Goal: Information Seeking & Learning: Learn about a topic

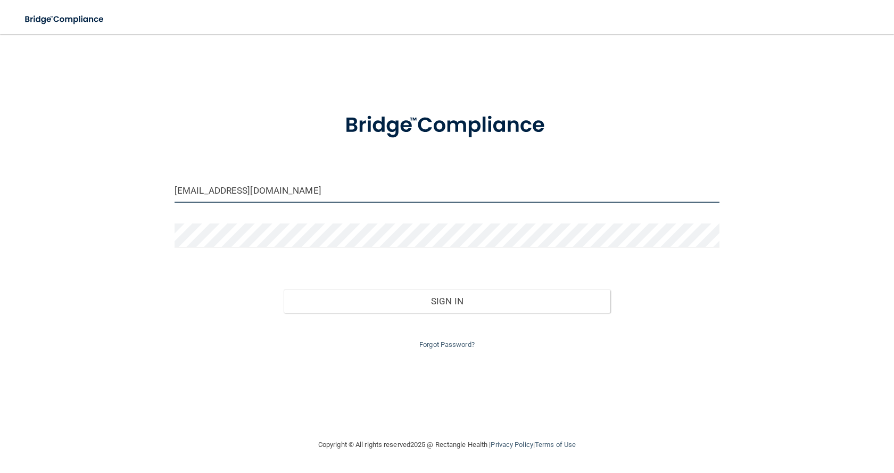
click at [270, 188] on input "[EMAIL_ADDRESS][DOMAIN_NAME]" at bounding box center [447, 191] width 545 height 24
drag, startPoint x: 293, startPoint y: 191, endPoint x: 128, endPoint y: 192, distance: 165.0
click at [129, 195] on div "[EMAIL_ADDRESS][DOMAIN_NAME] Invalid email/password. You don't have permission …" at bounding box center [447, 236] width 852 height 383
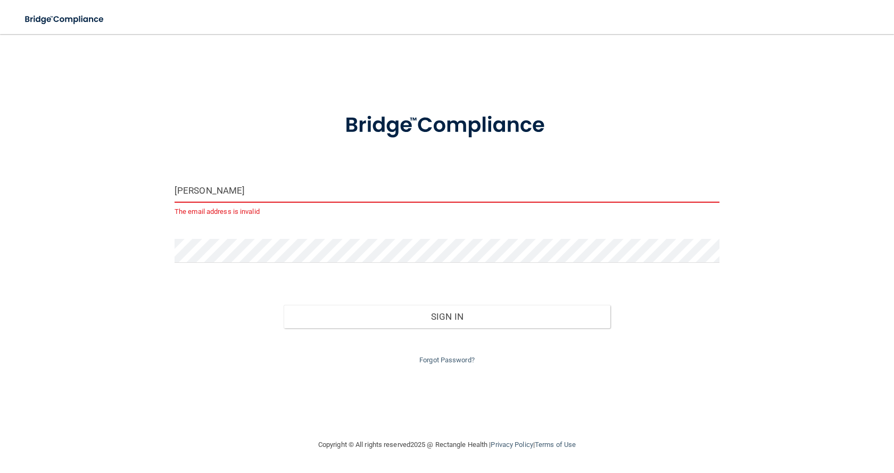
type input "[EMAIL_ADDRESS][DOMAIN_NAME]"
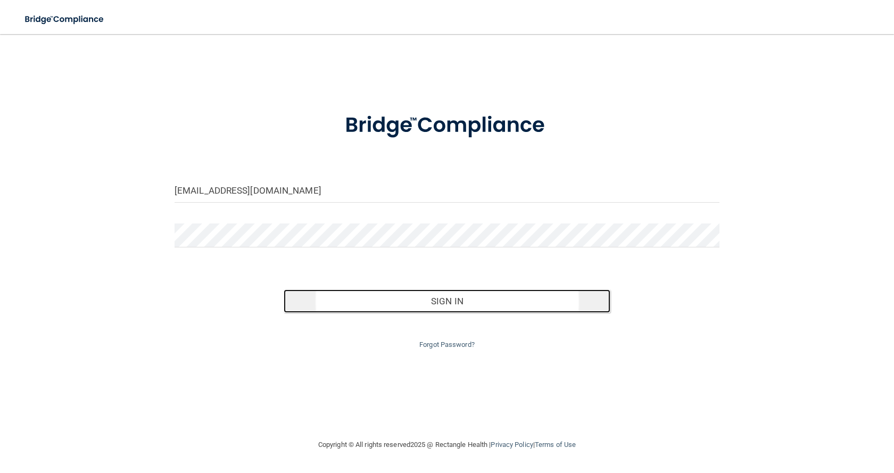
click at [450, 306] on button "Sign In" at bounding box center [447, 301] width 327 height 23
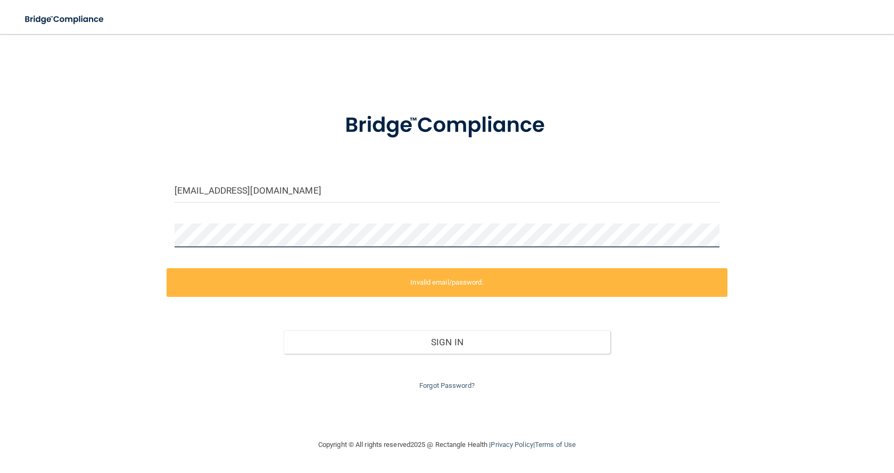
click at [120, 230] on div "[EMAIL_ADDRESS][DOMAIN_NAME] Invalid email/password. You don't have permission …" at bounding box center [447, 236] width 852 height 383
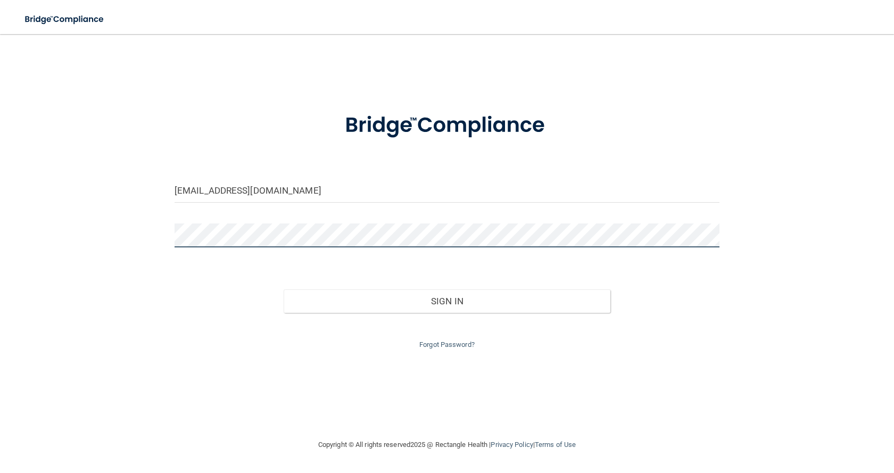
click at [284, 290] on button "Sign In" at bounding box center [447, 301] width 327 height 23
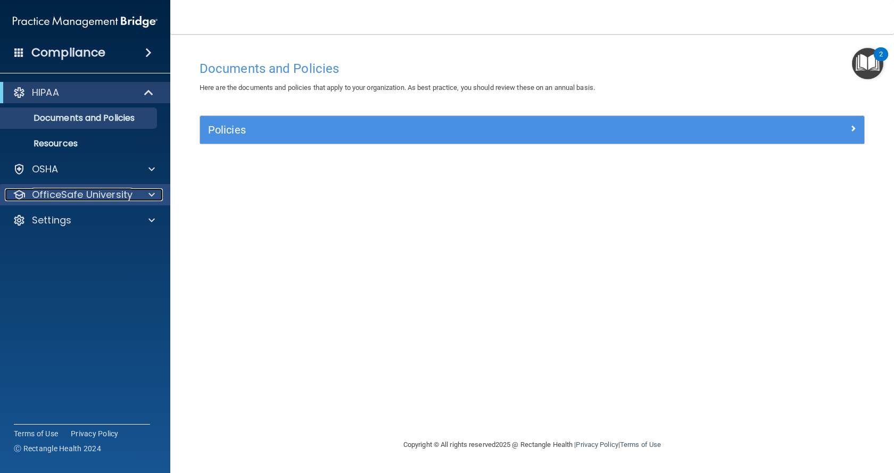
click at [134, 193] on div "OfficeSafe University" at bounding box center [71, 194] width 132 height 13
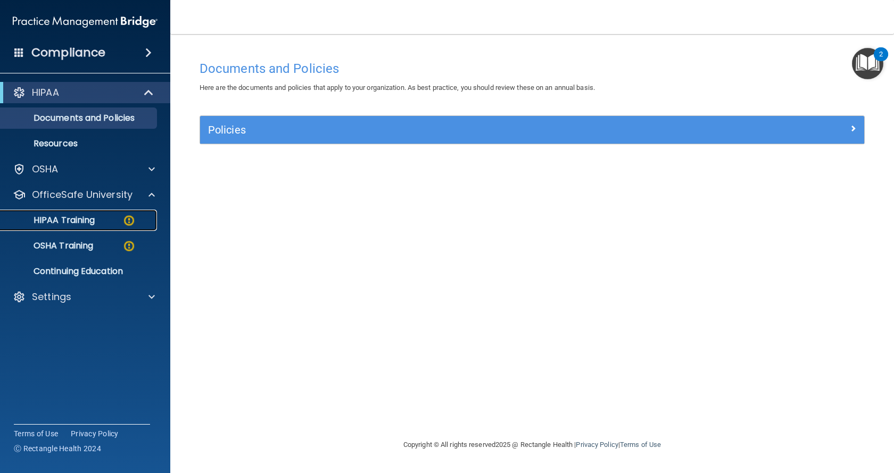
click at [72, 220] on p "HIPAA Training" at bounding box center [51, 220] width 88 height 11
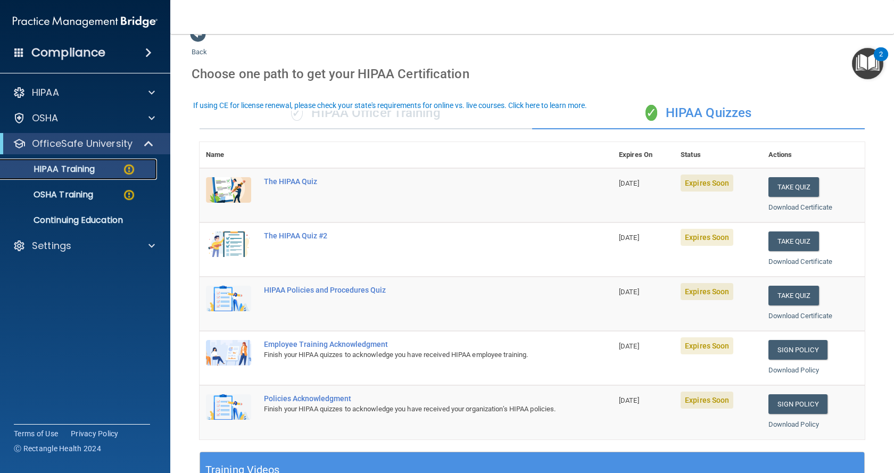
scroll to position [53, 0]
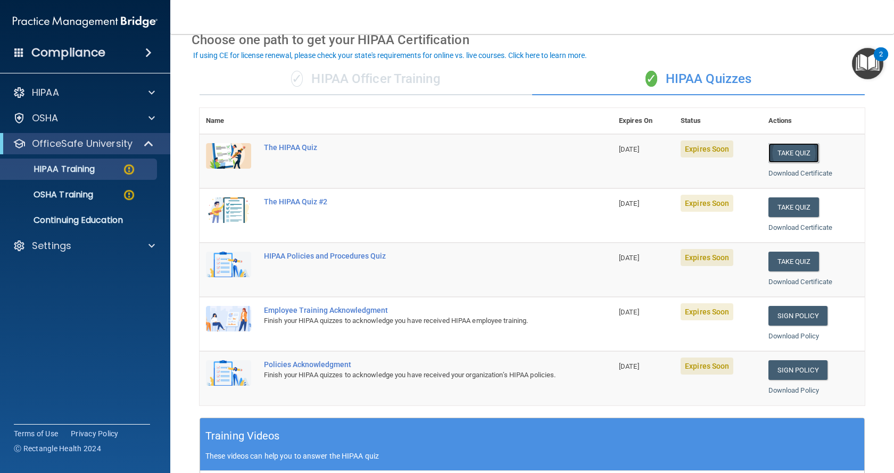
click at [502, 153] on button "Take Quiz" at bounding box center [794, 153] width 51 height 20
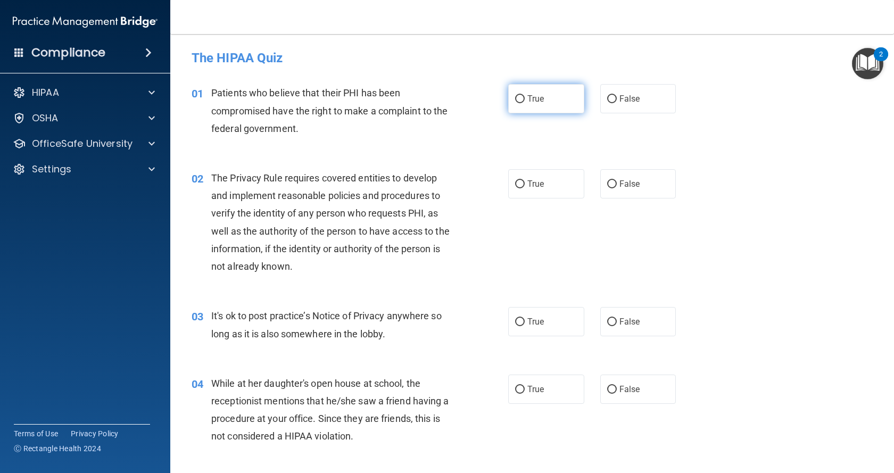
click at [502, 101] on input "True" at bounding box center [520, 99] width 10 height 8
radio input "true"
click at [502, 183] on input "True" at bounding box center [520, 184] width 10 height 8
radio input "true"
click at [502, 322] on input "True" at bounding box center [520, 322] width 10 height 8
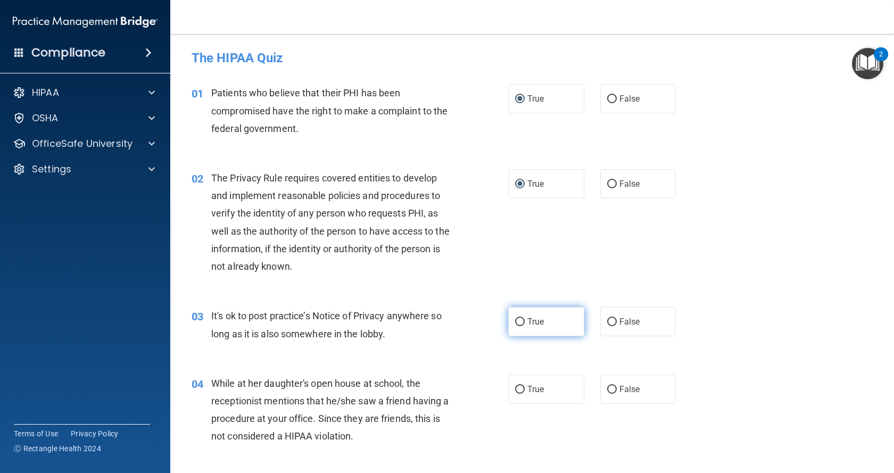
radio input "true"
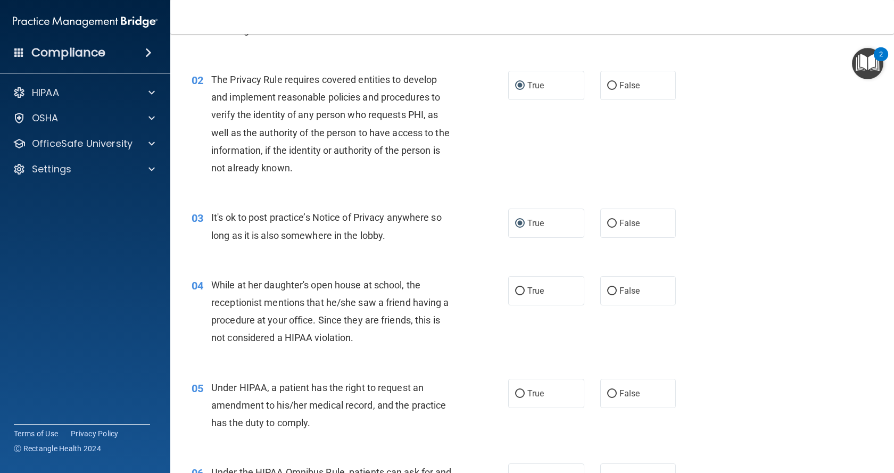
scroll to position [106, 0]
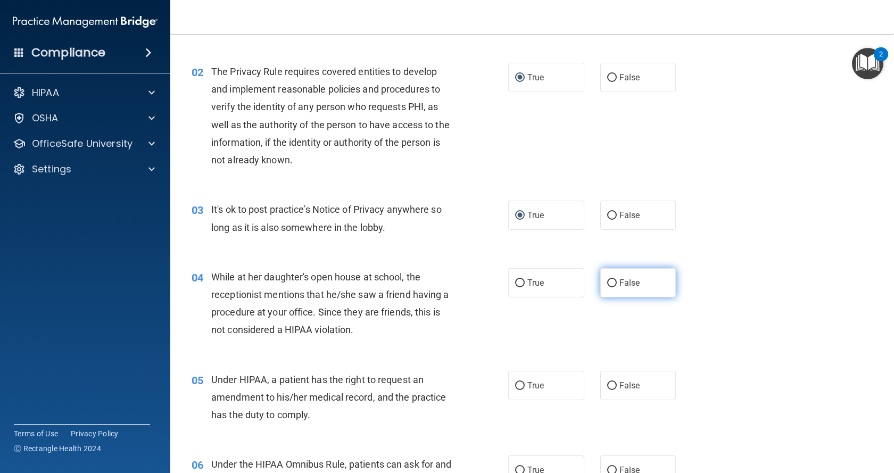
click at [502, 282] on input "False" at bounding box center [612, 283] width 10 height 8
radio input "true"
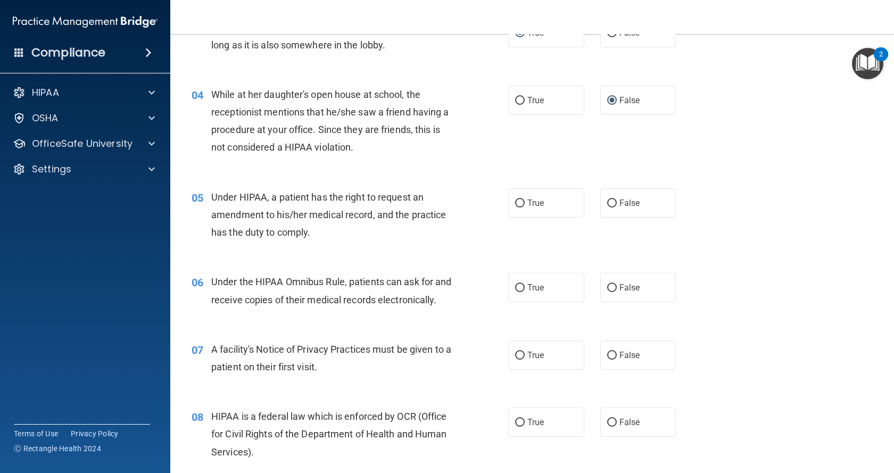
scroll to position [319, 0]
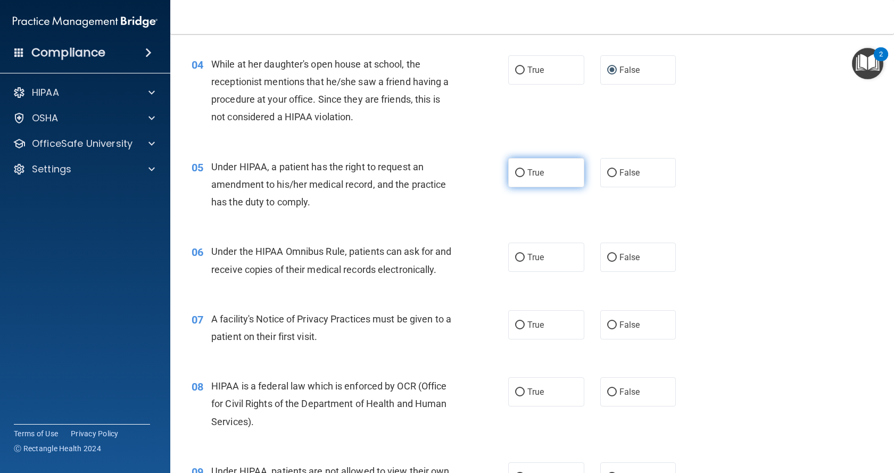
click at [502, 174] on input "True" at bounding box center [520, 173] width 10 height 8
radio input "true"
click at [502, 258] on input "True" at bounding box center [520, 258] width 10 height 8
radio input "true"
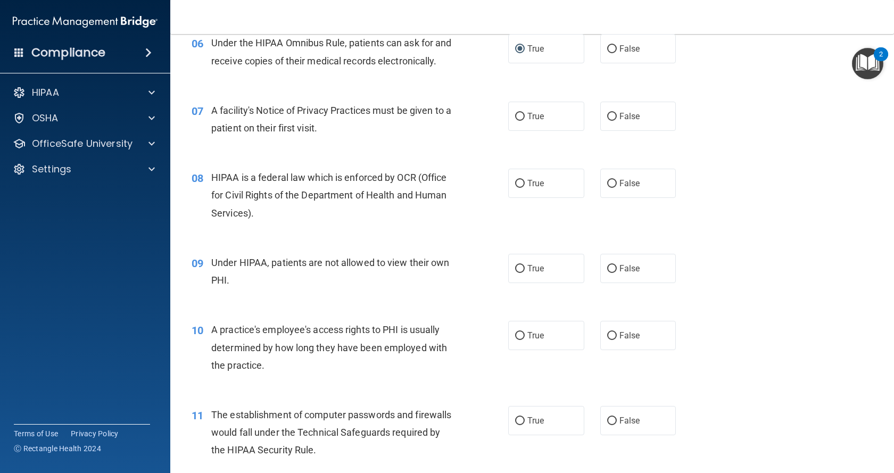
scroll to position [532, 0]
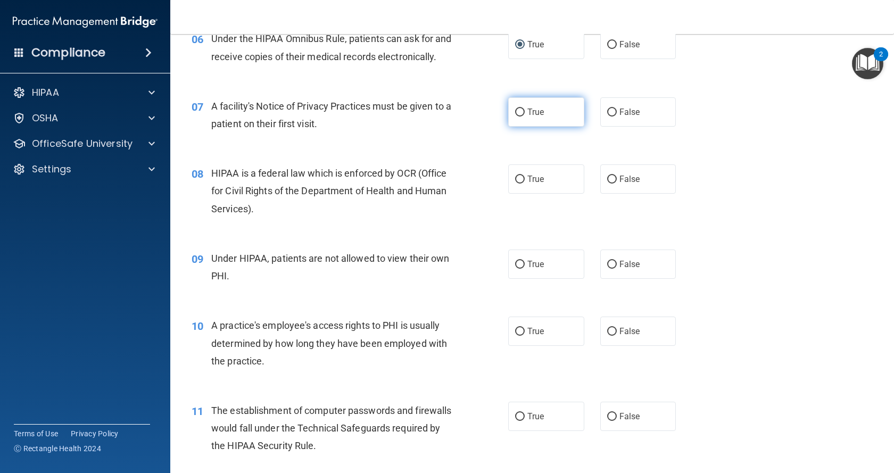
click at [502, 117] on input "True" at bounding box center [520, 113] width 10 height 8
radio input "true"
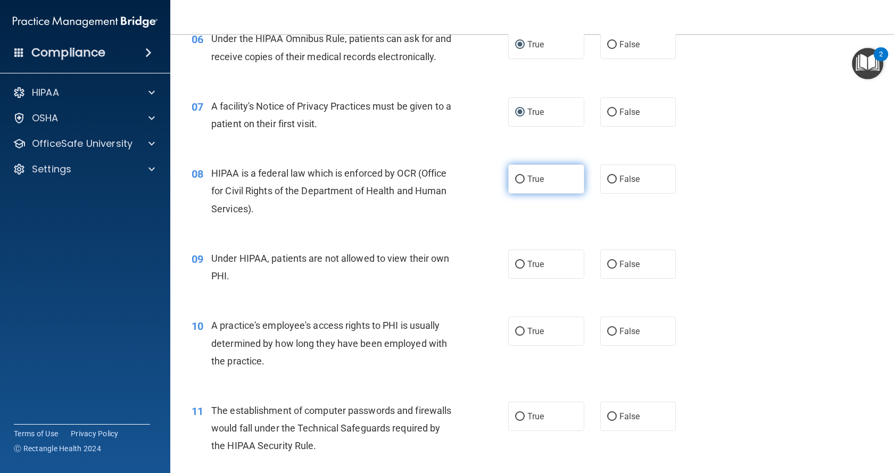
click at [502, 184] on input "True" at bounding box center [520, 180] width 10 height 8
radio input "true"
click at [502, 269] on input "False" at bounding box center [612, 265] width 10 height 8
radio input "true"
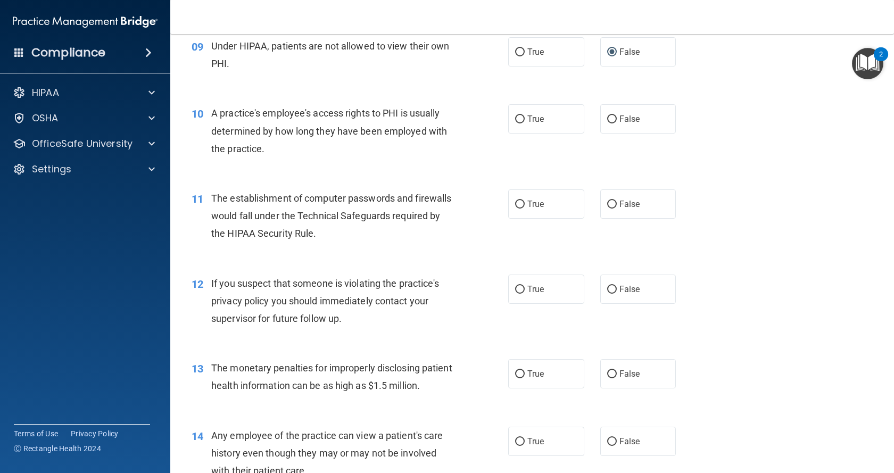
scroll to position [692, 0]
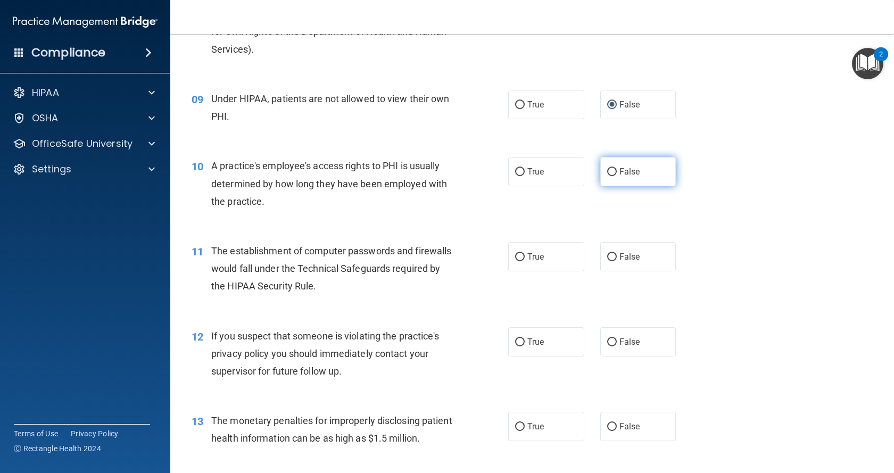
click at [502, 176] on input "False" at bounding box center [612, 172] width 10 height 8
radio input "true"
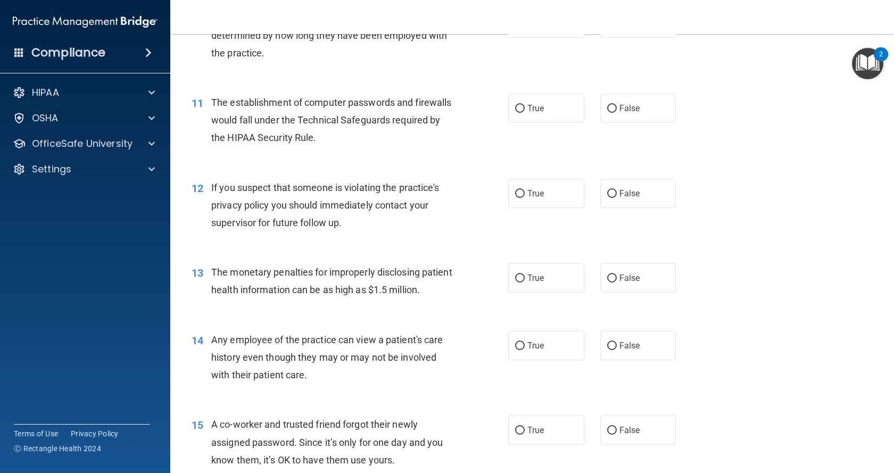
scroll to position [852, 0]
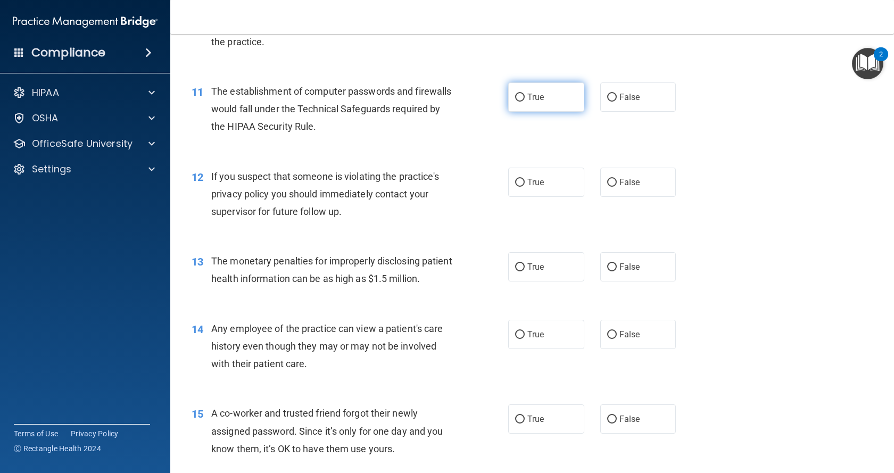
click at [502, 112] on label "True" at bounding box center [546, 97] width 76 height 29
click at [502, 102] on input "True" at bounding box center [520, 98] width 10 height 8
radio input "true"
click at [502, 187] on input "True" at bounding box center [520, 183] width 10 height 8
radio input "true"
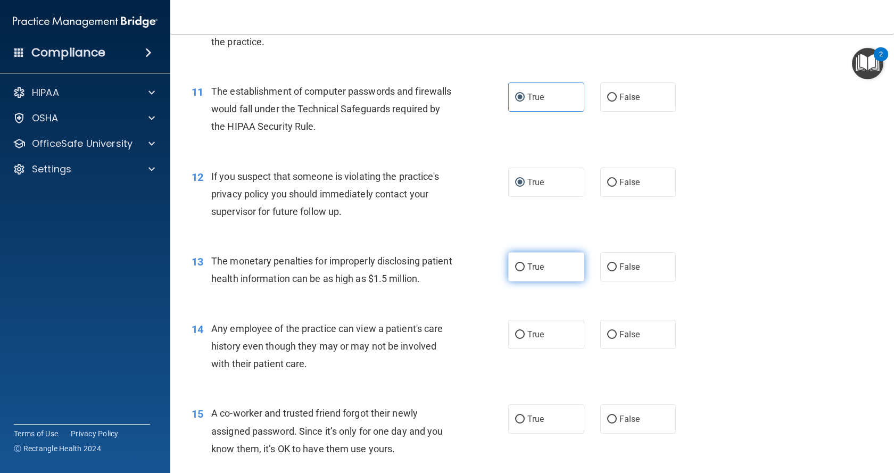
click at [502, 271] on input "True" at bounding box center [520, 267] width 10 height 8
radio input "true"
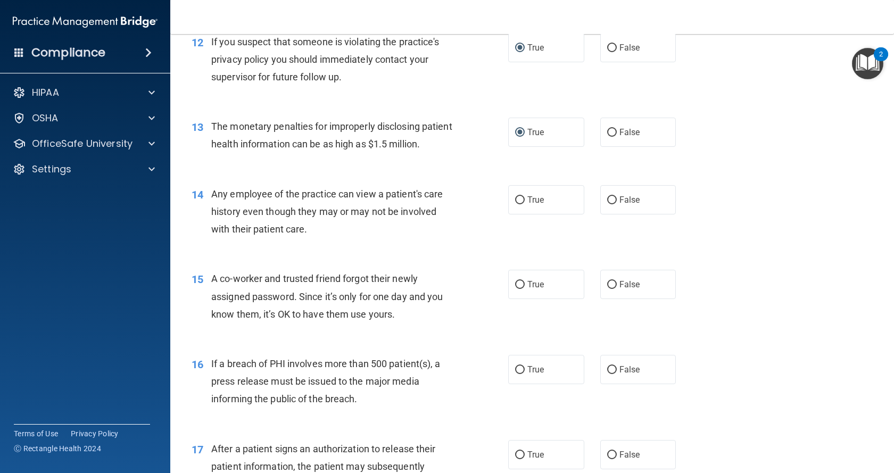
scroll to position [1011, 0]
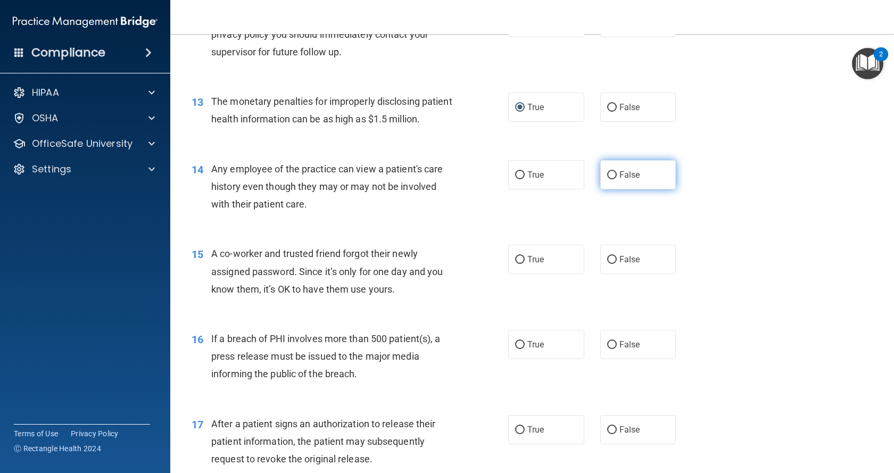
click at [502, 179] on input "False" at bounding box center [612, 175] width 10 height 8
radio input "true"
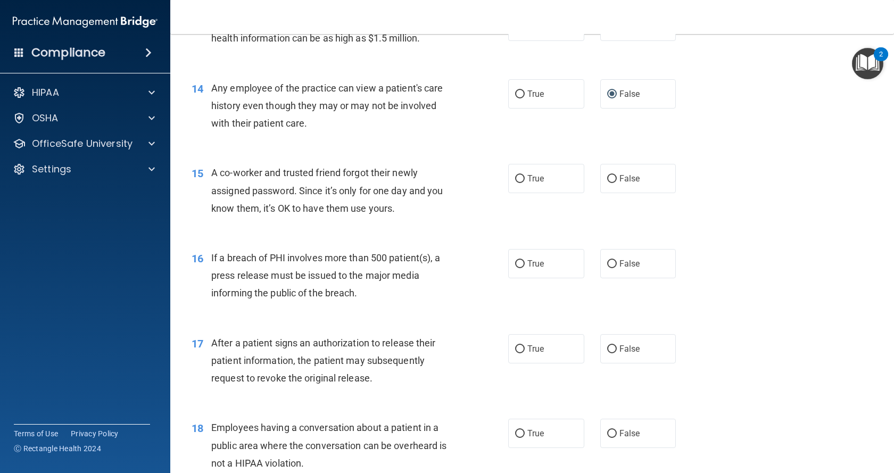
scroll to position [1118, 0]
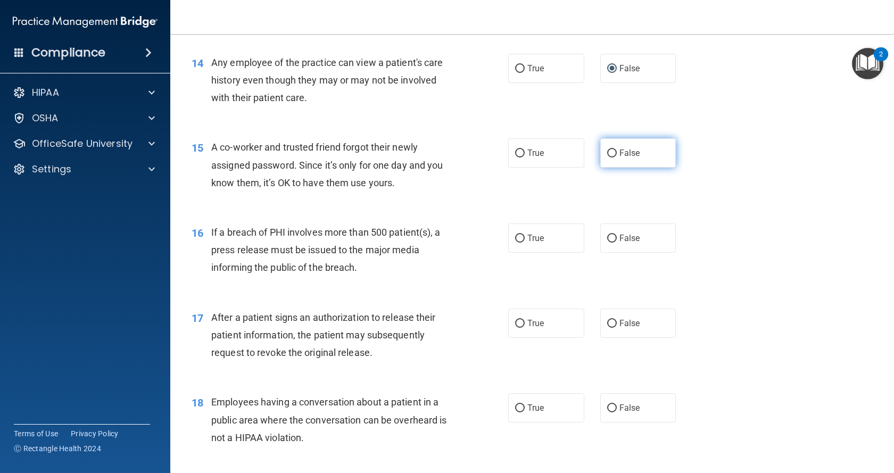
click at [502, 158] on input "False" at bounding box center [612, 154] width 10 height 8
radio input "true"
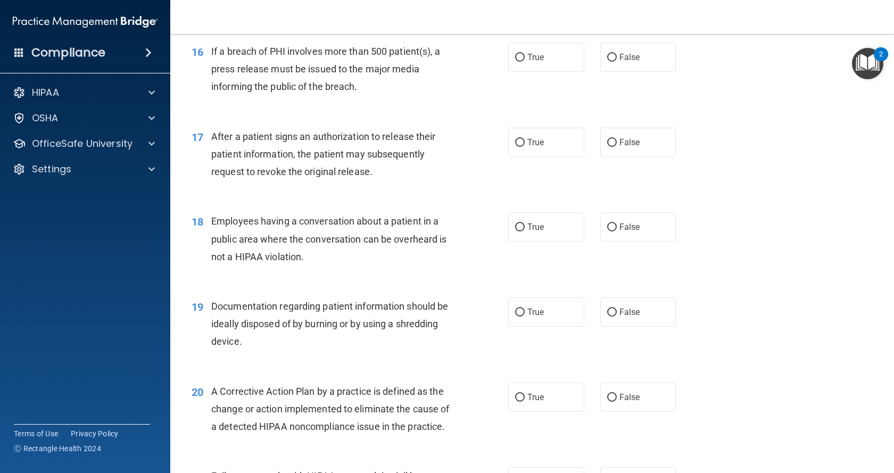
scroll to position [1331, 0]
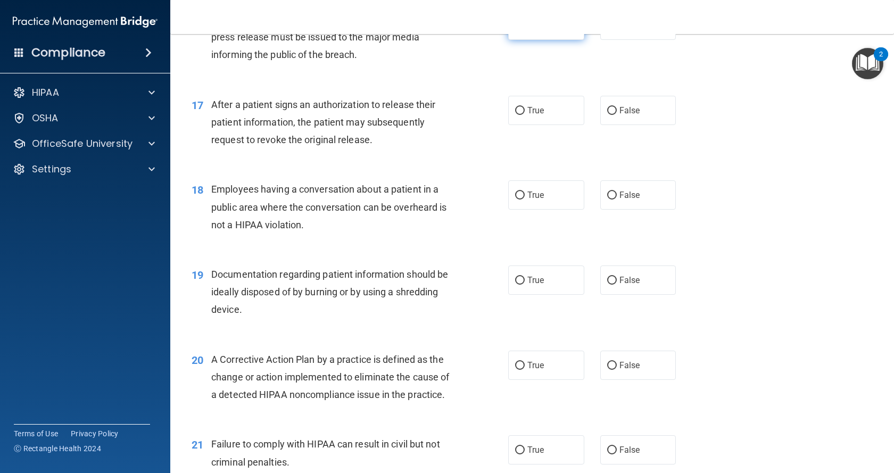
click at [502, 30] on input "True" at bounding box center [520, 26] width 10 height 8
radio input "true"
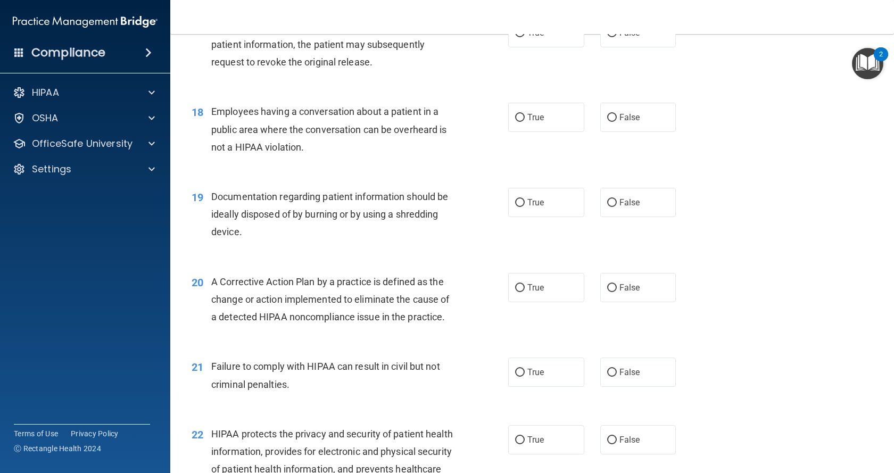
scroll to position [1384, 0]
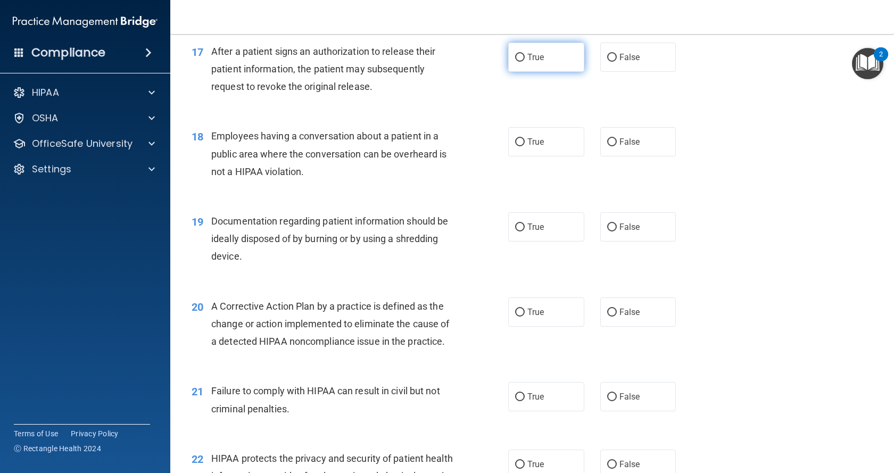
click at [502, 62] on input "True" at bounding box center [520, 58] width 10 height 8
radio input "true"
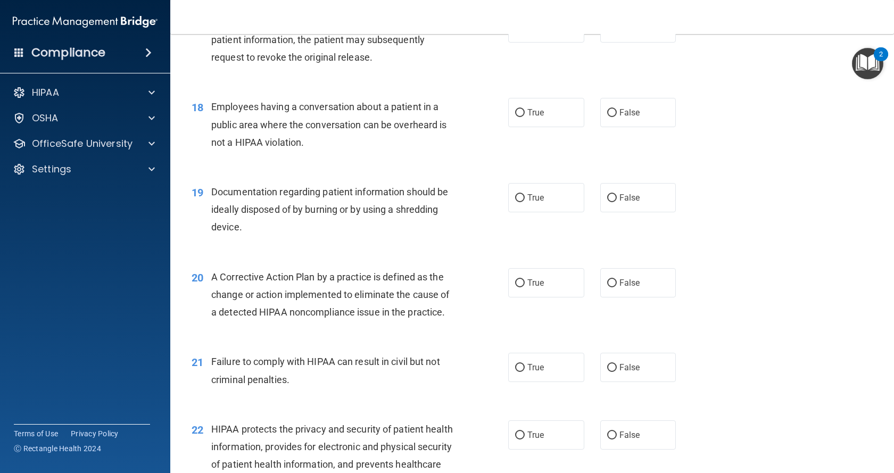
scroll to position [1437, 0]
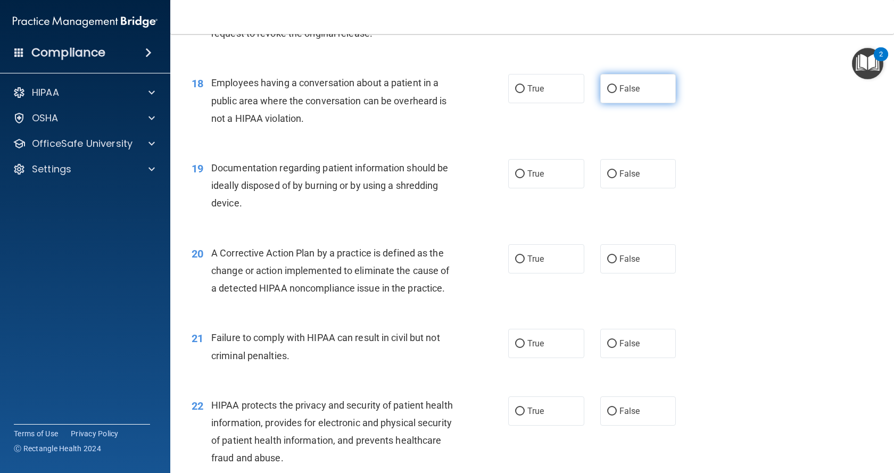
click at [502, 93] on input "False" at bounding box center [612, 89] width 10 height 8
radio input "true"
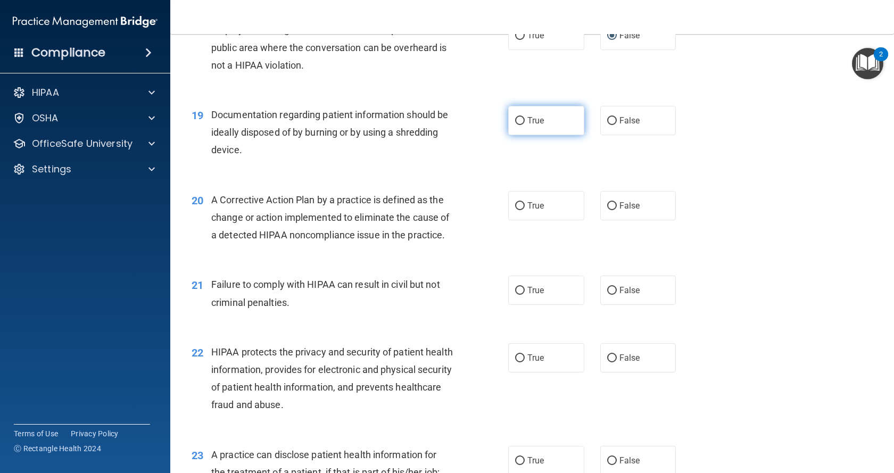
click at [502, 125] on input "True" at bounding box center [520, 121] width 10 height 8
radio input "true"
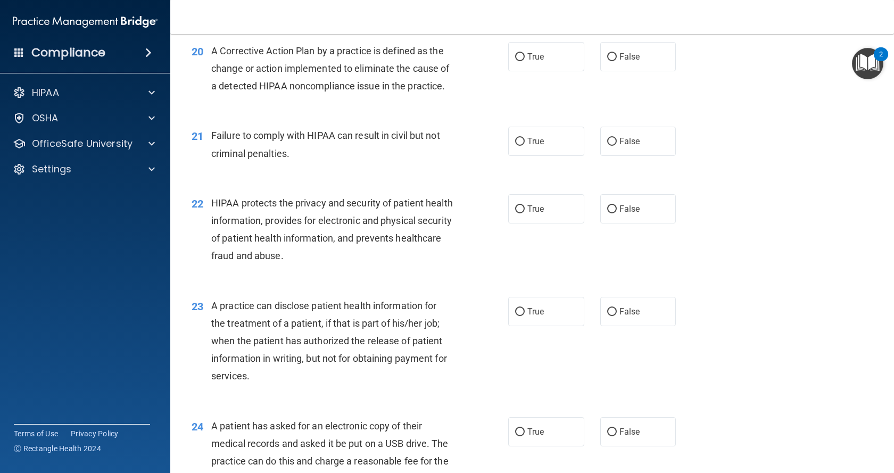
scroll to position [1650, 0]
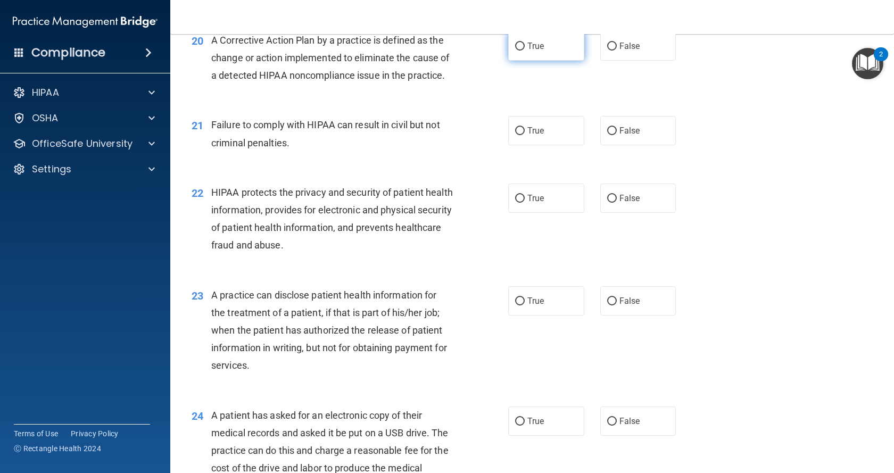
click at [502, 51] on span "True" at bounding box center [535, 46] width 17 height 10
click at [502, 51] on input "True" at bounding box center [520, 47] width 10 height 8
radio input "true"
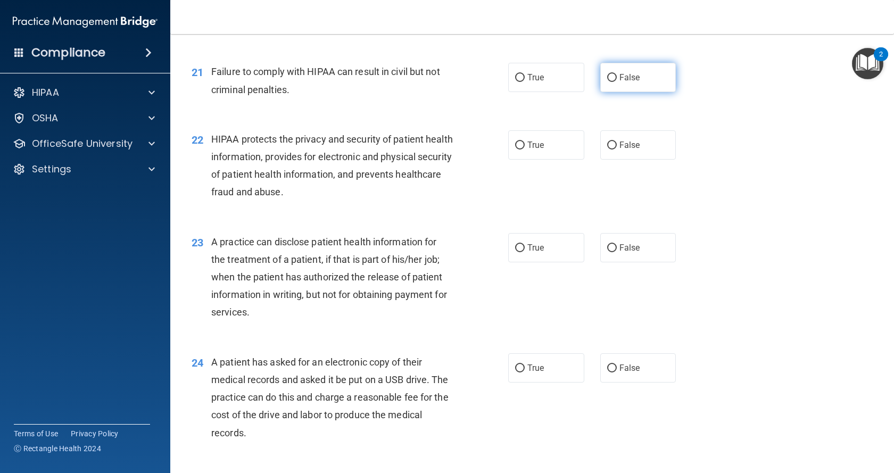
click at [502, 82] on input "False" at bounding box center [612, 78] width 10 height 8
radio input "true"
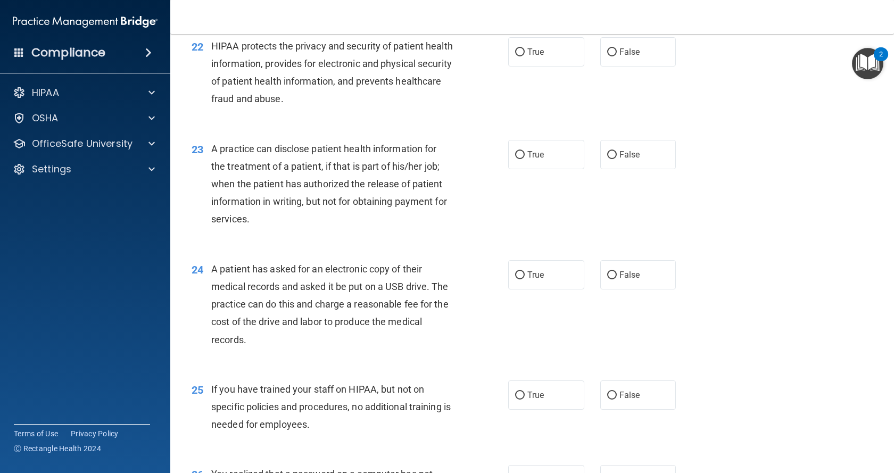
scroll to position [1810, 0]
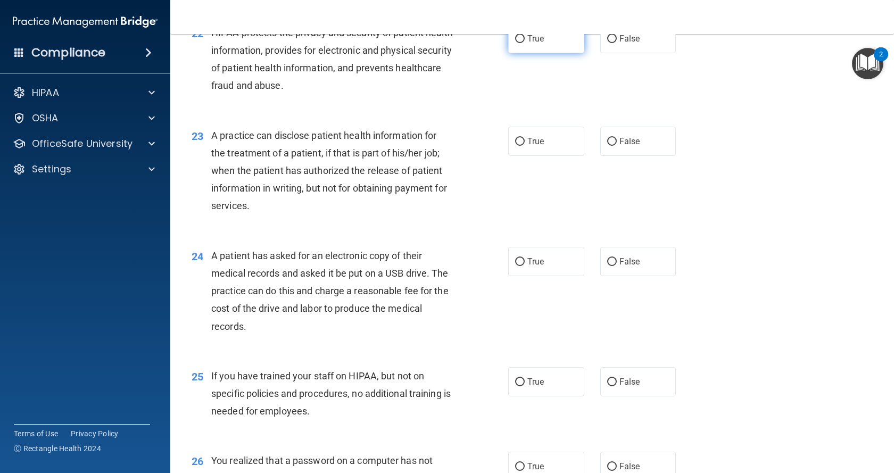
click at [502, 43] on input "True" at bounding box center [520, 39] width 10 height 8
radio input "true"
click at [502, 146] on input "False" at bounding box center [612, 142] width 10 height 8
radio input "true"
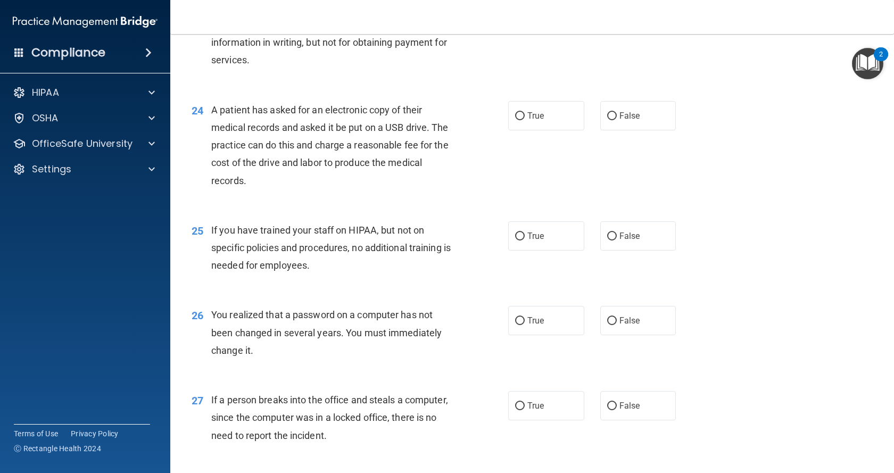
scroll to position [1969, 0]
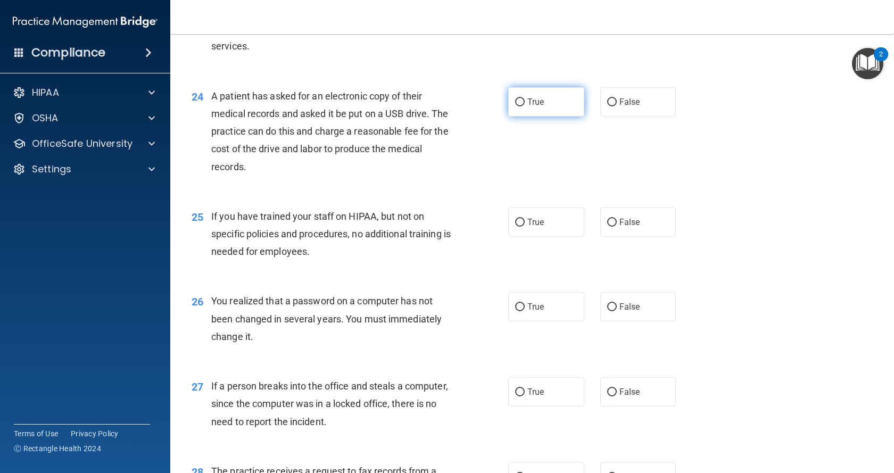
click at [502, 106] on input "True" at bounding box center [520, 102] width 10 height 8
radio input "true"
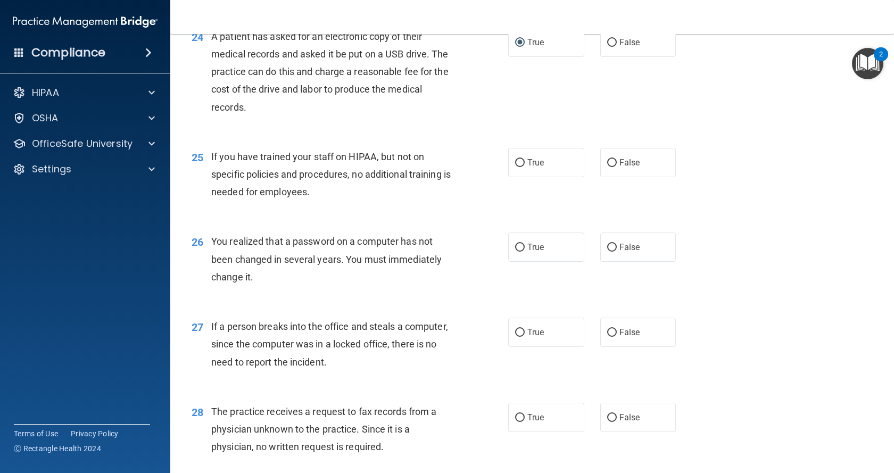
scroll to position [2076, 0]
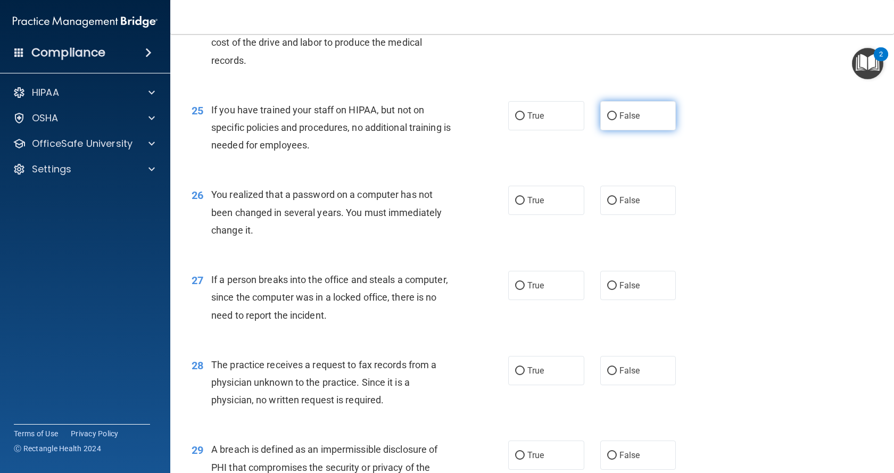
click at [502, 130] on label "False" at bounding box center [638, 115] width 76 height 29
click at [502, 120] on input "False" at bounding box center [612, 116] width 10 height 8
radio input "true"
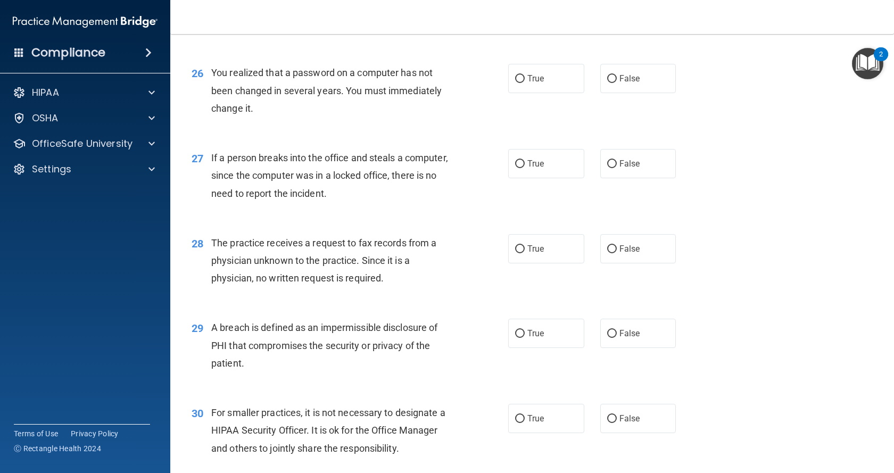
scroll to position [2236, 0]
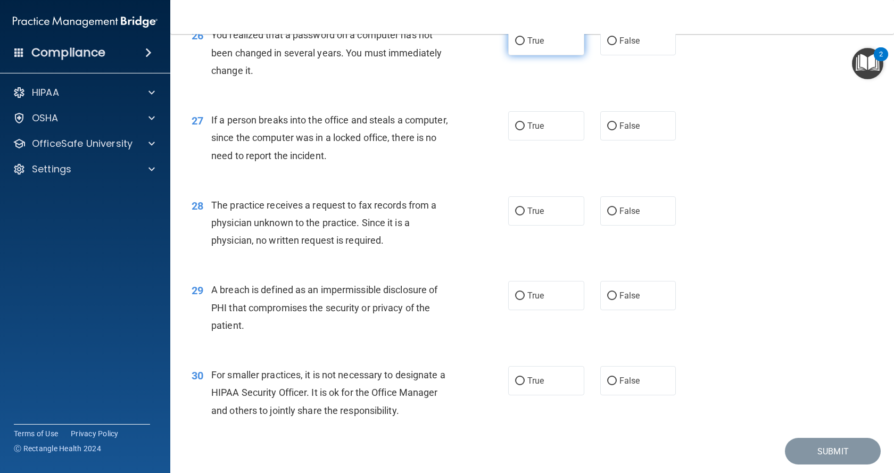
click at [502, 45] on input "True" at bounding box center [520, 41] width 10 height 8
radio input "true"
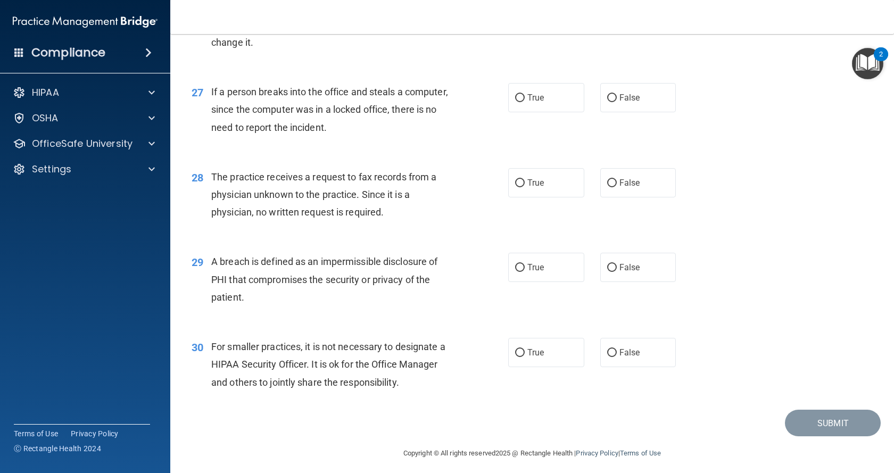
scroll to position [2289, 0]
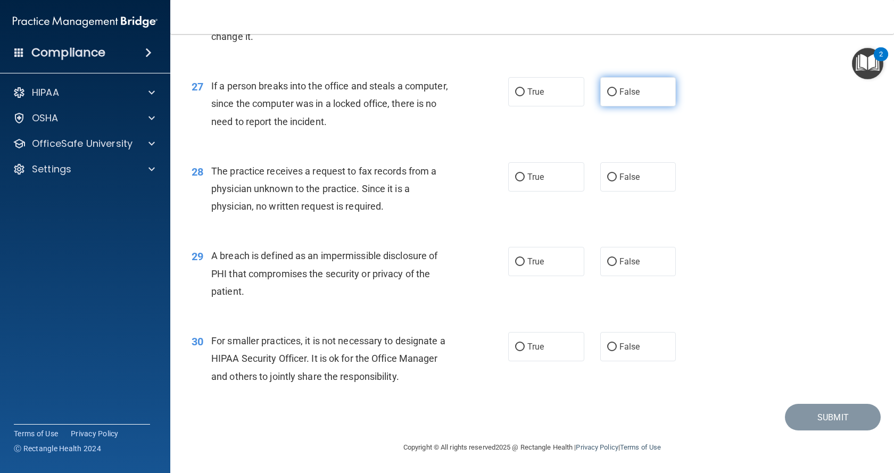
click at [502, 96] on input "False" at bounding box center [612, 92] width 10 height 8
radio input "true"
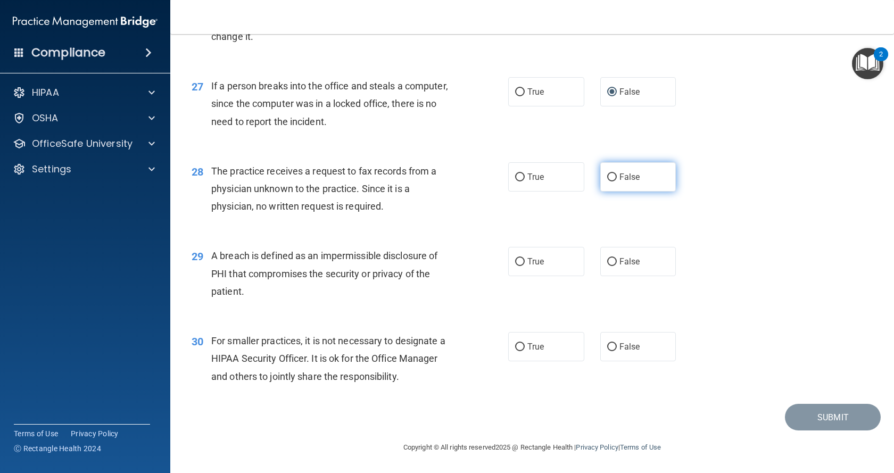
click at [502, 176] on input "False" at bounding box center [612, 178] width 10 height 8
radio input "true"
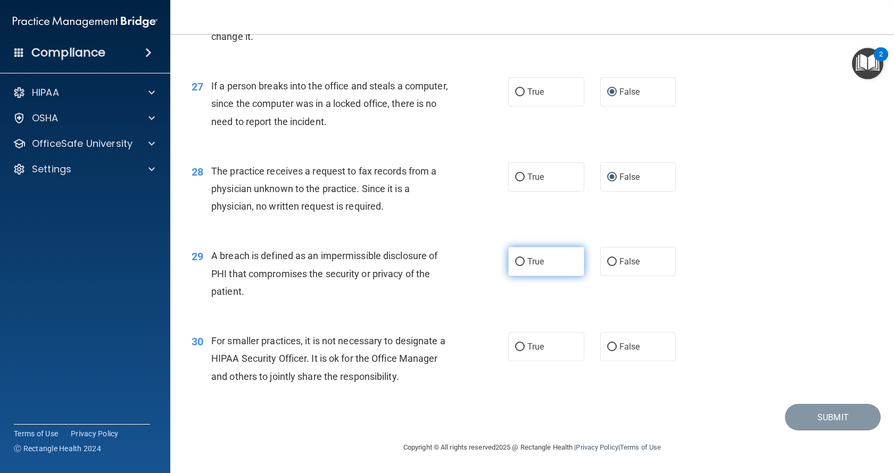
click at [502, 263] on input "True" at bounding box center [520, 262] width 10 height 8
radio input "true"
click at [502, 344] on label "False" at bounding box center [638, 346] width 76 height 29
click at [502, 344] on input "False" at bounding box center [612, 347] width 10 height 8
radio input "true"
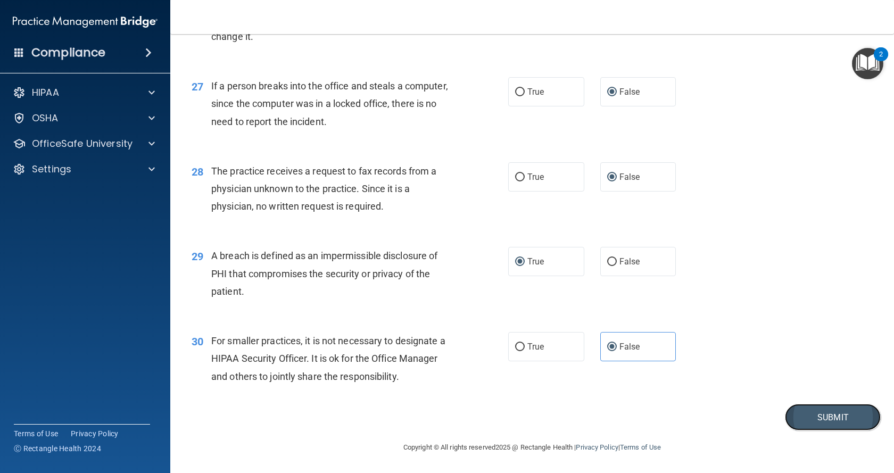
click at [502, 416] on button "Submit" at bounding box center [833, 417] width 96 height 27
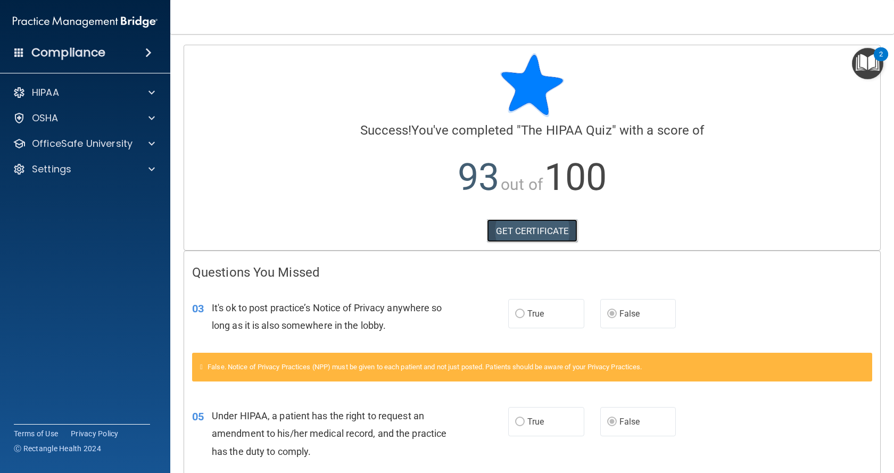
click at [502, 231] on link "GET CERTIFICATE" at bounding box center [532, 230] width 91 height 23
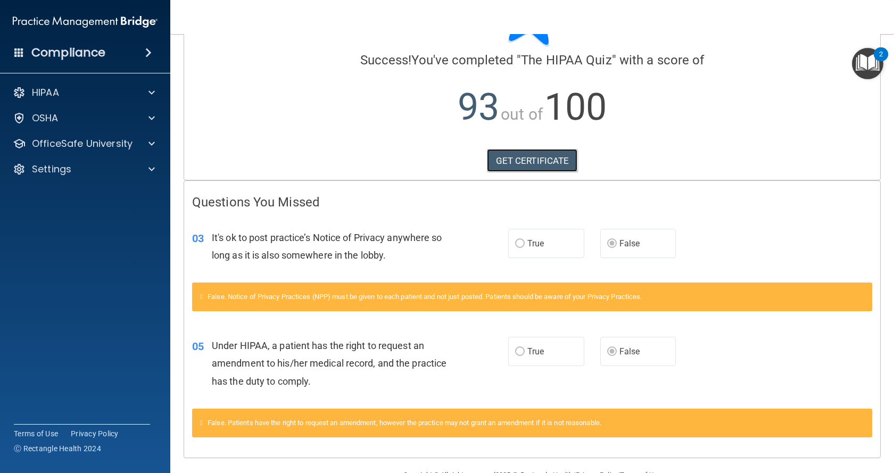
scroll to position [98, 0]
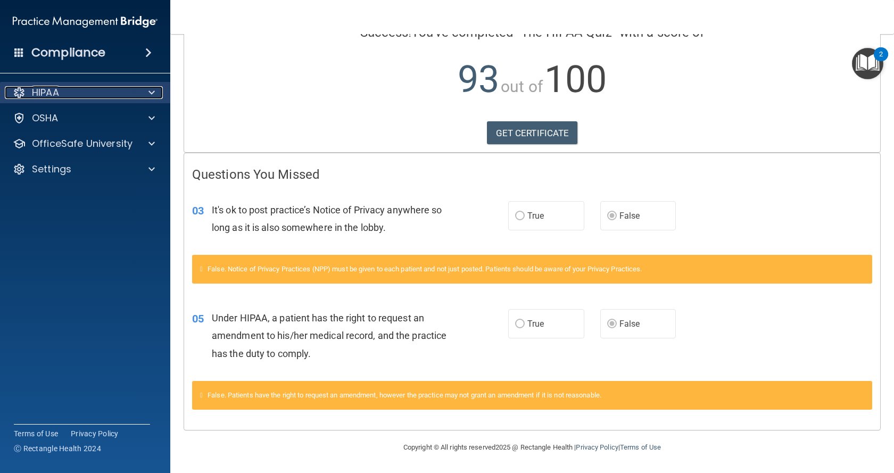
click at [97, 91] on div "HIPAA" at bounding box center [71, 92] width 132 height 13
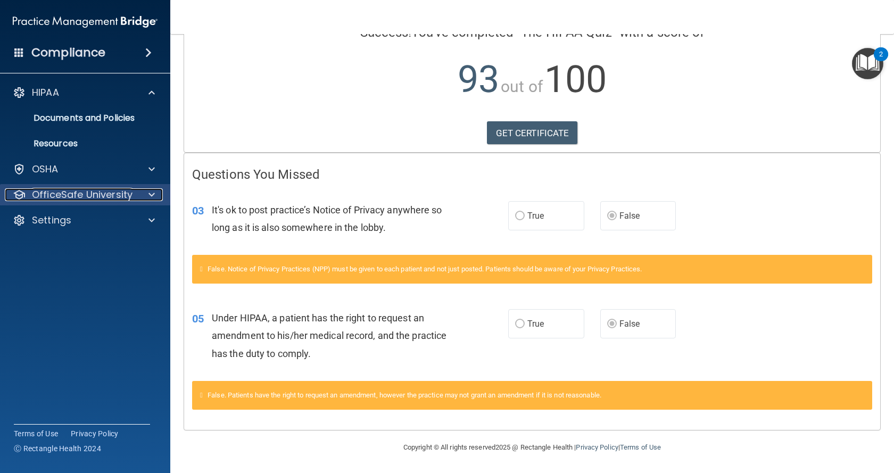
click at [130, 192] on p "OfficeSafe University" at bounding box center [82, 194] width 101 height 13
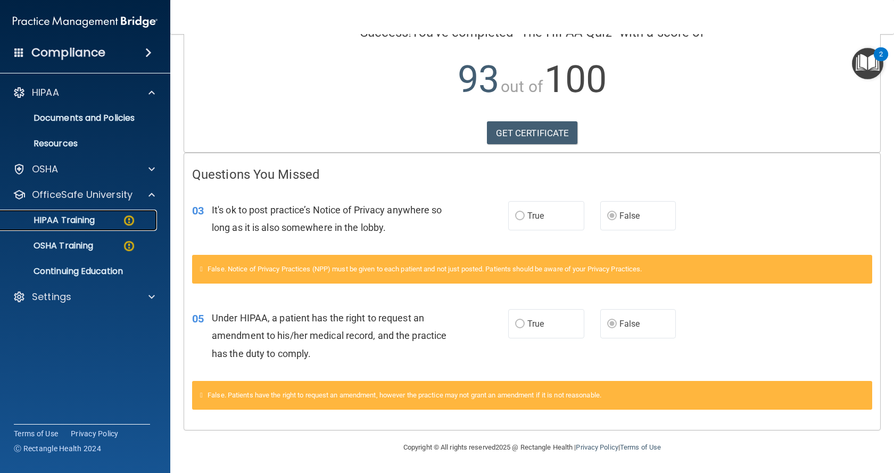
click at [81, 220] on p "HIPAA Training" at bounding box center [51, 220] width 88 height 11
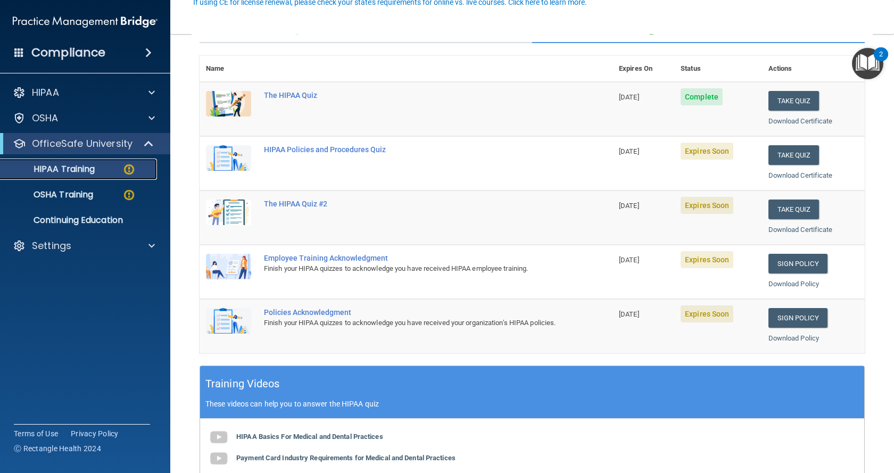
scroll to position [106, 0]
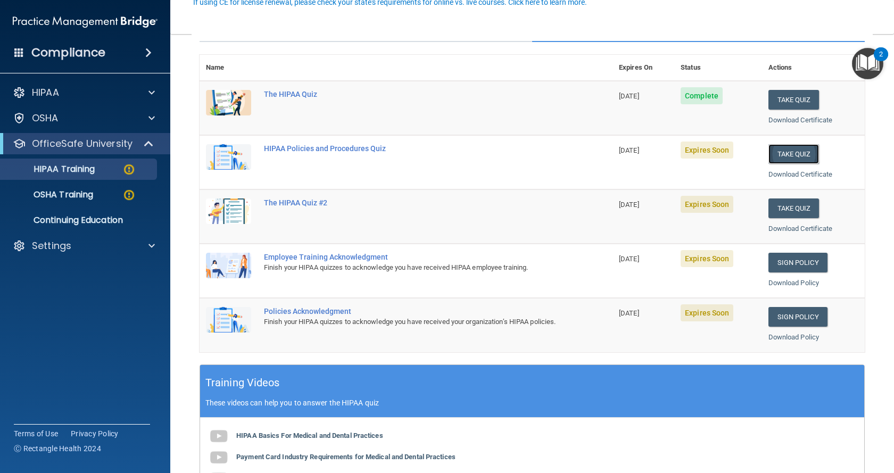
click at [502, 155] on button "Take Quiz" at bounding box center [794, 154] width 51 height 20
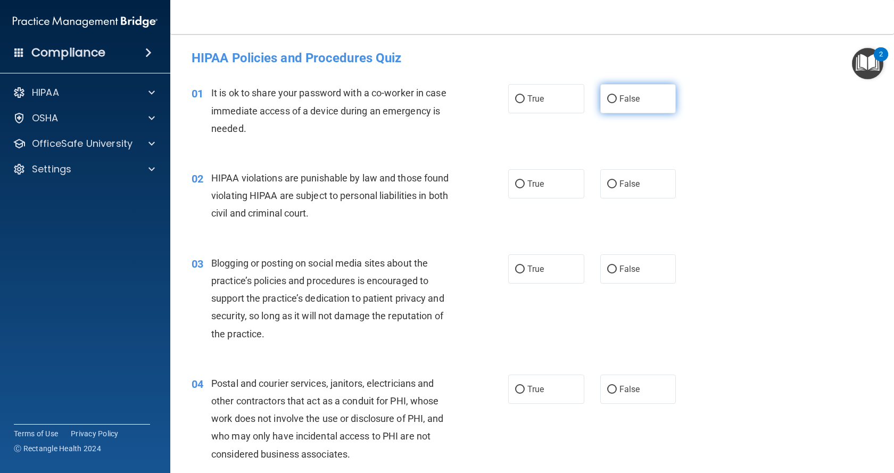
click at [502, 99] on input "False" at bounding box center [612, 99] width 10 height 8
radio input "true"
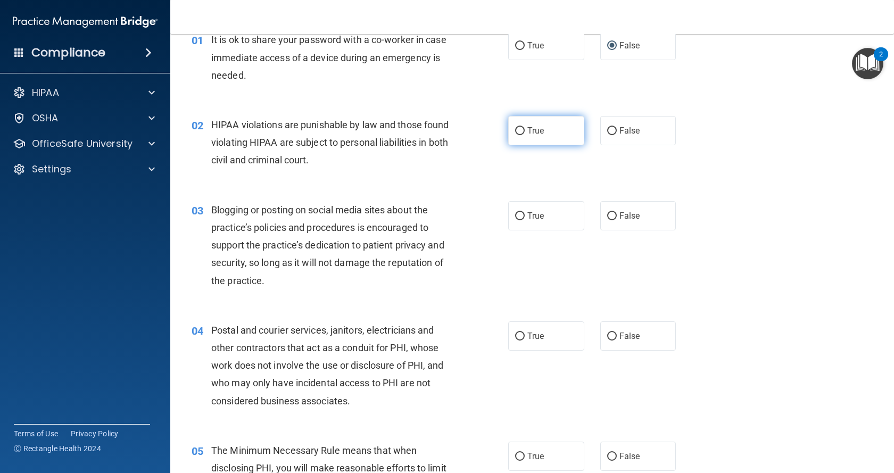
click at [502, 133] on input "True" at bounding box center [520, 131] width 10 height 8
radio input "true"
click at [502, 212] on input "False" at bounding box center [612, 216] width 10 height 8
radio input "true"
click at [502, 212] on input "True" at bounding box center [520, 216] width 10 height 8
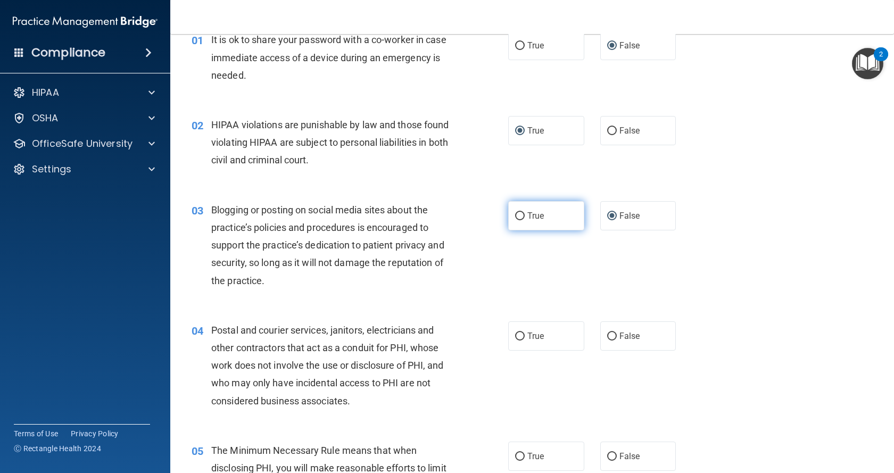
radio input "true"
click at [502, 213] on input "False" at bounding box center [612, 216] width 10 height 8
radio input "true"
radio input "false"
click at [502, 338] on input "True" at bounding box center [520, 337] width 10 height 8
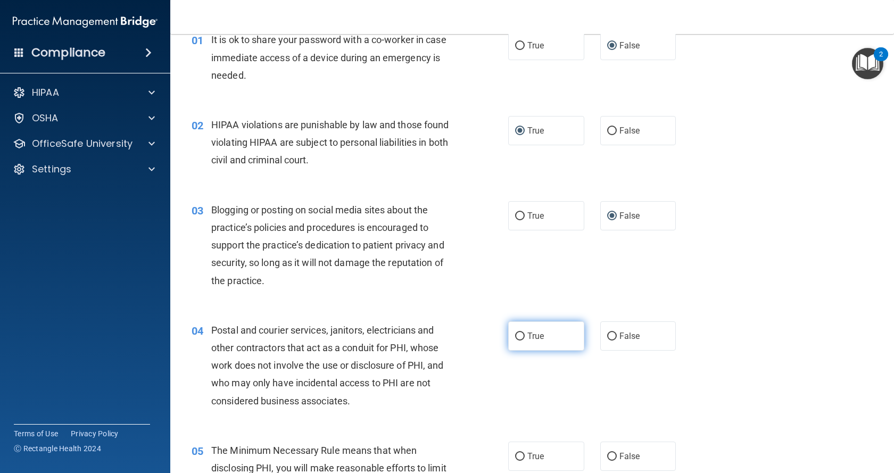
radio input "true"
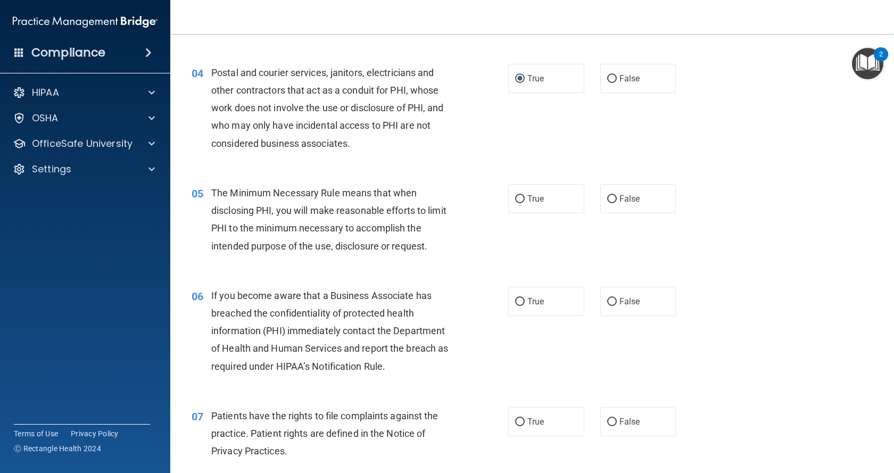
scroll to position [319, 0]
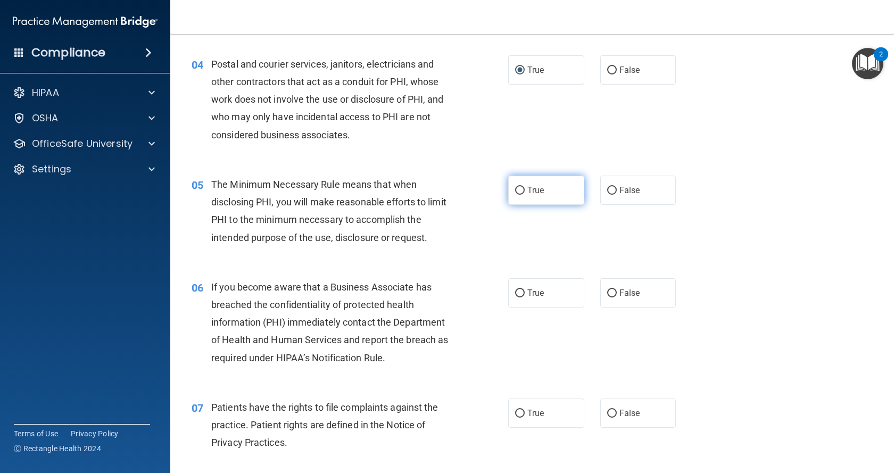
click at [502, 189] on input "True" at bounding box center [520, 191] width 10 height 8
radio input "true"
click at [502, 71] on input "False" at bounding box center [612, 71] width 10 height 8
radio input "true"
click at [502, 70] on input "True" at bounding box center [520, 71] width 10 height 8
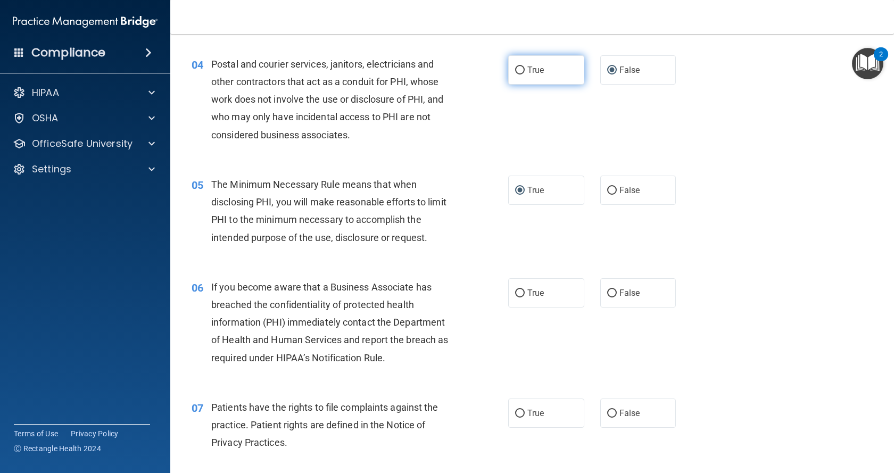
radio input "true"
radio input "false"
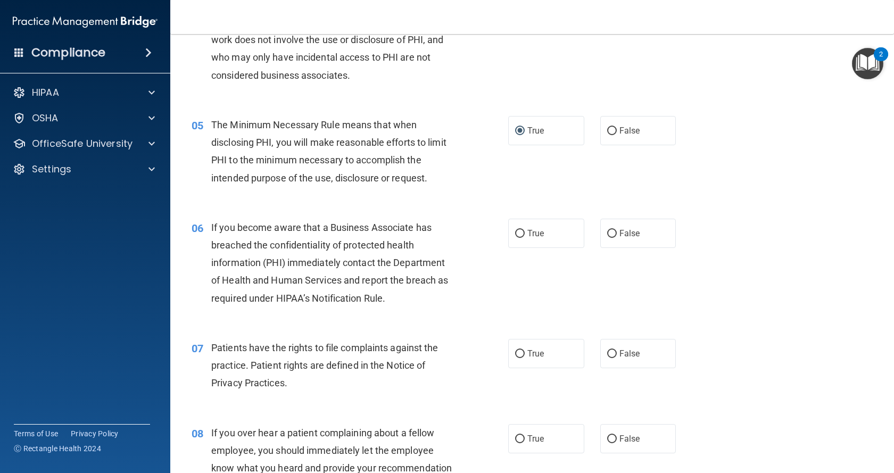
scroll to position [373, 0]
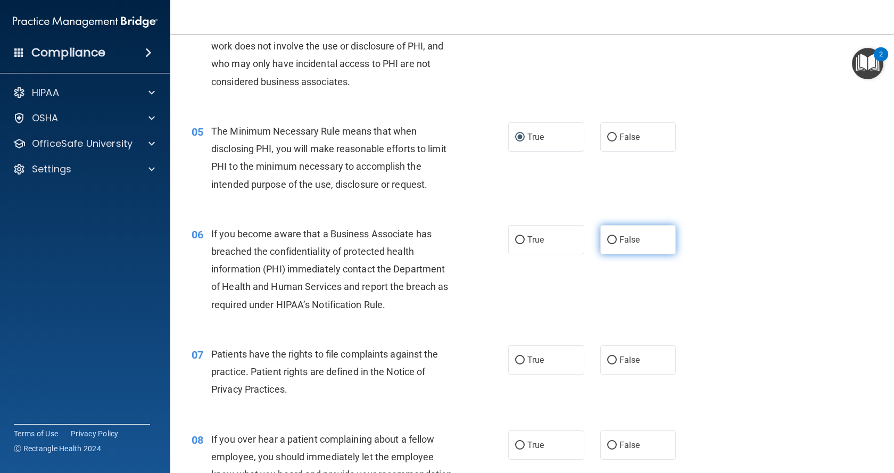
click at [502, 242] on input "False" at bounding box center [612, 240] width 10 height 8
radio input "true"
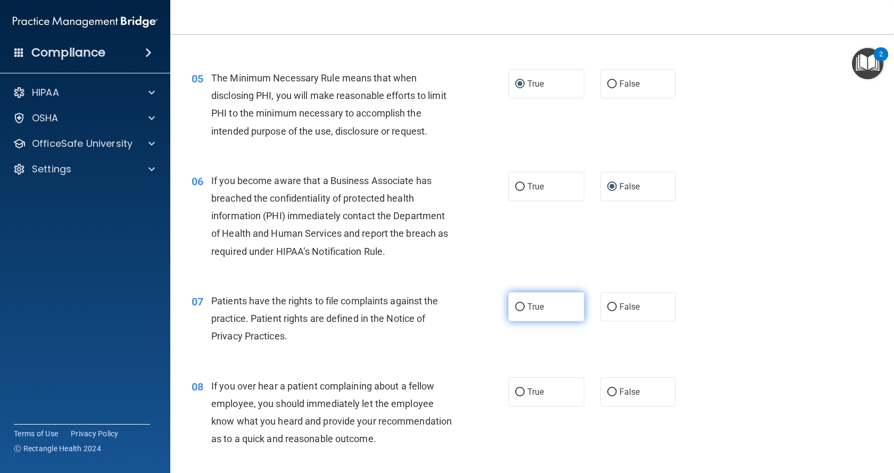
click at [502, 306] on span "True" at bounding box center [535, 307] width 17 height 10
click at [502, 306] on input "True" at bounding box center [520, 307] width 10 height 8
radio input "true"
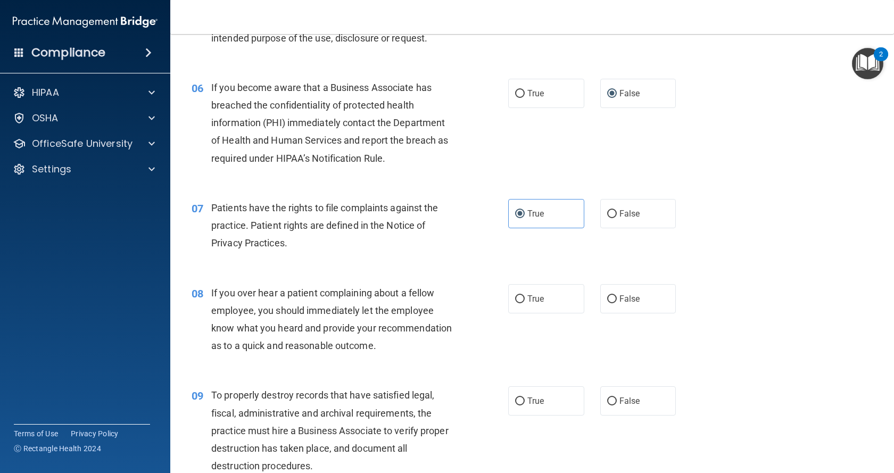
scroll to position [532, 0]
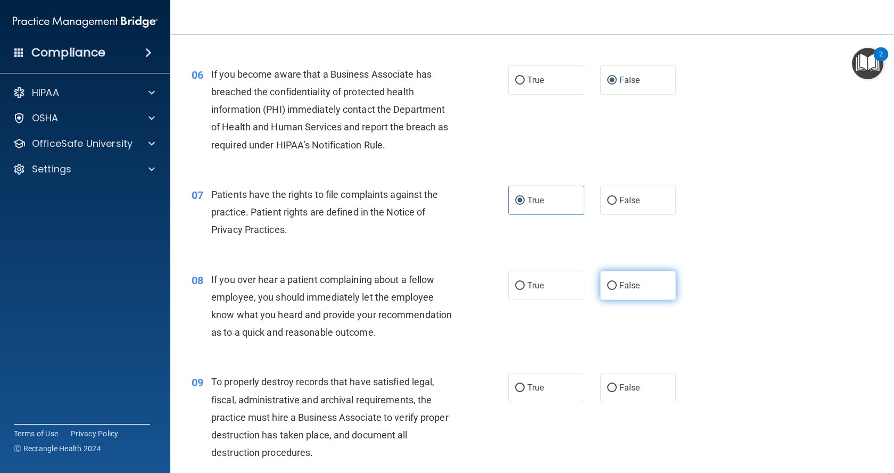
click at [502, 287] on input "False" at bounding box center [612, 286] width 10 height 8
radio input "true"
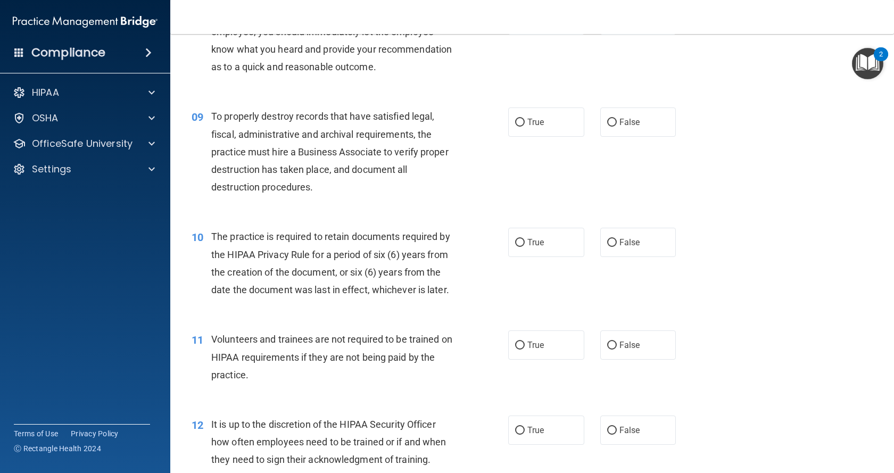
scroll to position [798, 0]
click at [502, 126] on input "False" at bounding box center [612, 122] width 10 height 8
radio input "true"
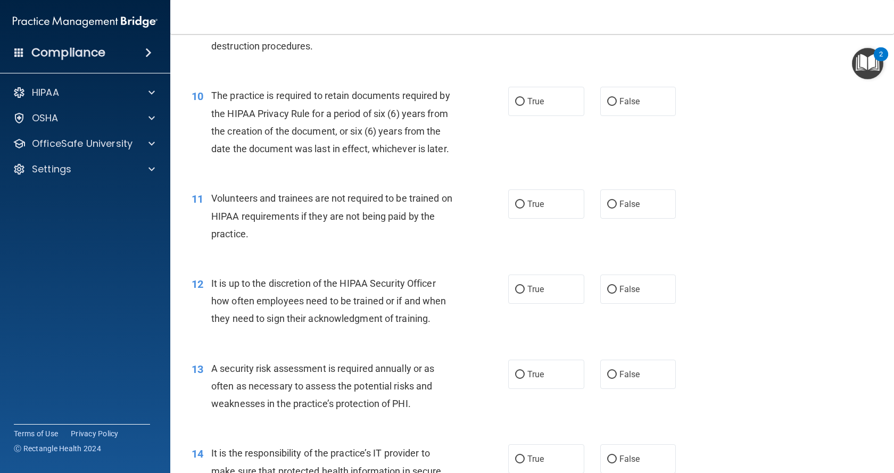
scroll to position [958, 0]
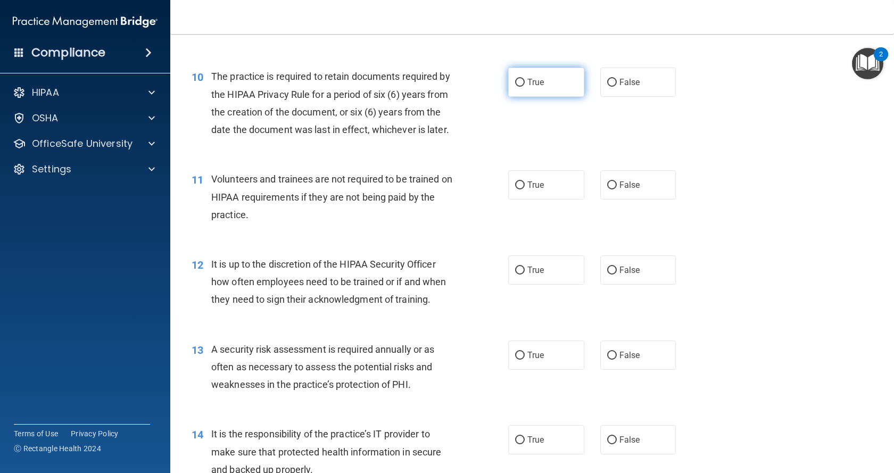
click at [502, 87] on input "True" at bounding box center [520, 83] width 10 height 8
radio input "true"
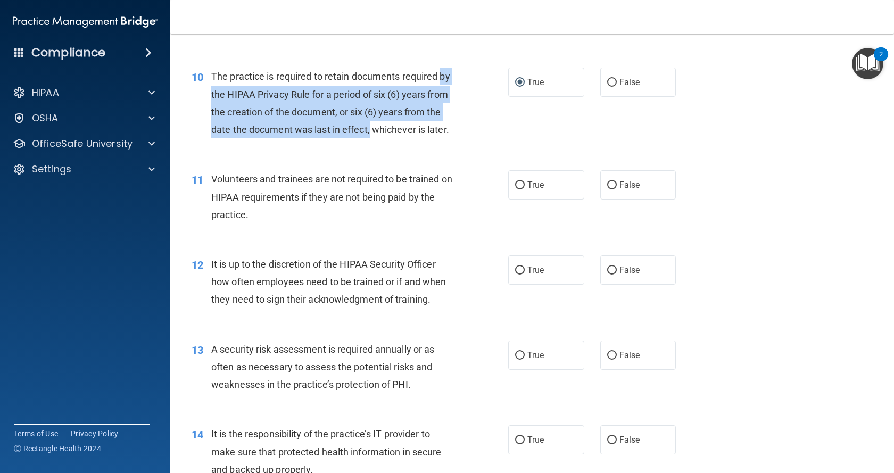
drag, startPoint x: 212, startPoint y: 112, endPoint x: 428, endPoint y: 152, distance: 220.4
click at [428, 144] on div "10 The practice is required to retain documents required by the HIPAA Privacy R…" at bounding box center [350, 106] width 349 height 76
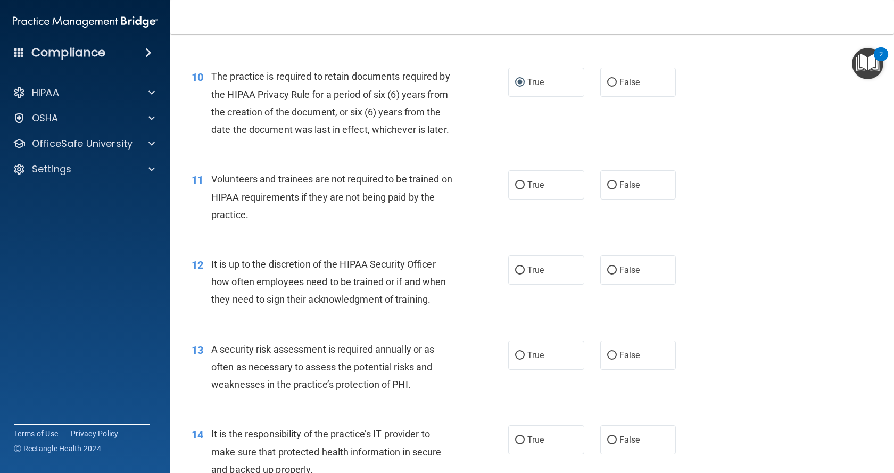
click at [457, 138] on div "The practice is required to retain documents required by the HIPAA Privacy Rule…" at bounding box center [336, 103] width 250 height 71
click at [502, 190] on span "False" at bounding box center [630, 185] width 21 height 10
click at [502, 189] on input "False" at bounding box center [612, 186] width 10 height 8
radio input "true"
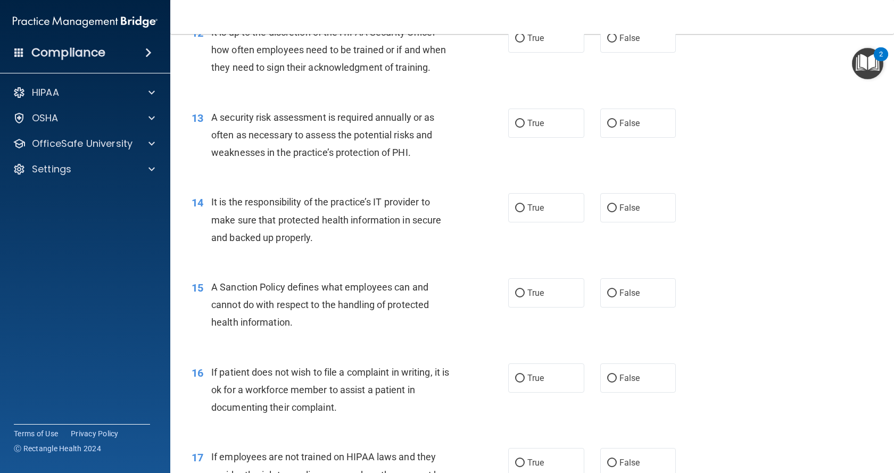
scroll to position [1171, 0]
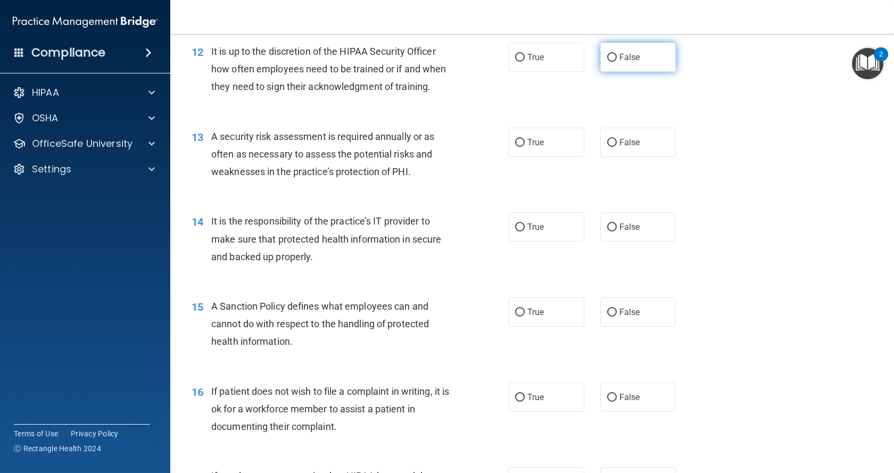
click at [502, 62] on input "False" at bounding box center [612, 58] width 10 height 8
radio input "true"
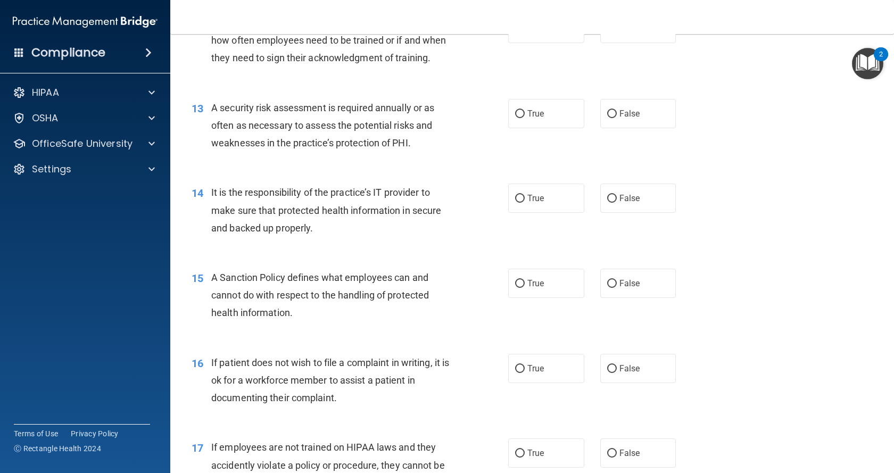
scroll to position [1224, 0]
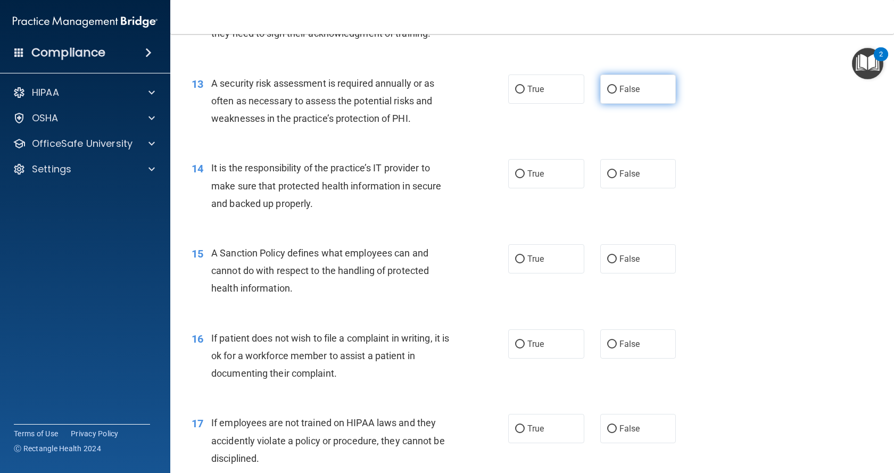
click at [502, 94] on input "False" at bounding box center [612, 90] width 10 height 8
radio input "true"
click at [502, 104] on label "True" at bounding box center [546, 89] width 76 height 29
click at [502, 94] on input "True" at bounding box center [520, 90] width 10 height 8
radio input "true"
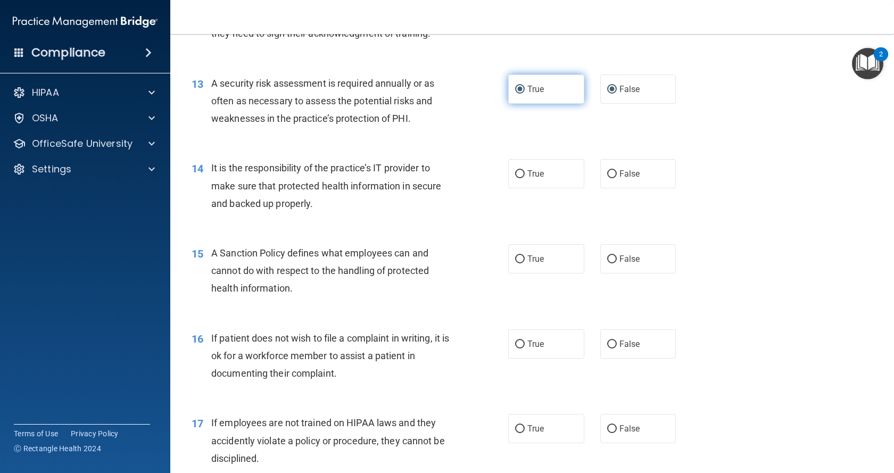
radio input "false"
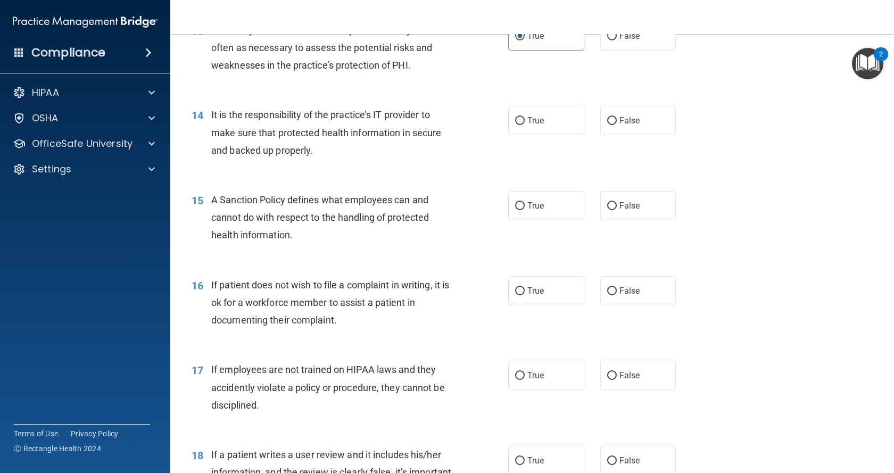
scroll to position [1331, 0]
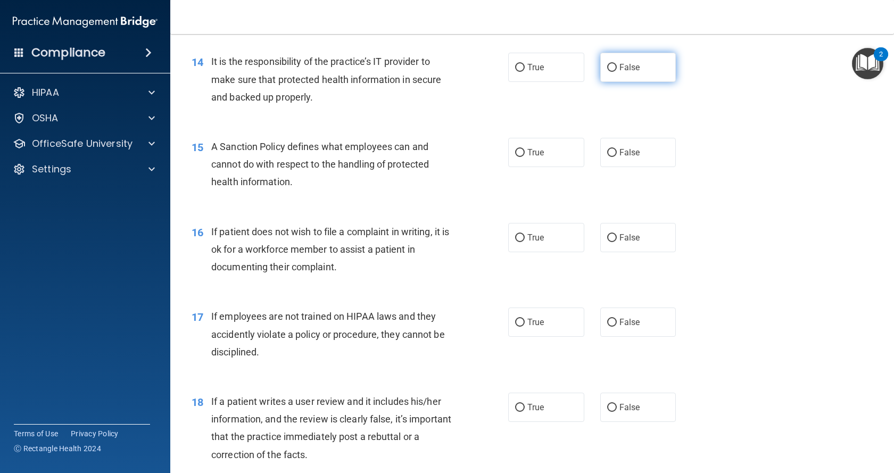
click at [502, 72] on input "False" at bounding box center [612, 68] width 10 height 8
radio input "true"
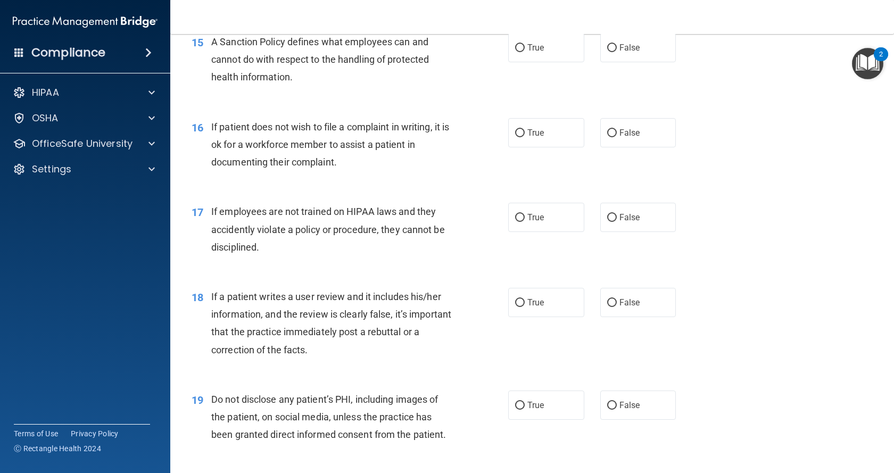
scroll to position [1437, 0]
click at [502, 51] on input "False" at bounding box center [612, 47] width 10 height 8
radio input "true"
click at [502, 136] on input "True" at bounding box center [520, 132] width 10 height 8
radio input "true"
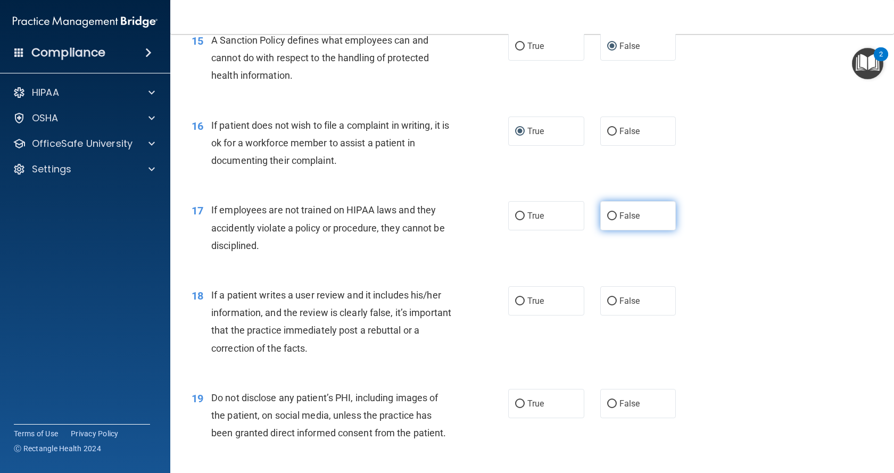
click at [502, 220] on input "False" at bounding box center [612, 216] width 10 height 8
radio input "true"
click at [502, 306] on input "False" at bounding box center [612, 302] width 10 height 8
radio input "true"
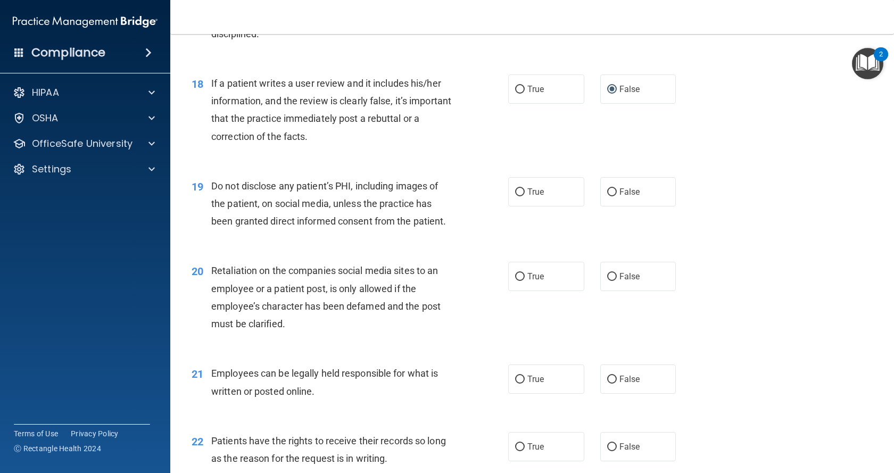
scroll to position [1650, 0]
click at [502, 195] on input "True" at bounding box center [520, 191] width 10 height 8
radio input "true"
click at [502, 281] on span "False" at bounding box center [630, 275] width 21 height 10
click at [502, 280] on input "False" at bounding box center [612, 276] width 10 height 8
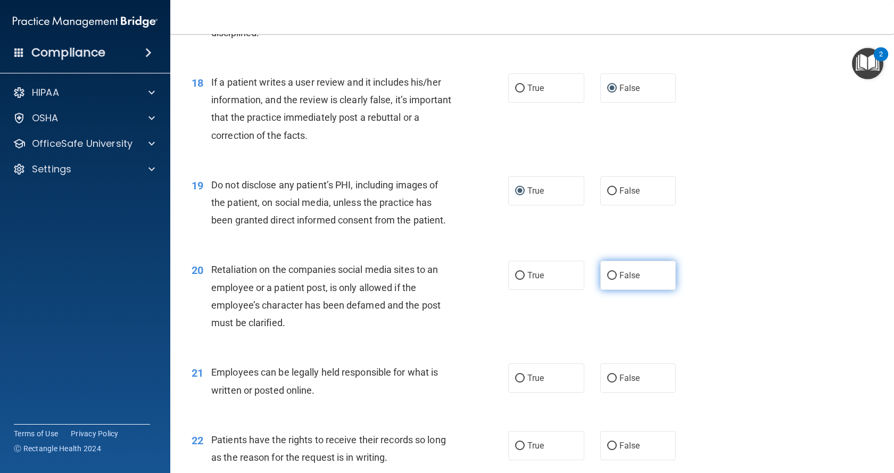
radio input "true"
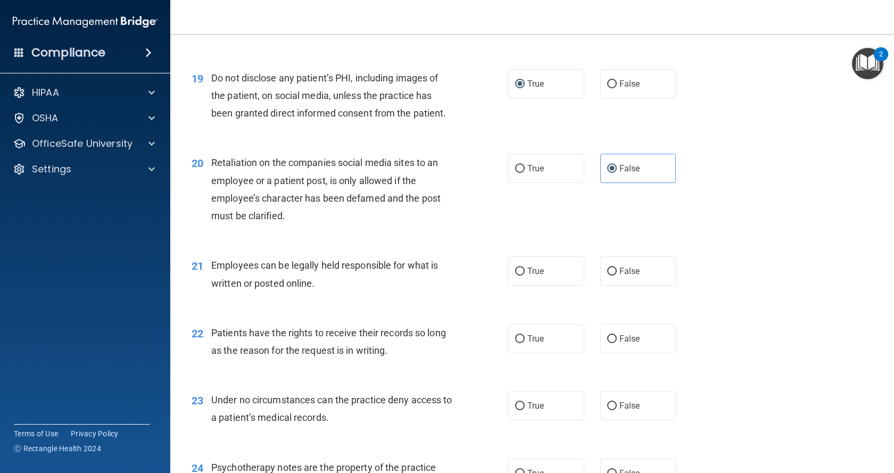
scroll to position [1757, 0]
click at [502, 276] on input "True" at bounding box center [520, 272] width 10 height 8
radio input "true"
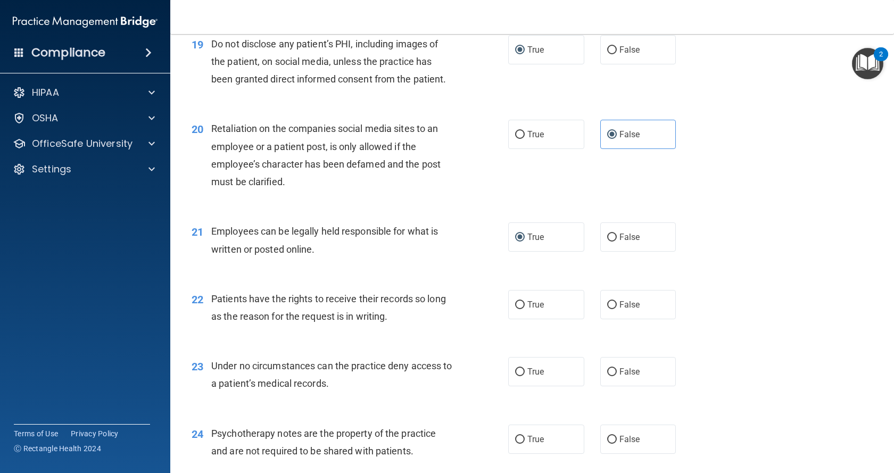
scroll to position [1810, 0]
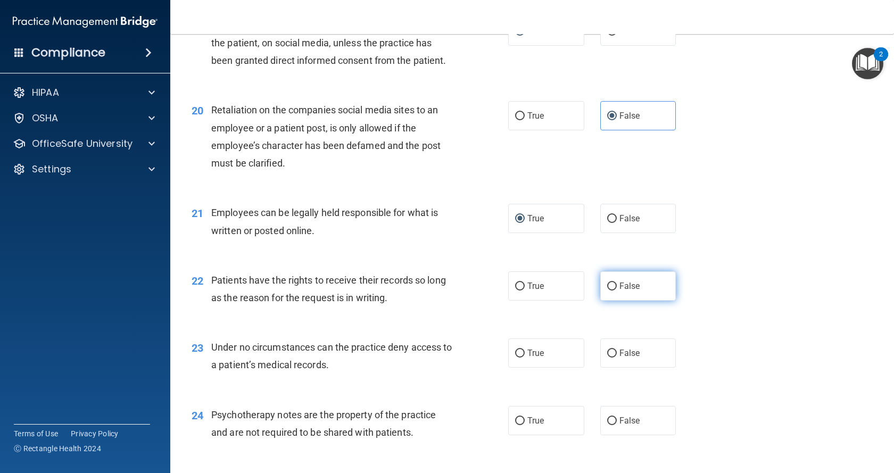
click at [502, 291] on input "False" at bounding box center [612, 287] width 10 height 8
radio input "true"
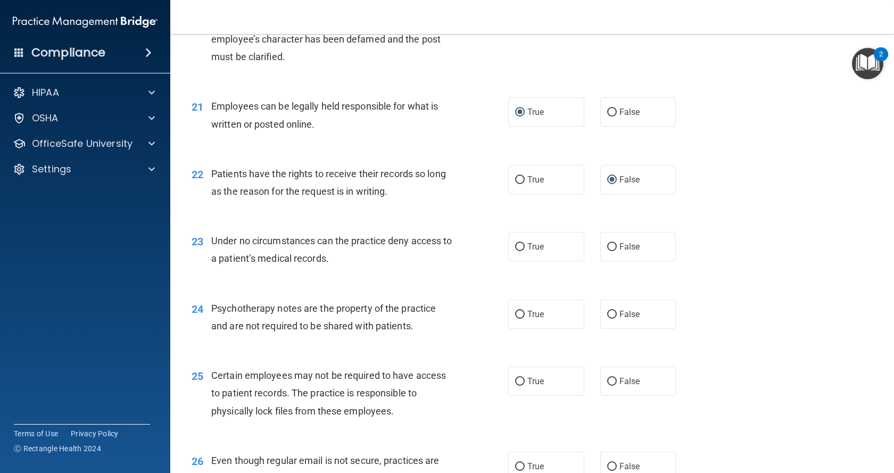
scroll to position [1969, 0]
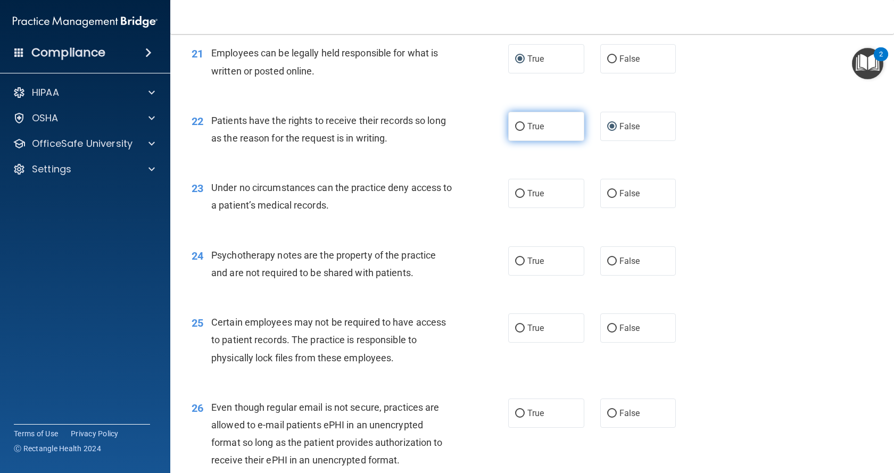
click at [502, 131] on input "True" at bounding box center [520, 127] width 10 height 8
radio input "true"
radio input "false"
click at [502, 198] on input "False" at bounding box center [612, 194] width 10 height 8
radio input "true"
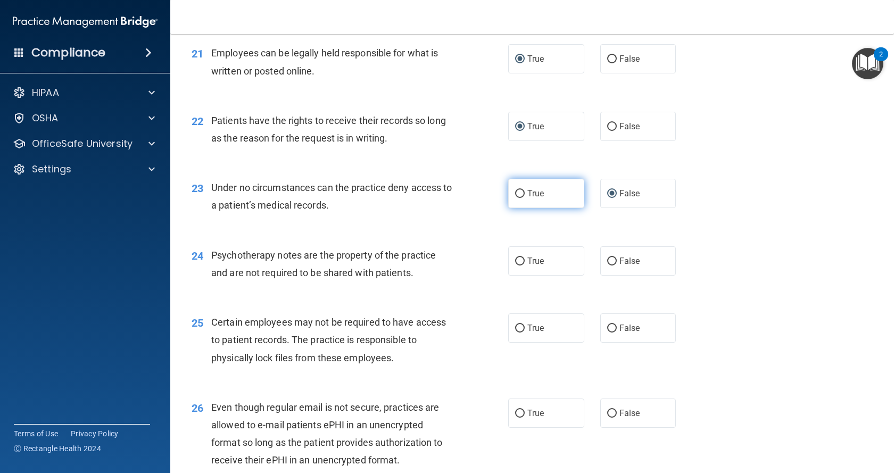
click at [502, 199] on span "True" at bounding box center [535, 193] width 17 height 10
click at [502, 198] on input "True" at bounding box center [520, 194] width 10 height 8
radio input "true"
radio input "false"
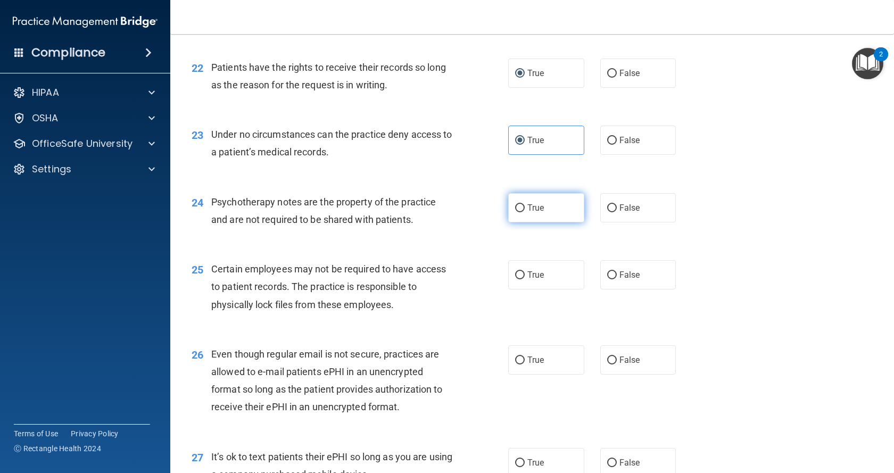
click at [502, 212] on input "True" at bounding box center [520, 208] width 10 height 8
radio input "true"
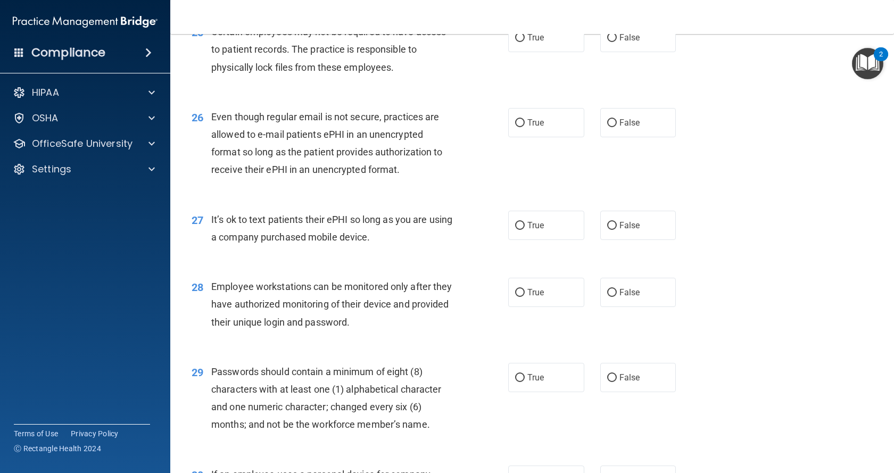
scroll to position [2236, 0]
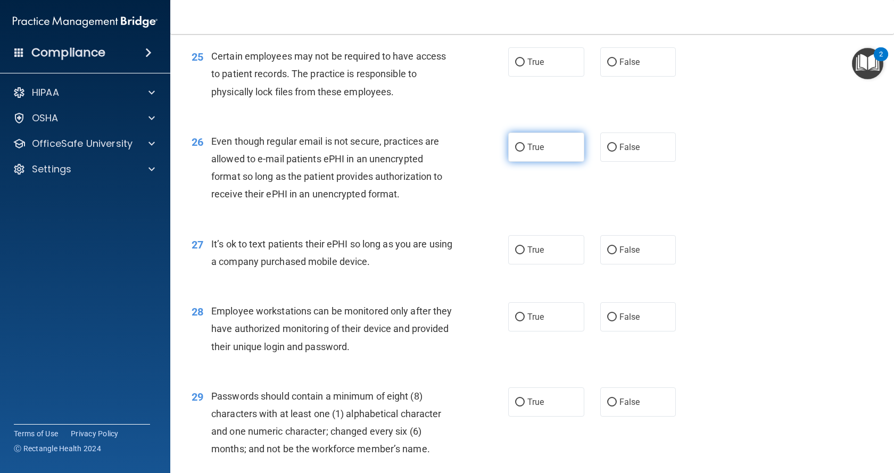
click at [502, 152] on input "True" at bounding box center [520, 148] width 10 height 8
radio input "true"
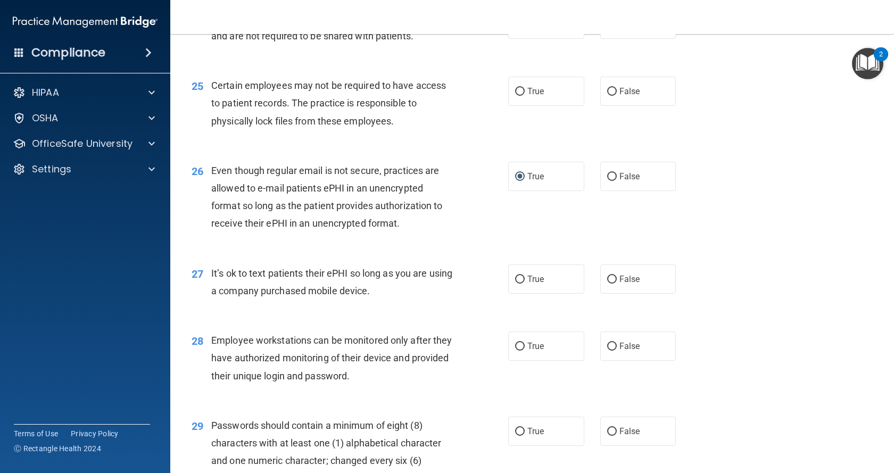
scroll to position [2182, 0]
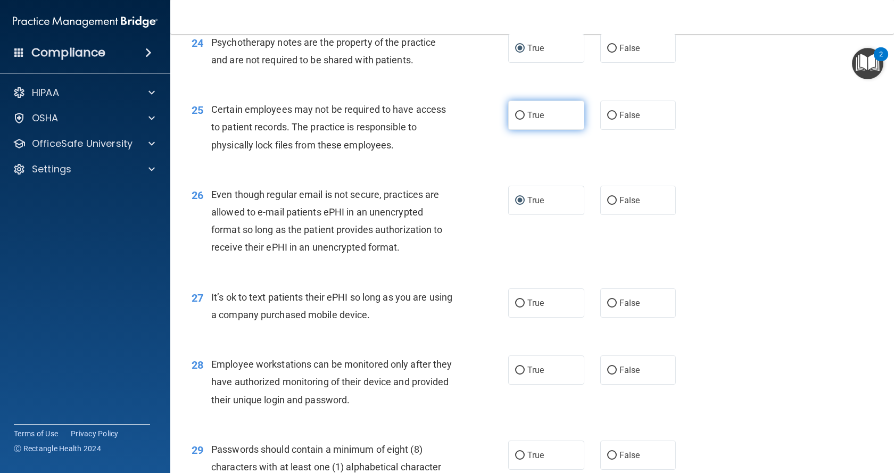
click at [502, 120] on span "True" at bounding box center [535, 115] width 17 height 10
click at [502, 120] on input "True" at bounding box center [520, 116] width 10 height 8
radio input "true"
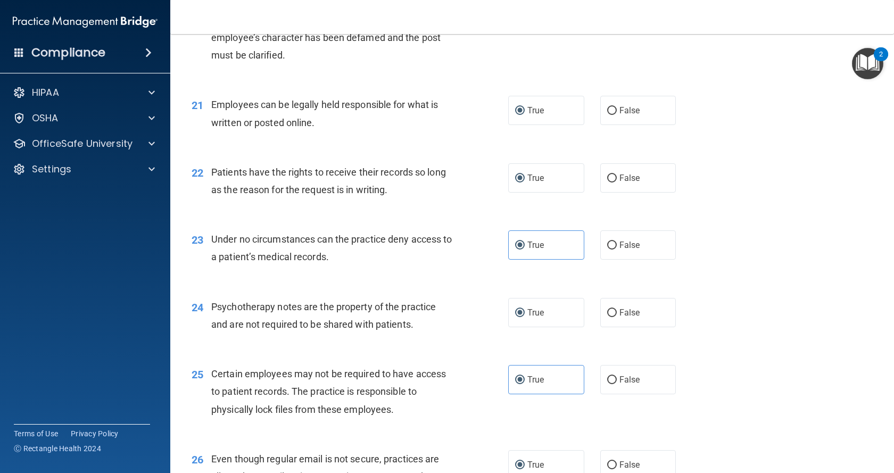
scroll to position [2023, 0]
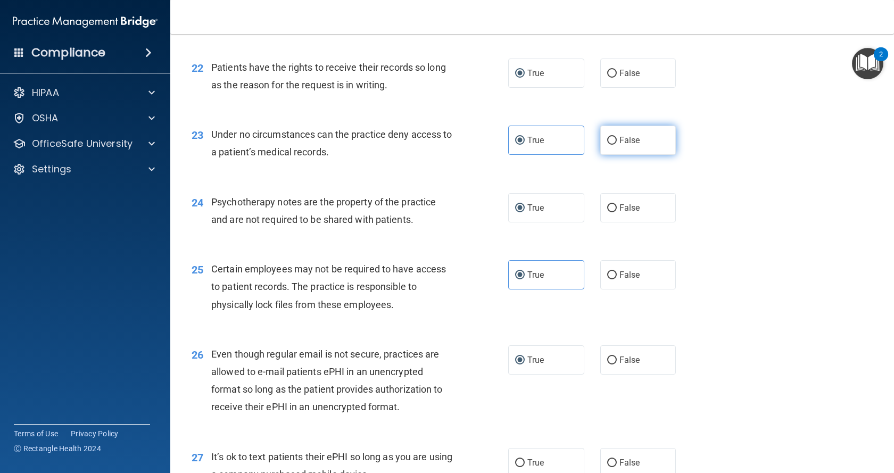
click at [502, 145] on input "False" at bounding box center [612, 141] width 10 height 8
radio input "true"
radio input "false"
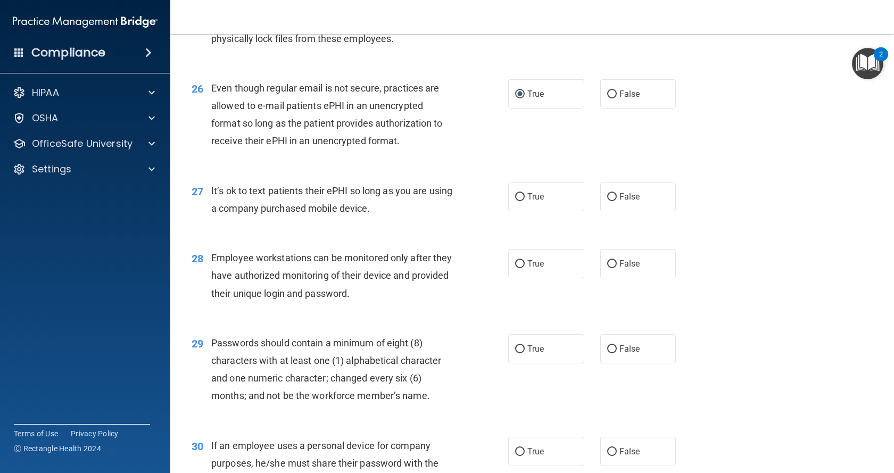
scroll to position [2342, 0]
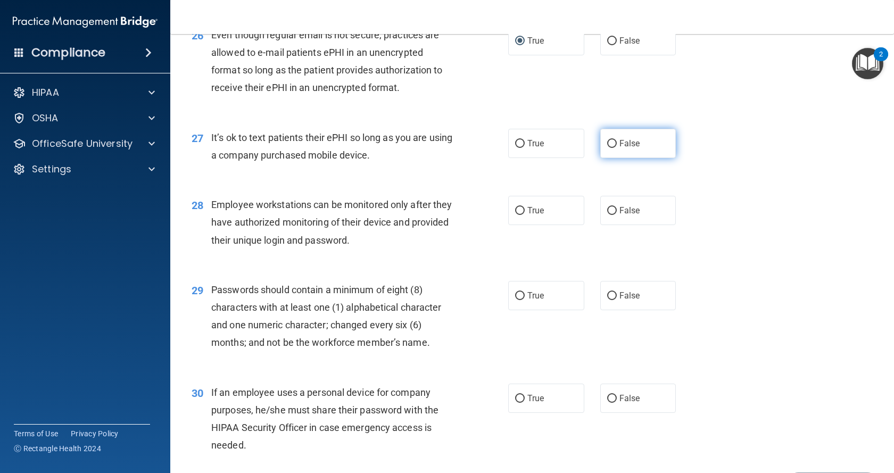
click at [502, 148] on input "False" at bounding box center [612, 144] width 10 height 8
radio input "true"
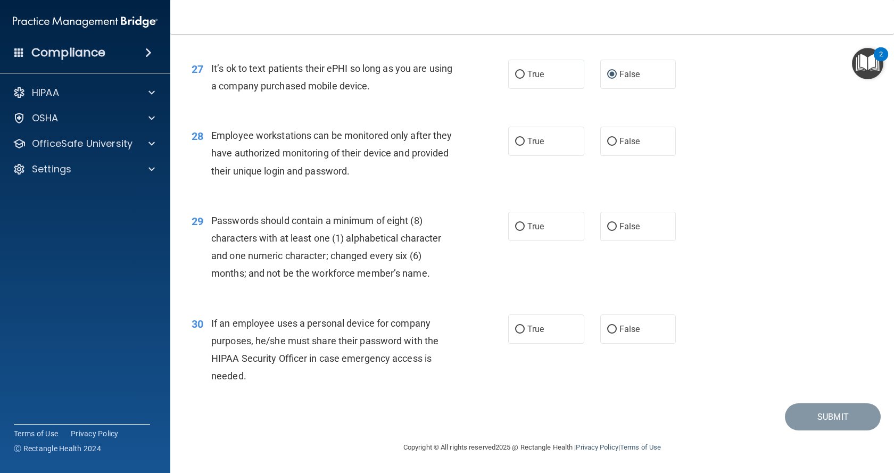
scroll to position [2446, 0]
click at [502, 141] on input "False" at bounding box center [612, 142] width 10 height 8
radio input "true"
click at [502, 227] on span "True" at bounding box center [535, 226] width 17 height 10
click at [502, 227] on input "True" at bounding box center [520, 227] width 10 height 8
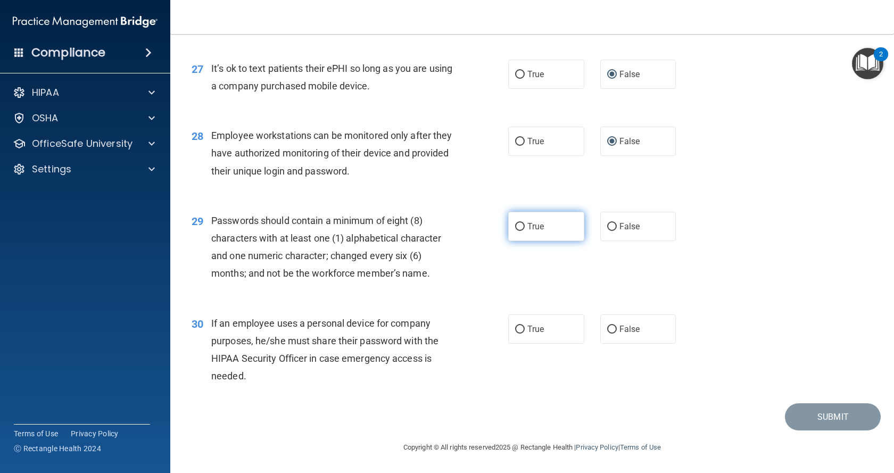
radio input "true"
click at [502, 333] on input "True" at bounding box center [520, 330] width 10 height 8
radio input "true"
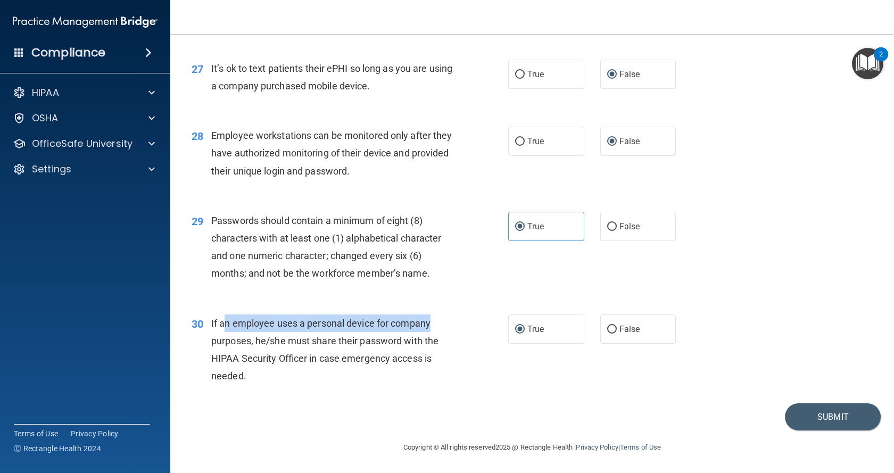
drag, startPoint x: 226, startPoint y: 318, endPoint x: 440, endPoint y: 325, distance: 214.1
click at [439, 325] on div "If an employee uses a personal device for company purposes, he/she must share t…" at bounding box center [336, 350] width 250 height 71
click at [502, 417] on button "Submit" at bounding box center [833, 416] width 96 height 27
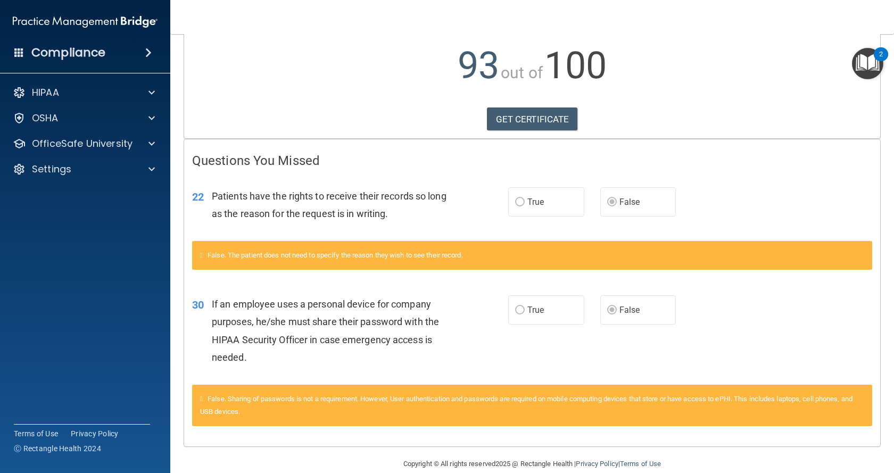
scroll to position [128, 0]
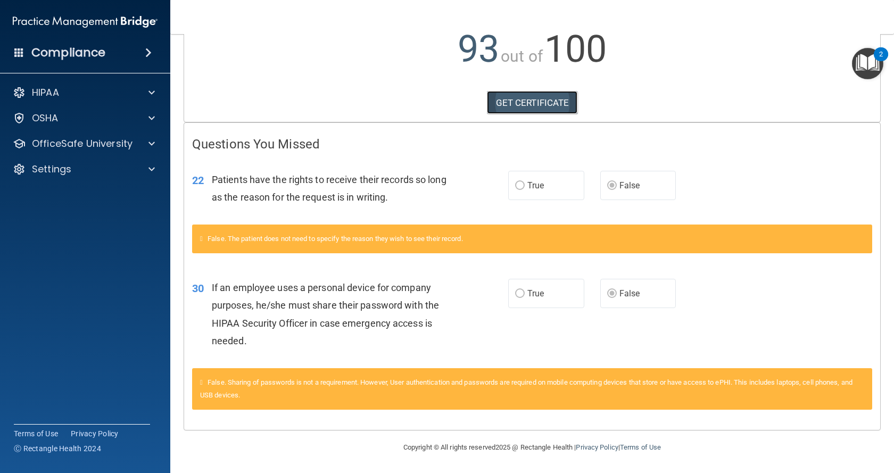
click at [502, 100] on link "GET CERTIFICATE" at bounding box center [532, 102] width 91 height 23
click at [90, 96] on div "HIPAA" at bounding box center [71, 92] width 132 height 13
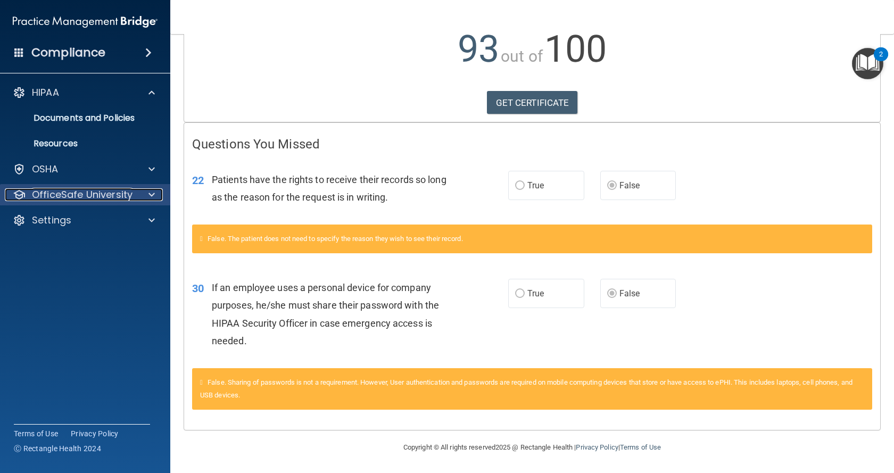
click at [92, 192] on p "OfficeSafe University" at bounding box center [82, 194] width 101 height 13
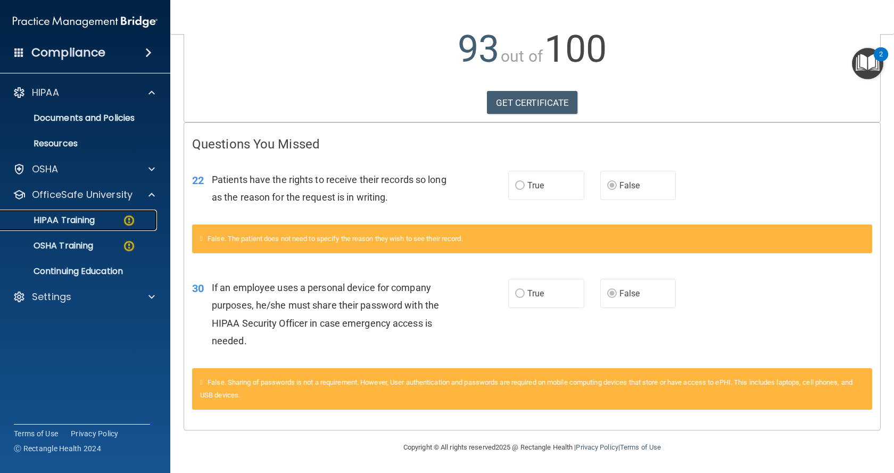
click at [84, 219] on p "HIPAA Training" at bounding box center [51, 220] width 88 height 11
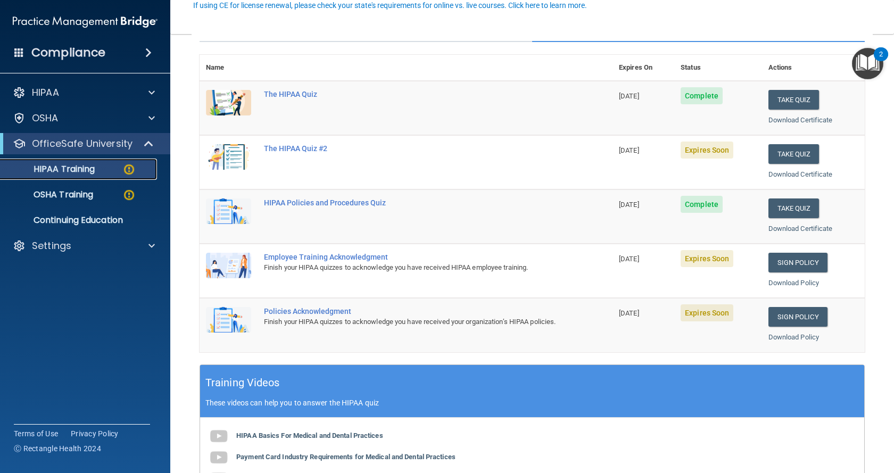
scroll to position [53, 0]
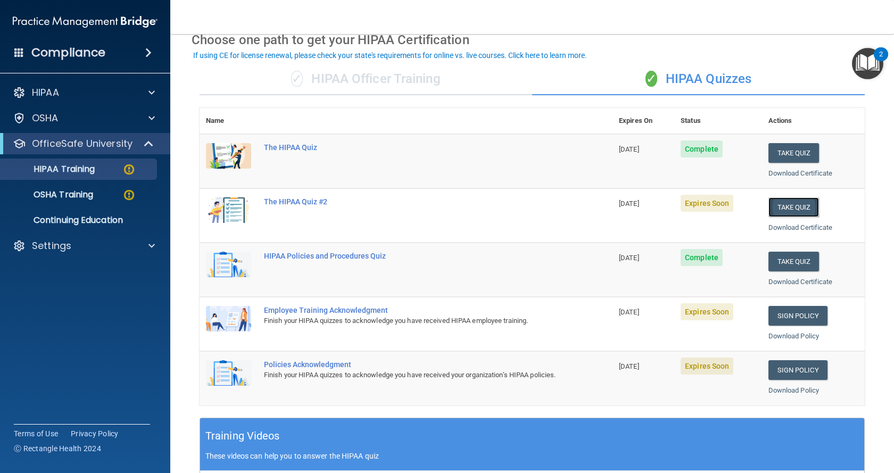
click at [502, 208] on button "Take Quiz" at bounding box center [794, 207] width 51 height 20
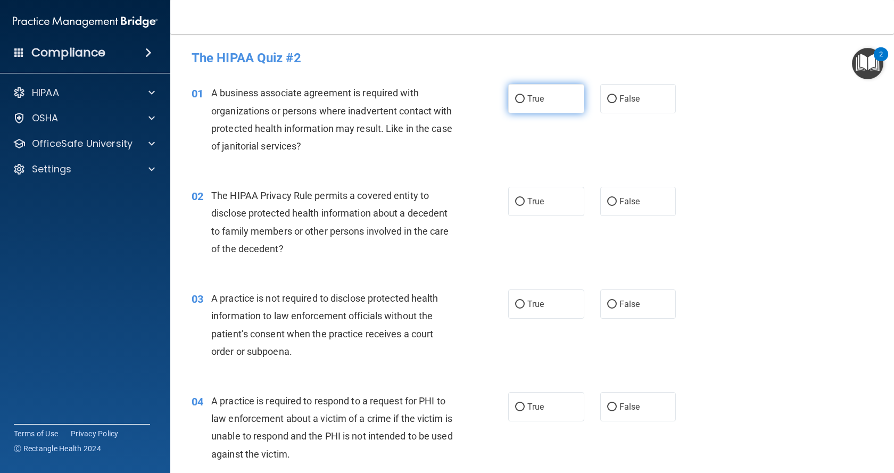
click at [502, 100] on input "True" at bounding box center [520, 99] width 10 height 8
radio input "true"
click at [502, 205] on input "True" at bounding box center [520, 202] width 10 height 8
radio input "true"
click at [502, 304] on input "False" at bounding box center [612, 305] width 10 height 8
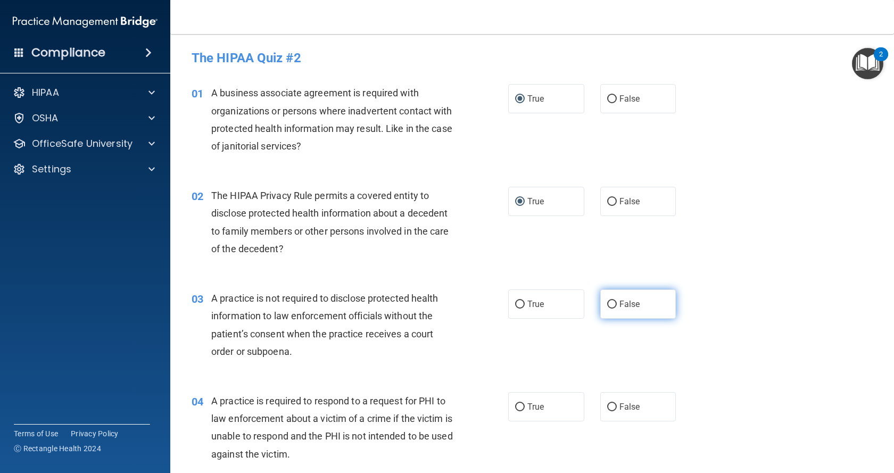
radio input "true"
click at [502, 408] on input "True" at bounding box center [520, 407] width 10 height 8
radio input "true"
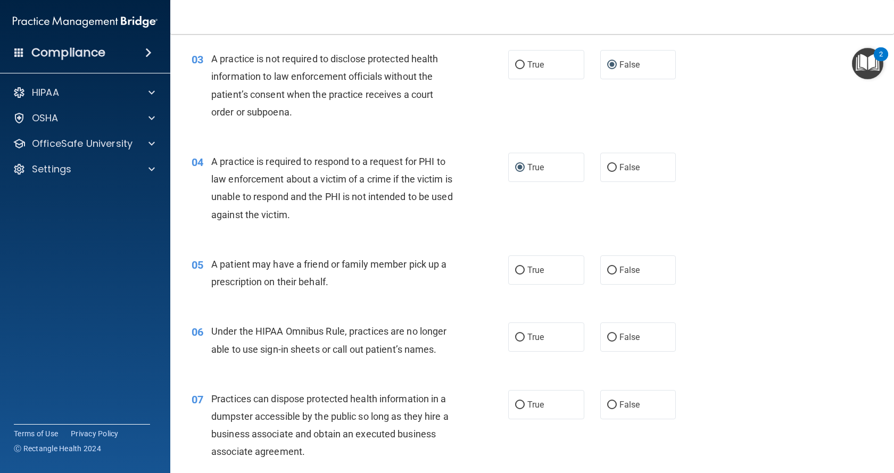
scroll to position [266, 0]
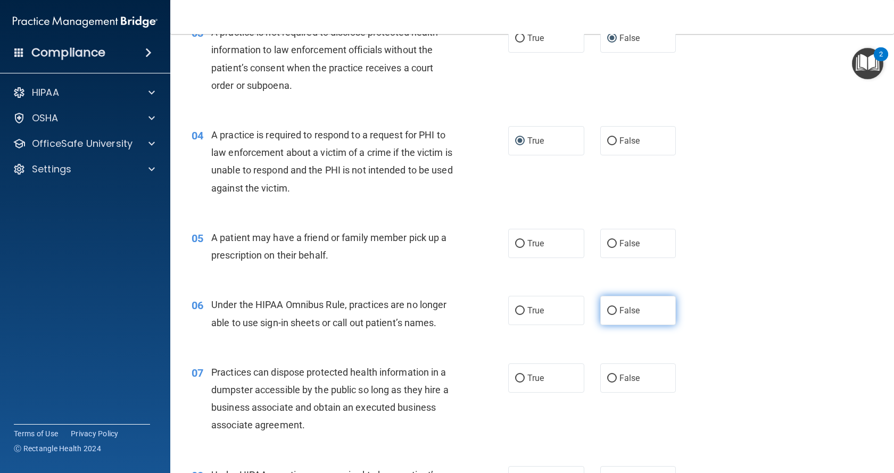
click at [502, 312] on input "False" at bounding box center [612, 311] width 10 height 8
radio input "true"
click at [502, 244] on label "True" at bounding box center [546, 243] width 76 height 29
click at [502, 244] on input "True" at bounding box center [520, 244] width 10 height 8
radio input "true"
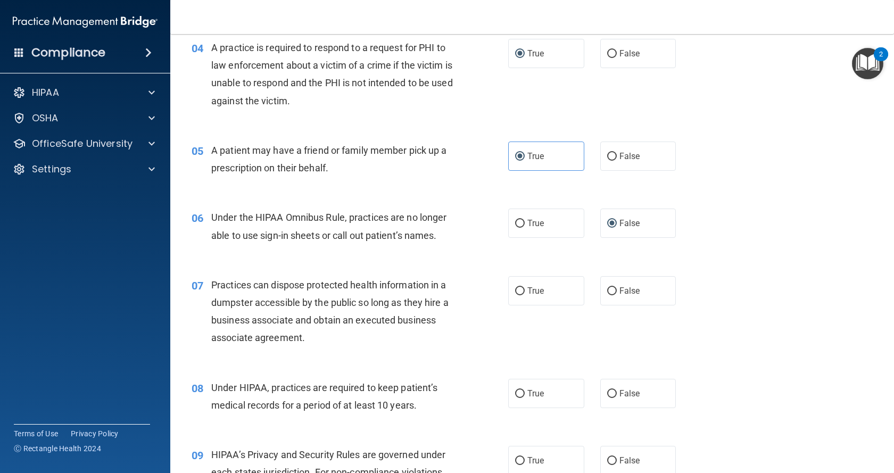
scroll to position [426, 0]
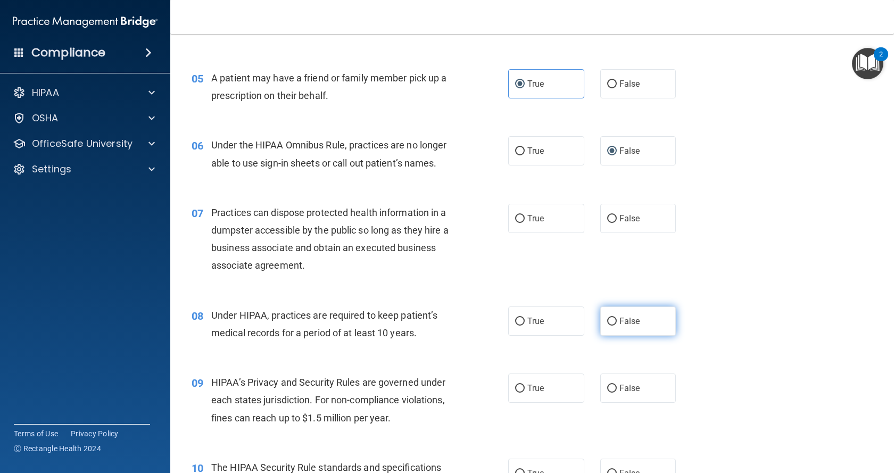
click at [502, 326] on label "False" at bounding box center [638, 321] width 76 height 29
click at [502, 326] on input "False" at bounding box center [612, 322] width 10 height 8
radio input "true"
click at [502, 220] on span "False" at bounding box center [630, 218] width 21 height 10
click at [502, 220] on input "False" at bounding box center [612, 219] width 10 height 8
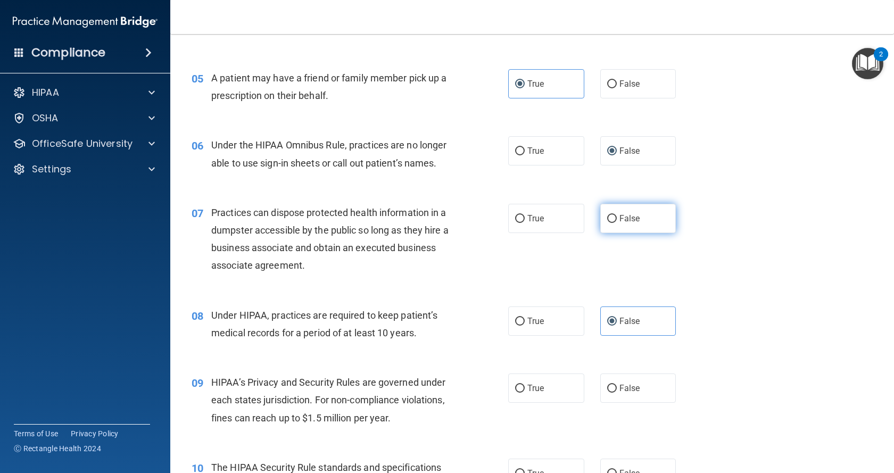
radio input "true"
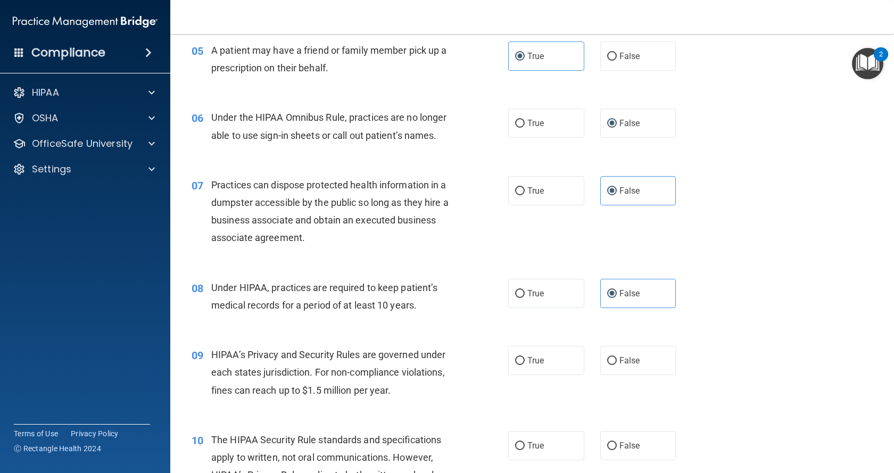
scroll to position [479, 0]
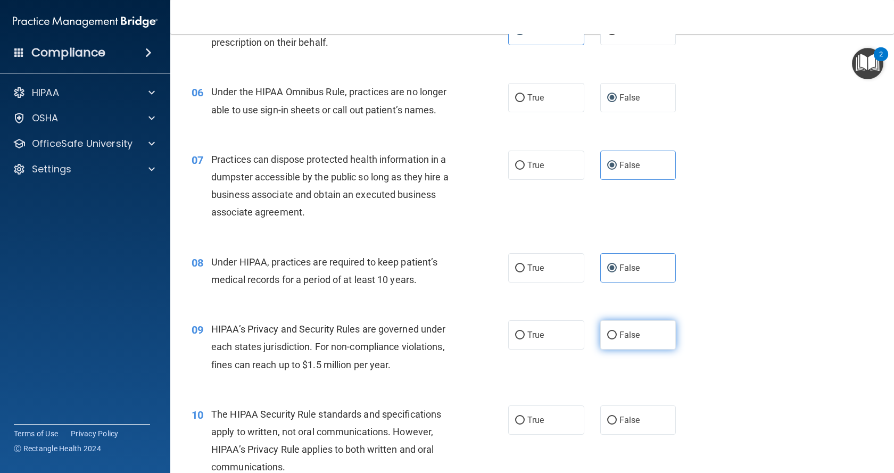
click at [502, 335] on span "False" at bounding box center [630, 335] width 21 height 10
click at [502, 335] on input "False" at bounding box center [612, 336] width 10 height 8
radio input "true"
click at [502, 418] on input "True" at bounding box center [520, 421] width 10 height 8
radio input "true"
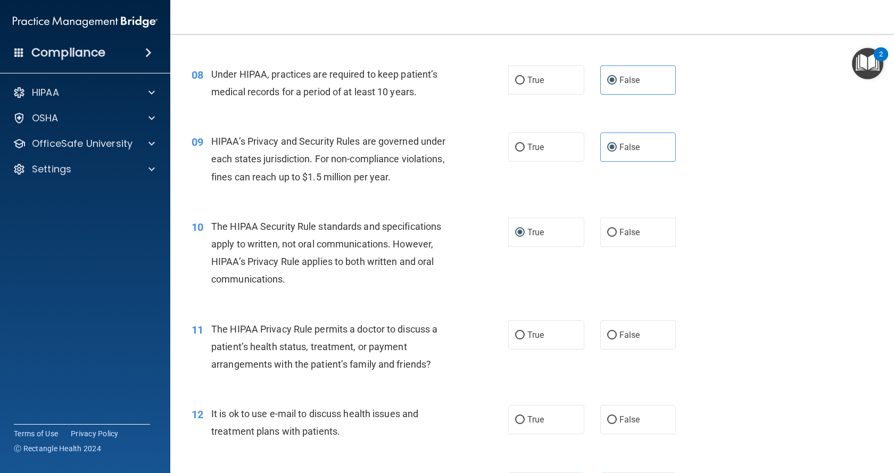
scroll to position [692, 0]
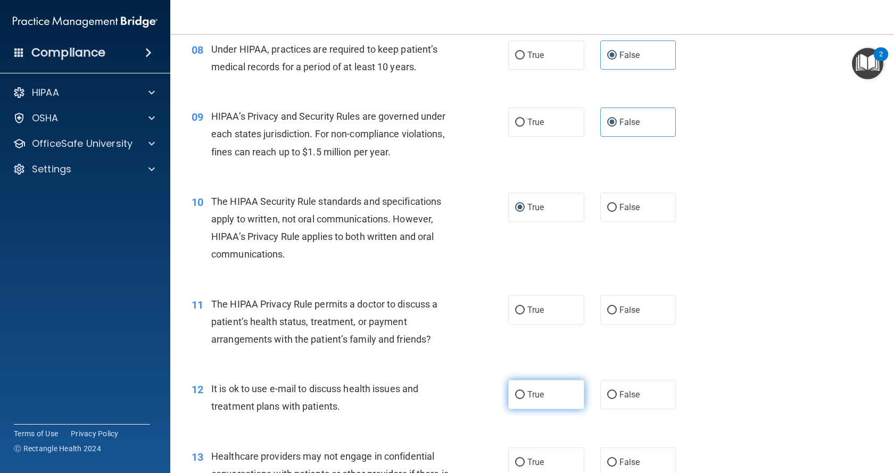
click at [502, 397] on input "True" at bounding box center [520, 395] width 10 height 8
radio input "true"
click at [502, 422] on label "False" at bounding box center [638, 462] width 76 height 29
click at [502, 422] on input "False" at bounding box center [612, 463] width 10 height 8
radio input "true"
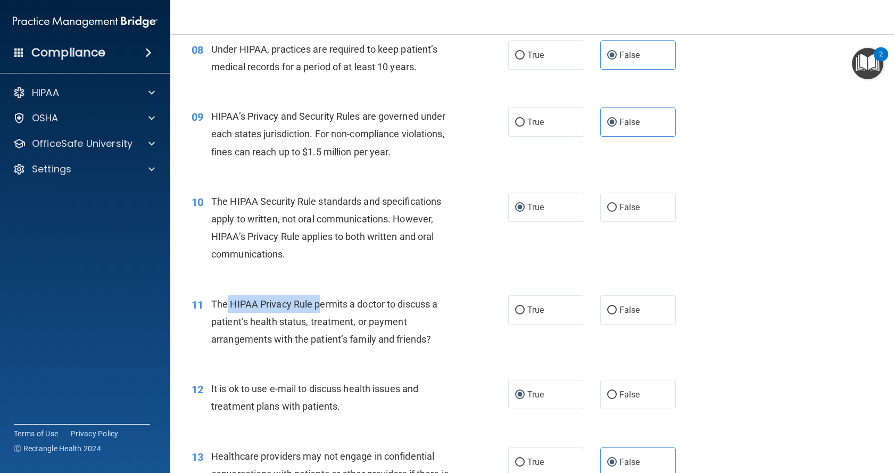
drag, startPoint x: 228, startPoint y: 299, endPoint x: 318, endPoint y: 303, distance: 89.6
click at [318, 303] on span "The HIPAA Privacy Rule permits a doctor to discuss a patient’s health status, t…" at bounding box center [324, 322] width 226 height 46
click at [502, 311] on span "False" at bounding box center [630, 310] width 21 height 10
click at [502, 311] on input "False" at bounding box center [612, 311] width 10 height 8
radio input "true"
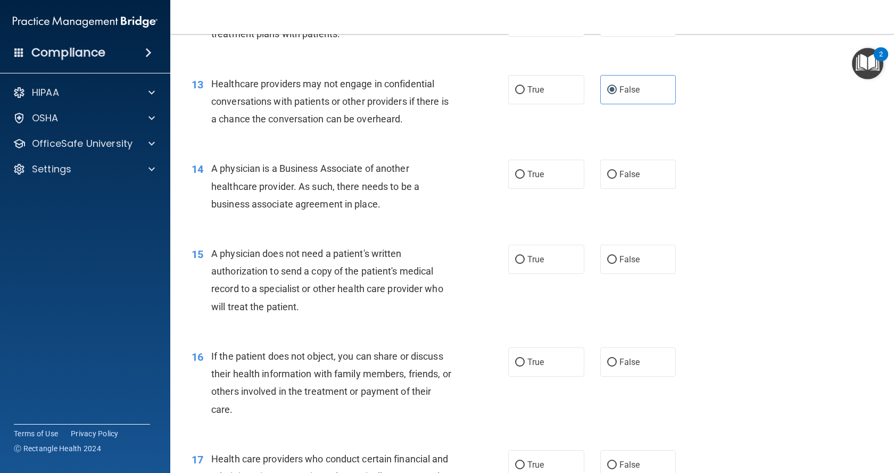
scroll to position [1118, 0]
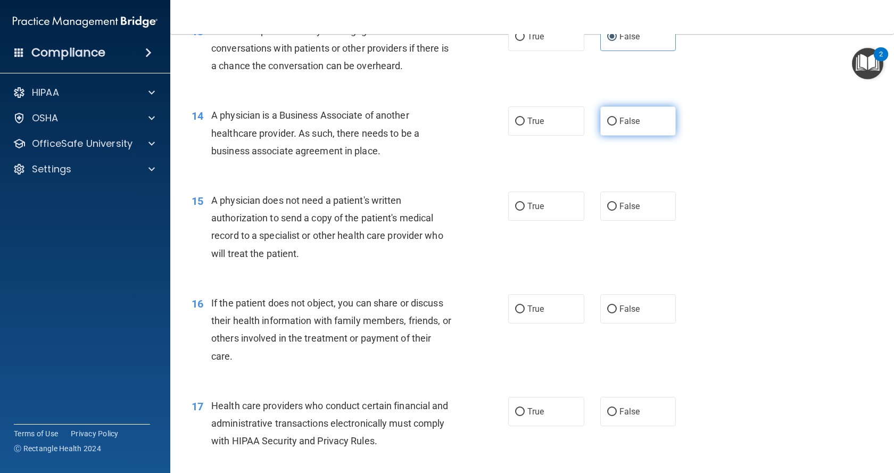
click at [502, 119] on span "False" at bounding box center [630, 121] width 21 height 10
click at [502, 119] on input "False" at bounding box center [612, 122] width 10 height 8
radio input "true"
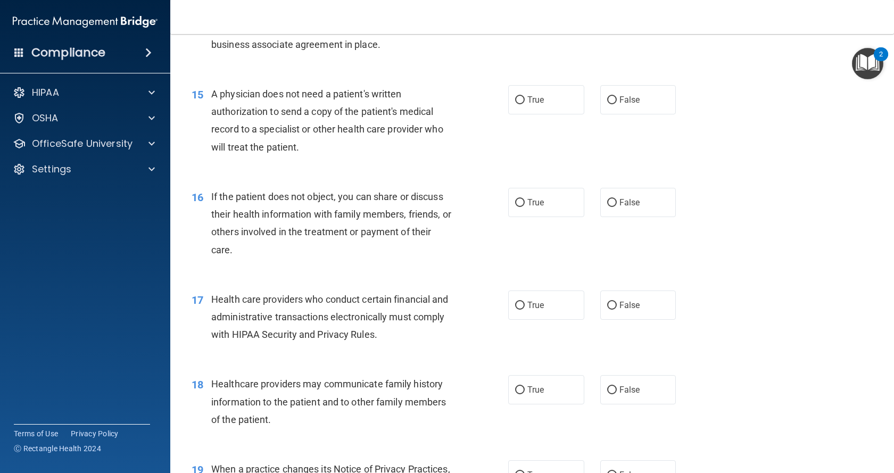
scroll to position [1277, 0]
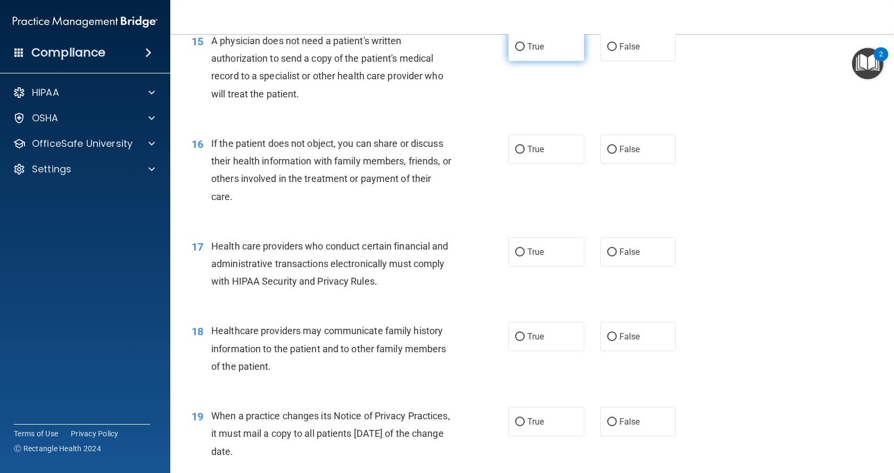
click at [502, 45] on input "True" at bounding box center [520, 47] width 10 height 8
radio input "true"
click at [502, 150] on label "True" at bounding box center [546, 149] width 76 height 29
click at [502, 150] on input "True" at bounding box center [520, 150] width 10 height 8
radio input "true"
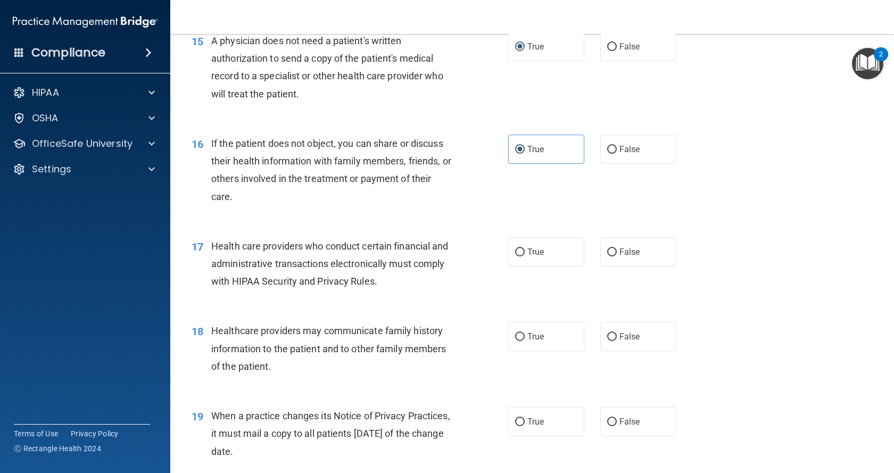
scroll to position [1331, 0]
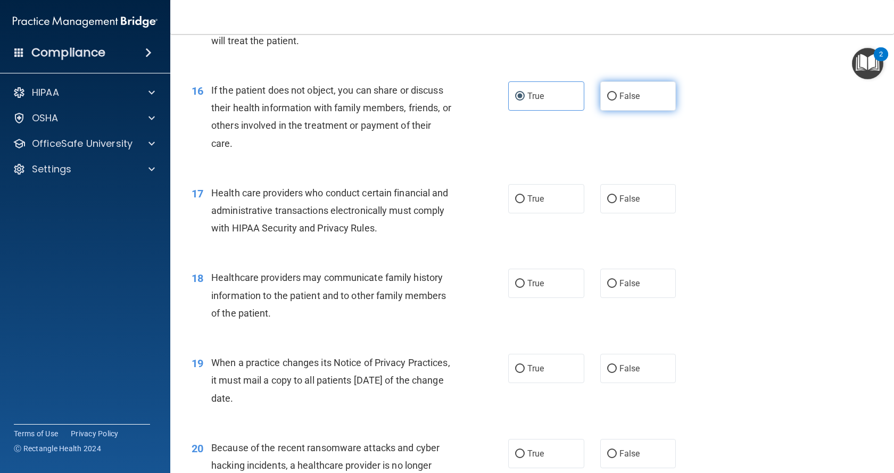
click at [502, 97] on label "False" at bounding box center [638, 95] width 76 height 29
click at [502, 97] on input "False" at bounding box center [612, 97] width 10 height 8
radio input "true"
drag, startPoint x: 528, startPoint y: 93, endPoint x: 521, endPoint y: 96, distance: 8.1
click at [502, 93] on span "True" at bounding box center [535, 96] width 17 height 10
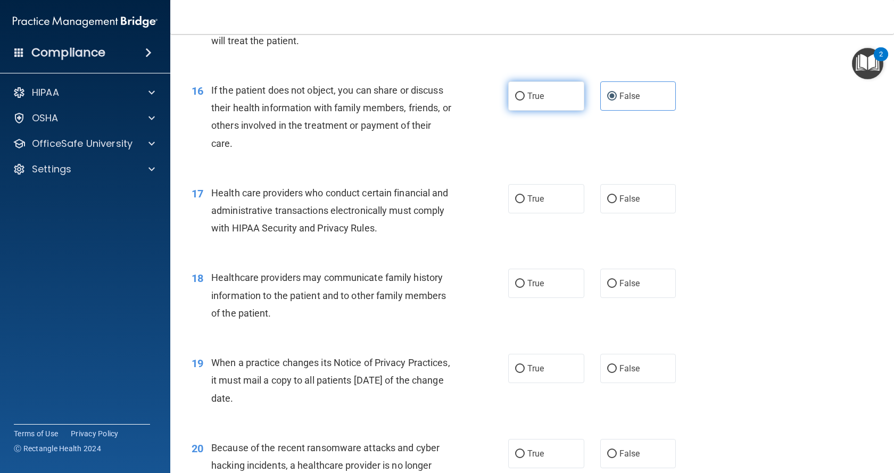
click at [502, 93] on input "True" at bounding box center [520, 97] width 10 height 8
radio input "true"
radio input "false"
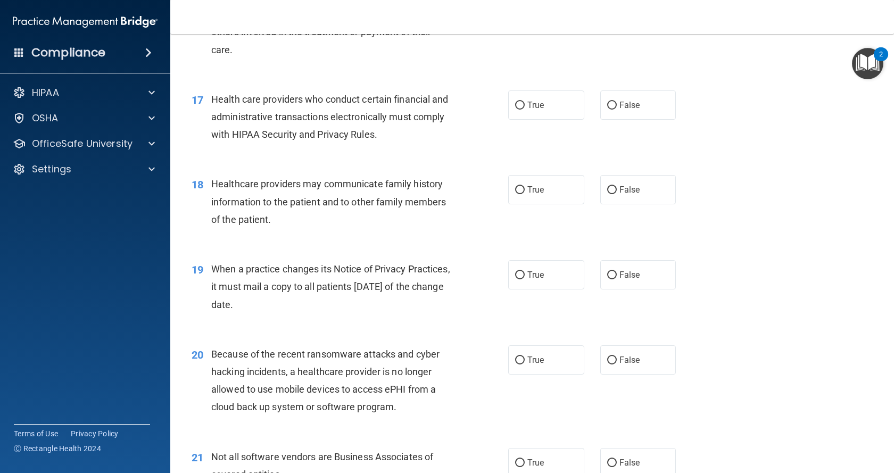
scroll to position [1437, 0]
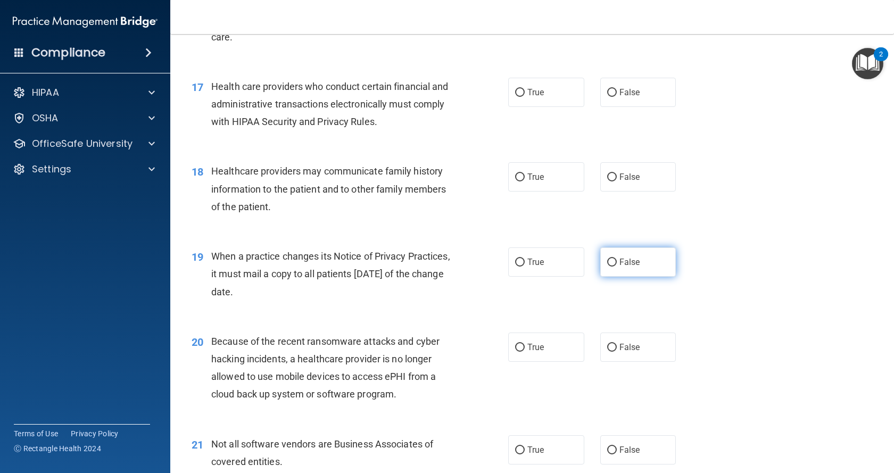
click at [502, 265] on label "False" at bounding box center [638, 262] width 76 height 29
click at [502, 265] on input "False" at bounding box center [612, 263] width 10 height 8
radio input "true"
click at [502, 90] on input "True" at bounding box center [520, 93] width 10 height 8
radio input "true"
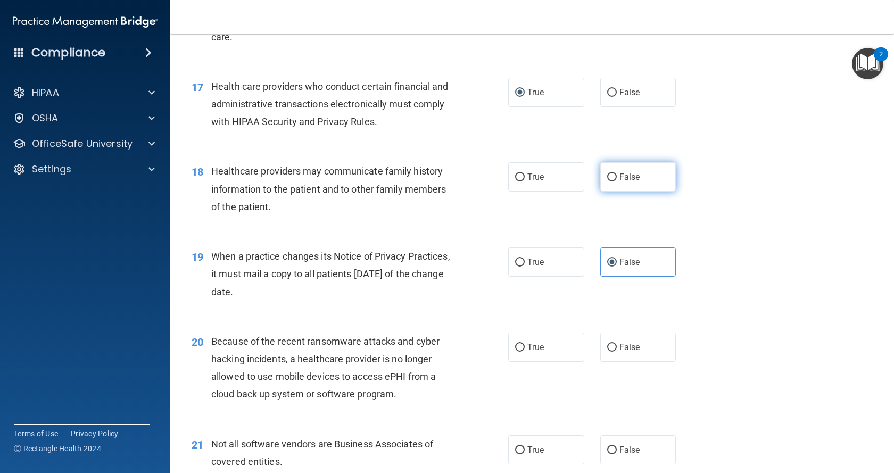
click at [502, 176] on input "False" at bounding box center [612, 178] width 10 height 8
radio input "true"
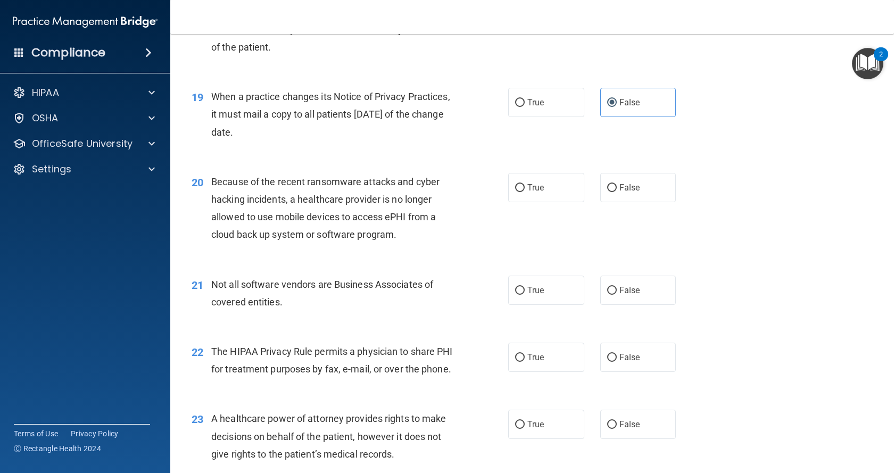
scroll to position [1650, 0]
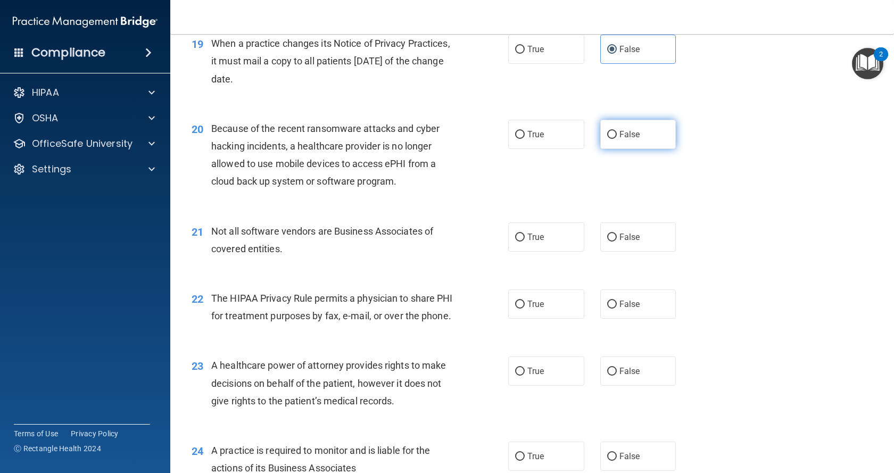
click at [502, 134] on input "False" at bounding box center [612, 135] width 10 height 8
radio input "true"
click at [502, 307] on label "True" at bounding box center [546, 304] width 76 height 29
click at [502, 307] on input "True" at bounding box center [520, 305] width 10 height 8
radio input "true"
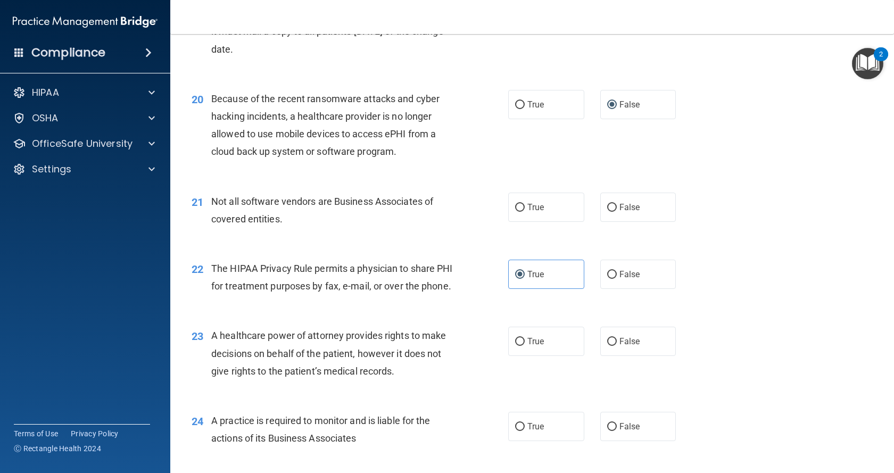
scroll to position [1703, 0]
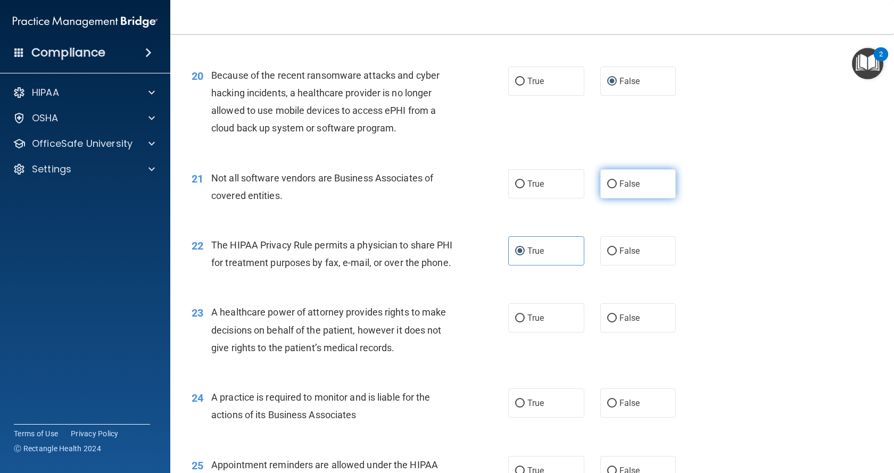
click at [502, 182] on span "False" at bounding box center [630, 184] width 21 height 10
click at [502, 182] on input "False" at bounding box center [612, 184] width 10 height 8
radio input "true"
click at [502, 408] on span "False" at bounding box center [630, 403] width 21 height 10
click at [502, 408] on input "False" at bounding box center [612, 404] width 10 height 8
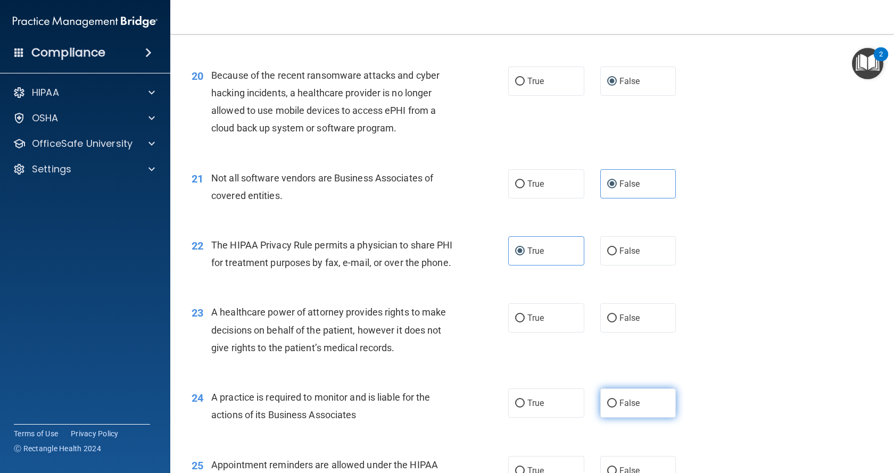
radio input "true"
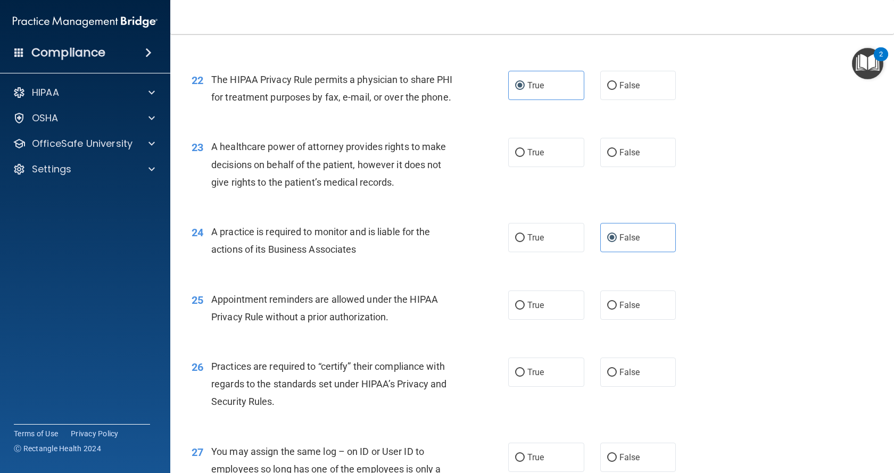
scroll to position [1916, 0]
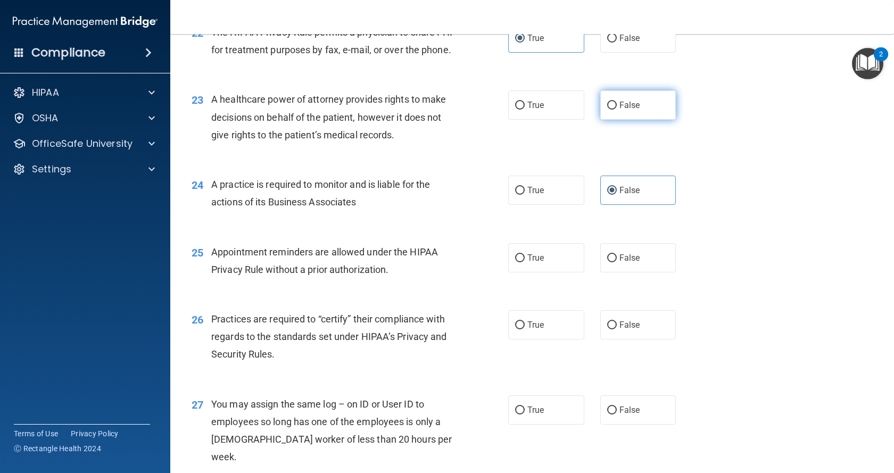
click at [502, 120] on label "False" at bounding box center [638, 104] width 76 height 29
click at [502, 110] on input "False" at bounding box center [612, 106] width 10 height 8
radio input "true"
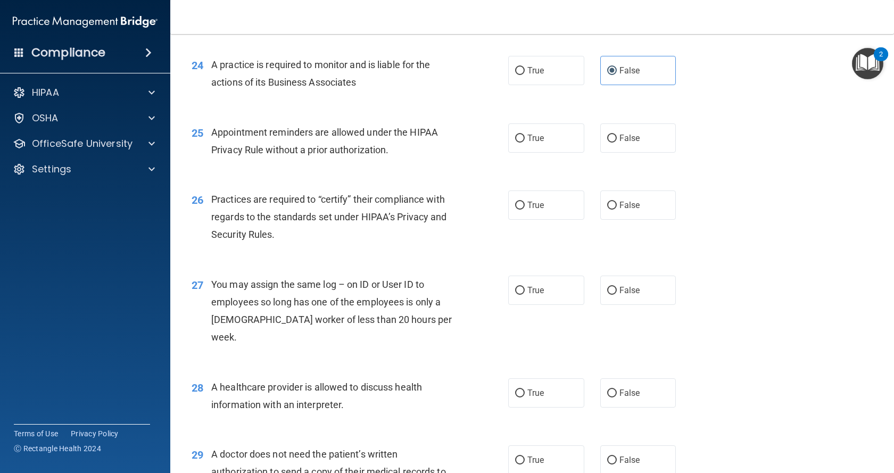
scroll to position [2076, 0]
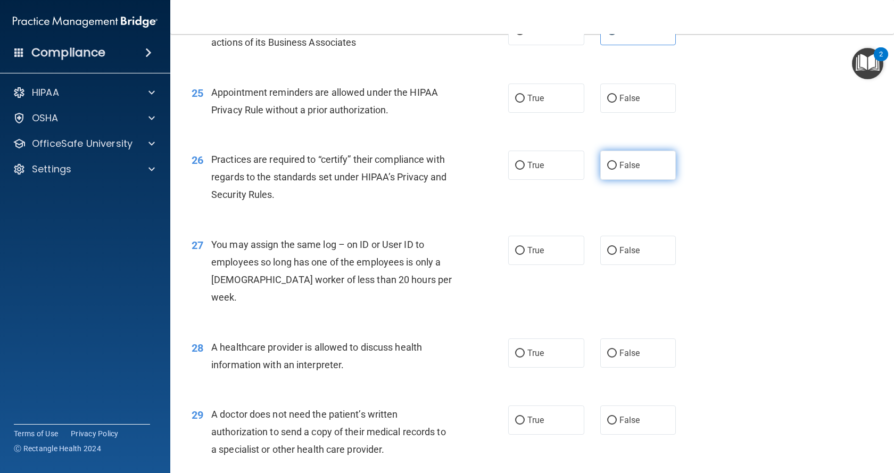
click at [502, 170] on input "False" at bounding box center [612, 166] width 10 height 8
radio input "true"
click at [502, 422] on span "True" at bounding box center [535, 420] width 17 height 10
click at [502, 422] on input "True" at bounding box center [520, 421] width 10 height 8
radio input "true"
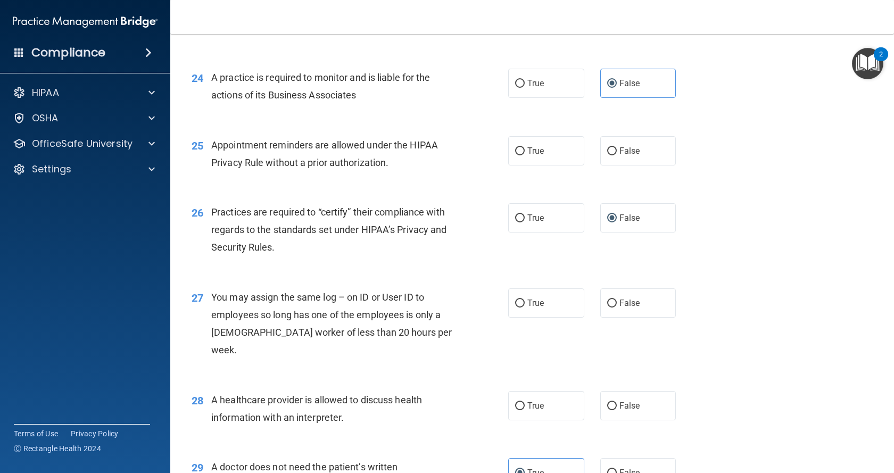
scroll to position [2023, 0]
click at [502, 156] on span "True" at bounding box center [535, 151] width 17 height 10
click at [502, 156] on input "True" at bounding box center [520, 152] width 10 height 8
radio input "true"
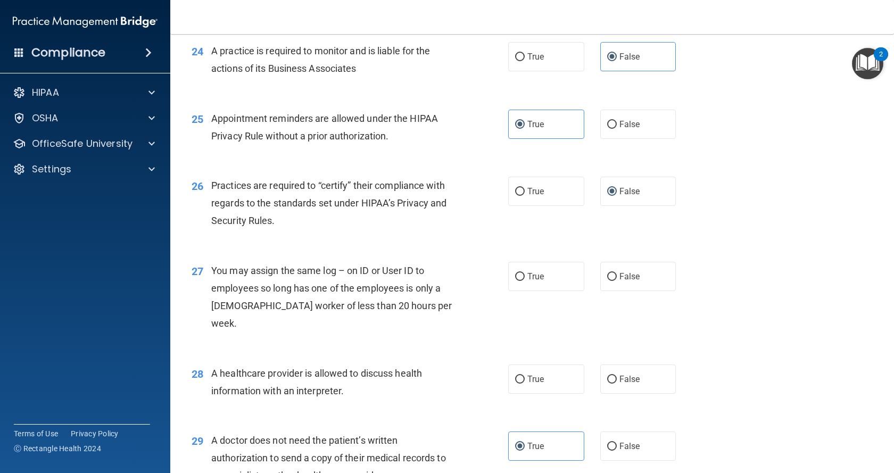
scroll to position [2076, 0]
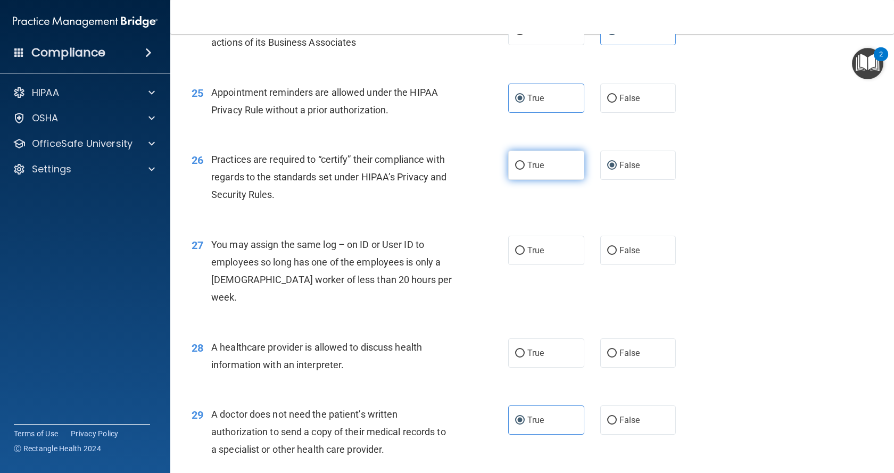
click at [502, 170] on span "True" at bounding box center [535, 165] width 17 height 10
click at [502, 170] on input "True" at bounding box center [520, 166] width 10 height 8
radio input "true"
click at [502, 170] on span "False" at bounding box center [630, 165] width 21 height 10
click at [502, 170] on input "False" at bounding box center [612, 166] width 10 height 8
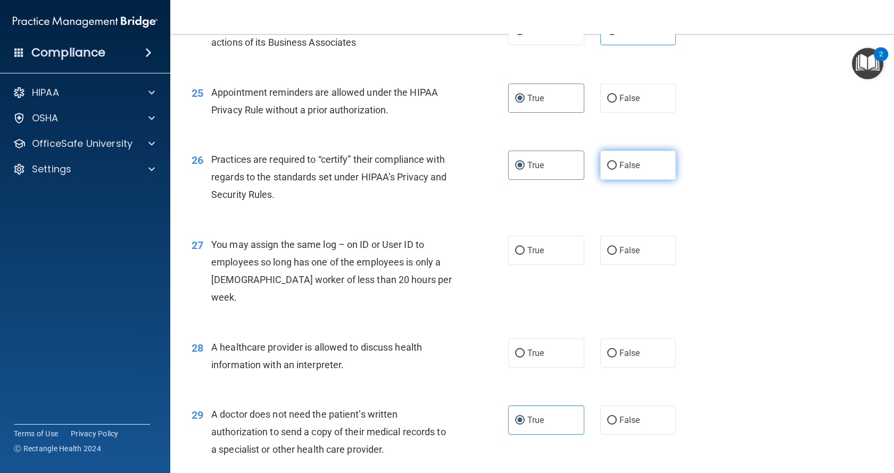
radio input "true"
radio input "false"
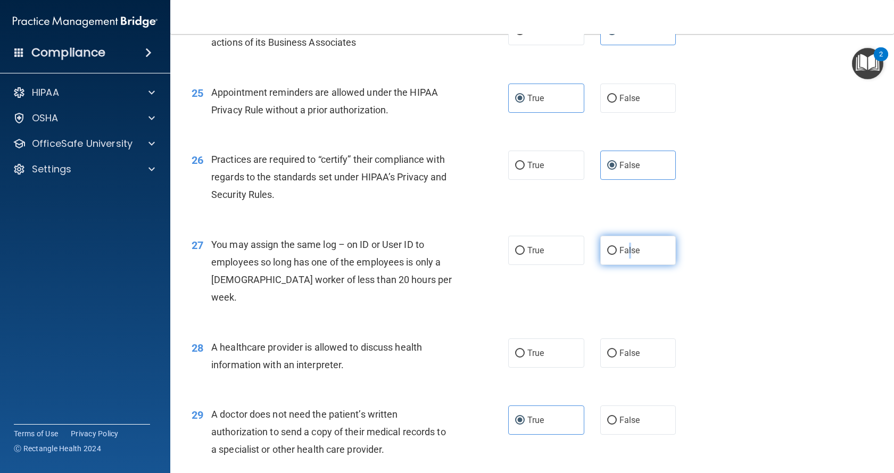
click at [502, 255] on span "False" at bounding box center [630, 250] width 21 height 10
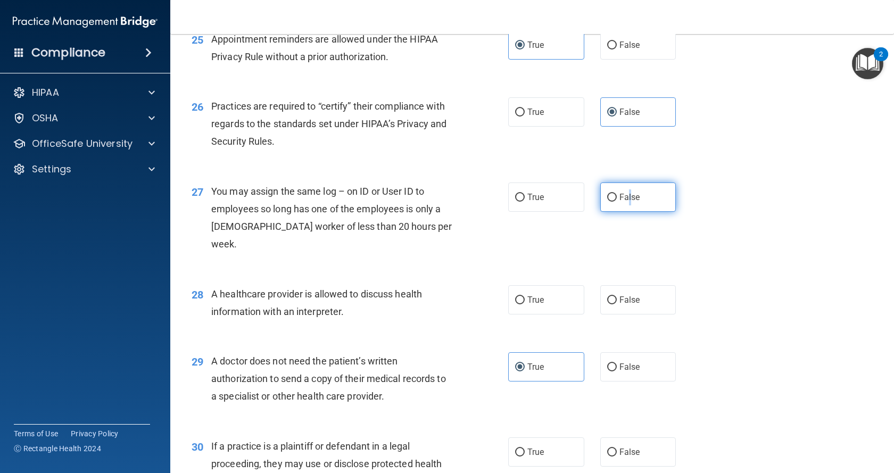
click at [502, 202] on input "False" at bounding box center [612, 198] width 10 height 8
radio input "true"
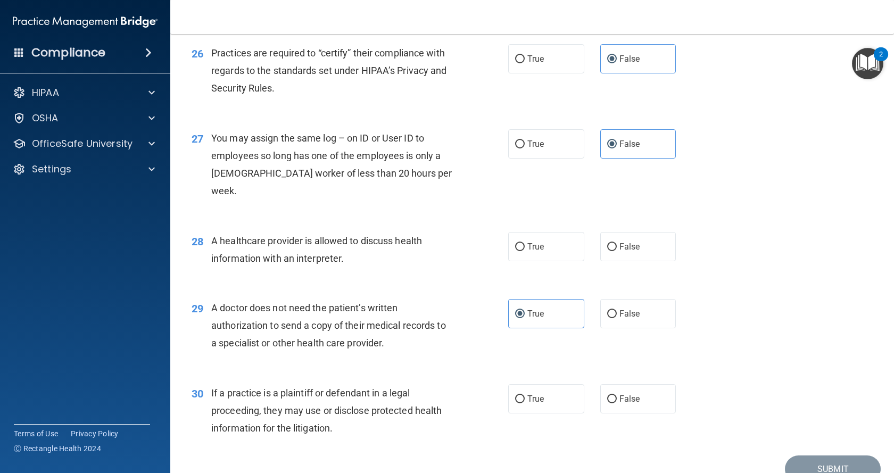
click at [454, 279] on div "28 A healthcare provider is allowed to discuss health information with an inter…" at bounding box center [532, 252] width 697 height 67
click at [502, 251] on input "True" at bounding box center [520, 247] width 10 height 8
radio input "true"
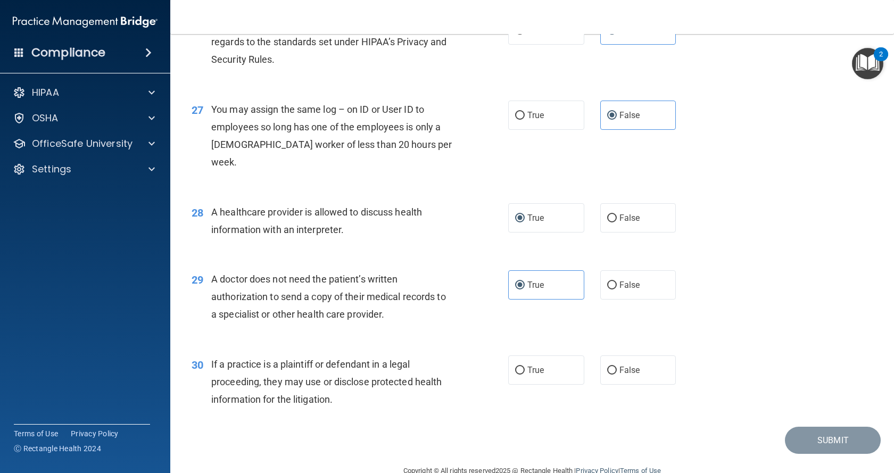
scroll to position [2235, 0]
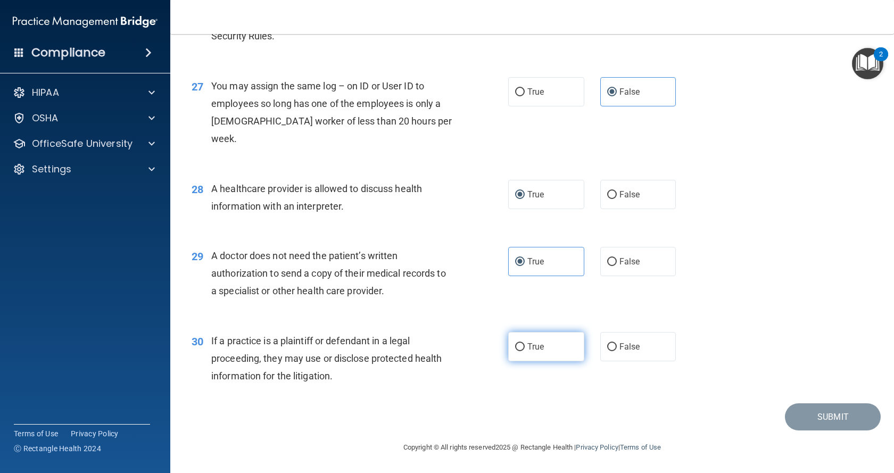
drag, startPoint x: 529, startPoint y: 346, endPoint x: 591, endPoint y: 354, distance: 62.3
click at [502, 346] on span "True" at bounding box center [535, 347] width 17 height 10
click at [502, 346] on input "True" at bounding box center [520, 347] width 10 height 8
radio input "true"
click at [502, 419] on button "Submit" at bounding box center [833, 416] width 96 height 27
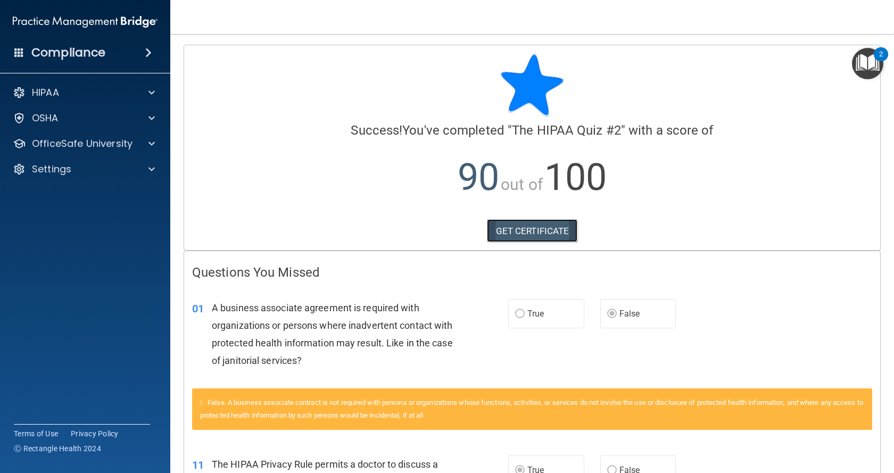
click at [502, 226] on link "GET CERTIFICATE" at bounding box center [532, 230] width 91 height 23
click at [76, 147] on p "OfficeSafe University" at bounding box center [82, 143] width 101 height 13
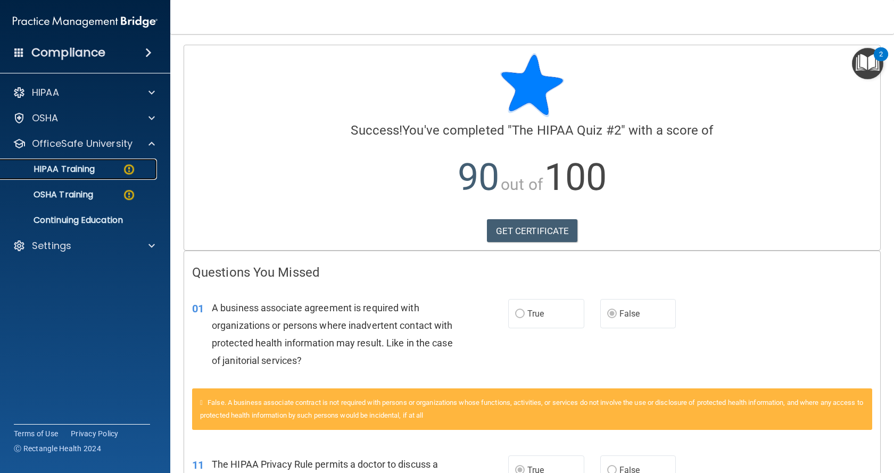
click at [78, 165] on p "HIPAA Training" at bounding box center [51, 169] width 88 height 11
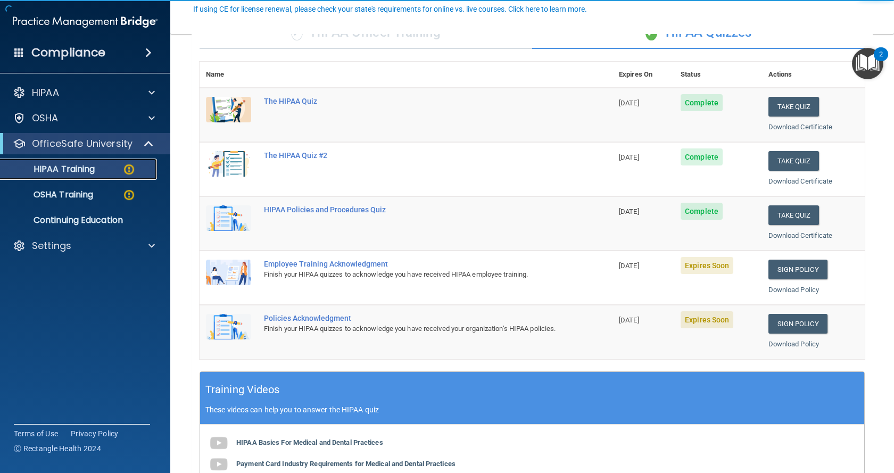
scroll to position [106, 0]
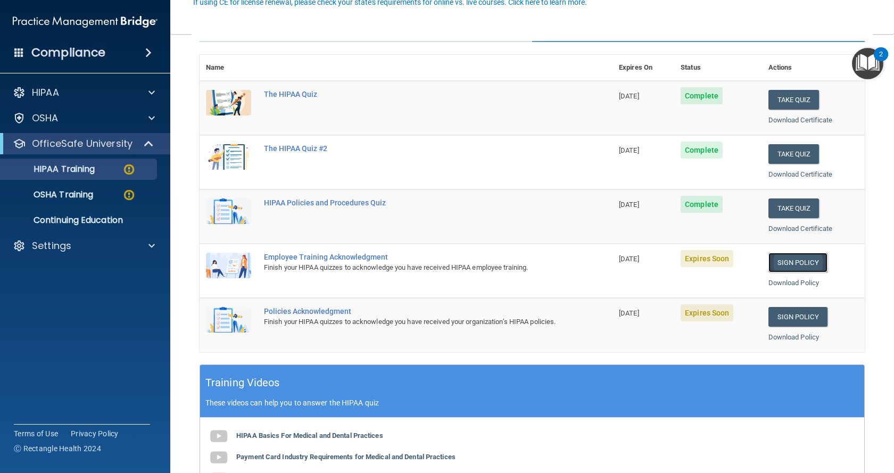
click at [502, 260] on link "Sign Policy" at bounding box center [798, 263] width 59 height 20
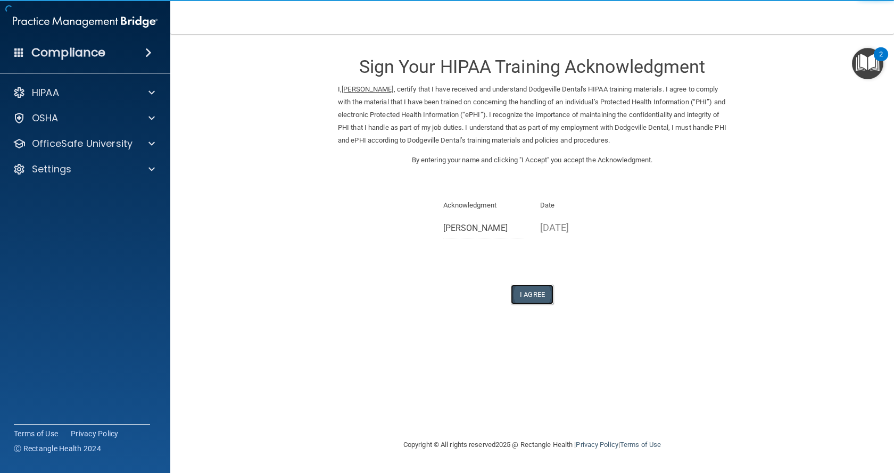
click at [530, 293] on button "I Agree" at bounding box center [532, 295] width 43 height 20
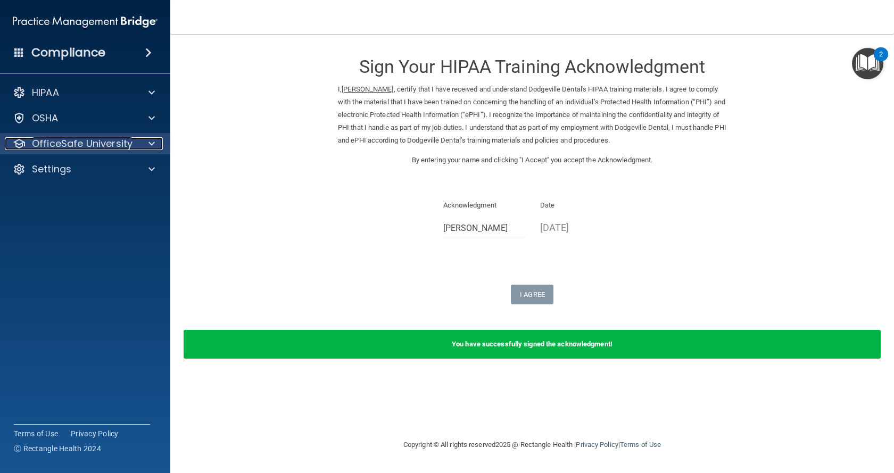
click at [76, 139] on p "OfficeSafe University" at bounding box center [82, 143] width 101 height 13
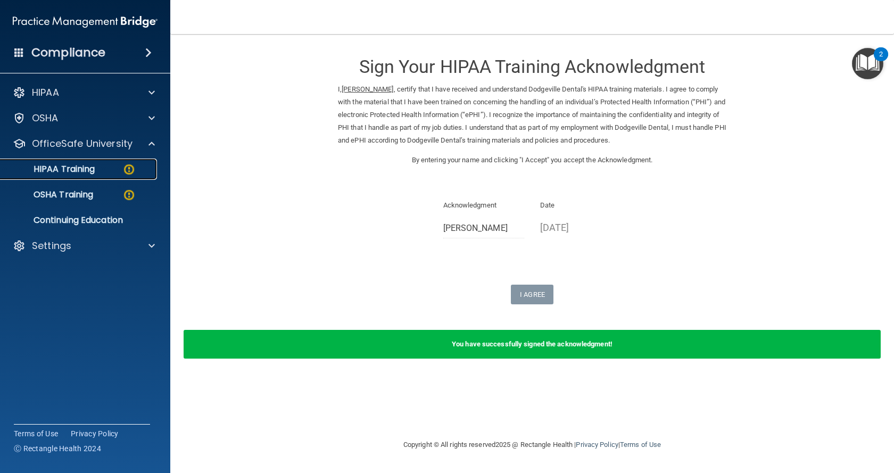
click at [77, 168] on p "HIPAA Training" at bounding box center [51, 169] width 88 height 11
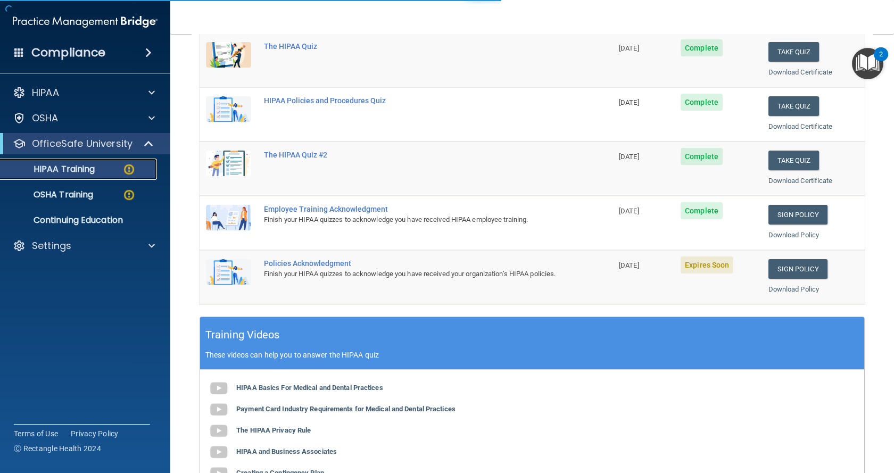
scroll to position [213, 0]
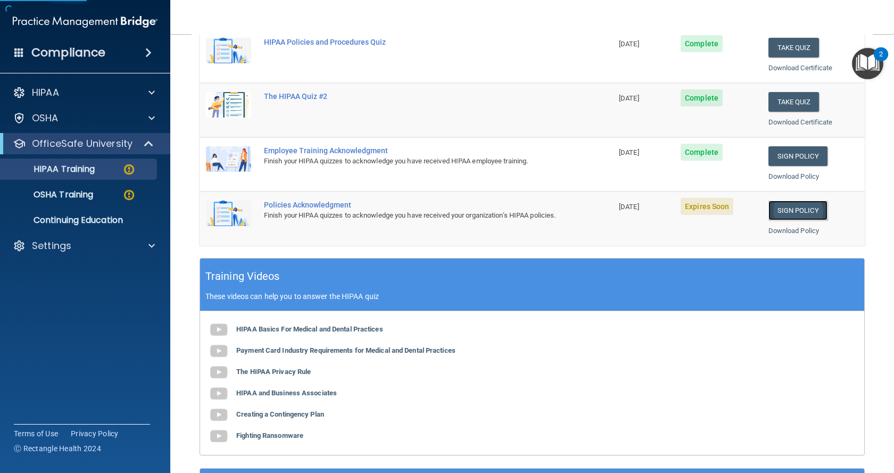
click at [794, 210] on link "Sign Policy" at bounding box center [798, 211] width 59 height 20
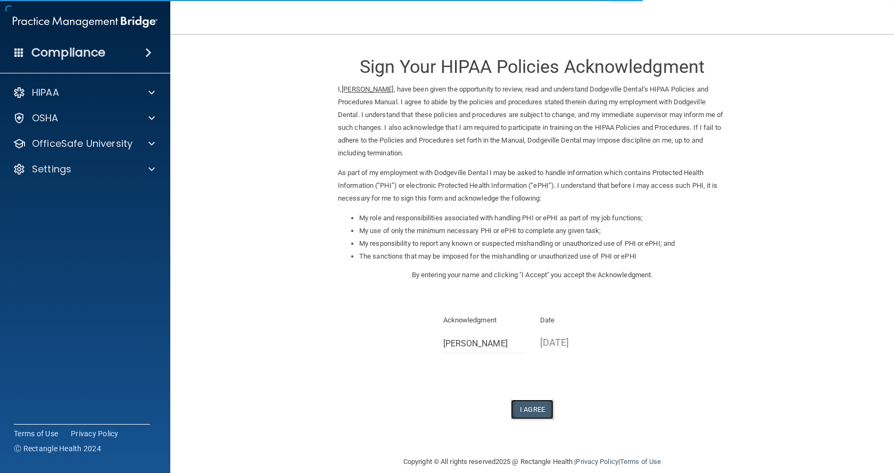
click at [524, 406] on button "I Agree" at bounding box center [532, 410] width 43 height 20
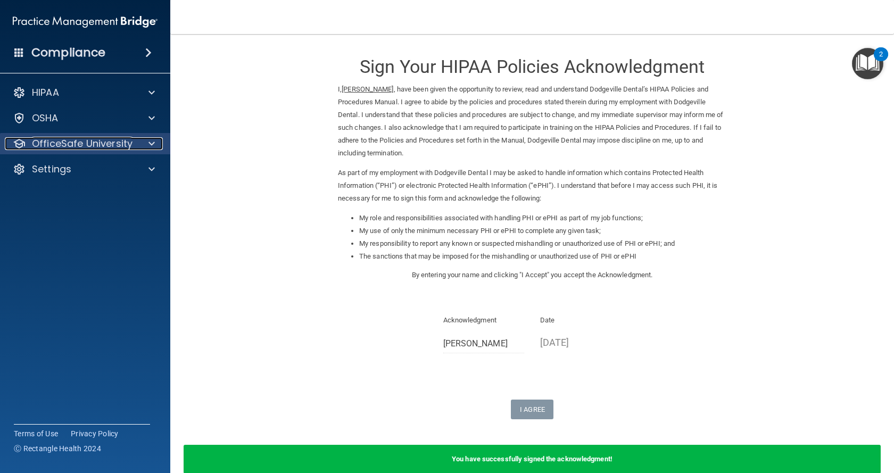
click at [70, 138] on p "OfficeSafe University" at bounding box center [82, 143] width 101 height 13
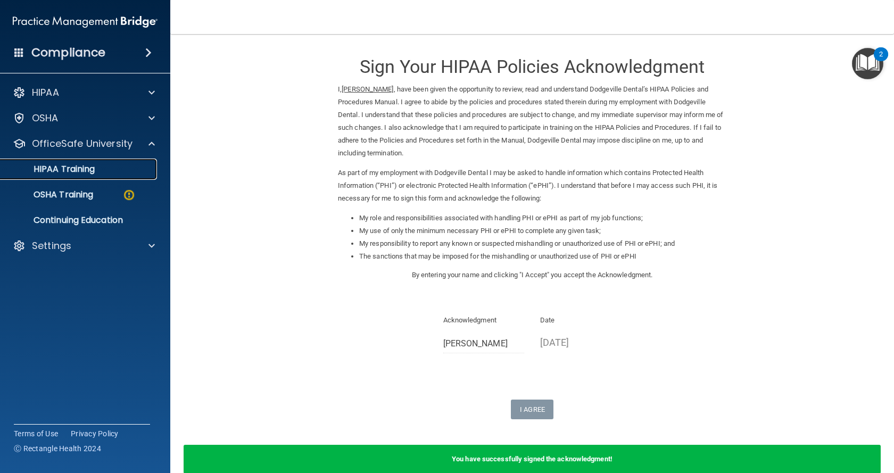
click at [84, 170] on p "HIPAA Training" at bounding box center [51, 169] width 88 height 11
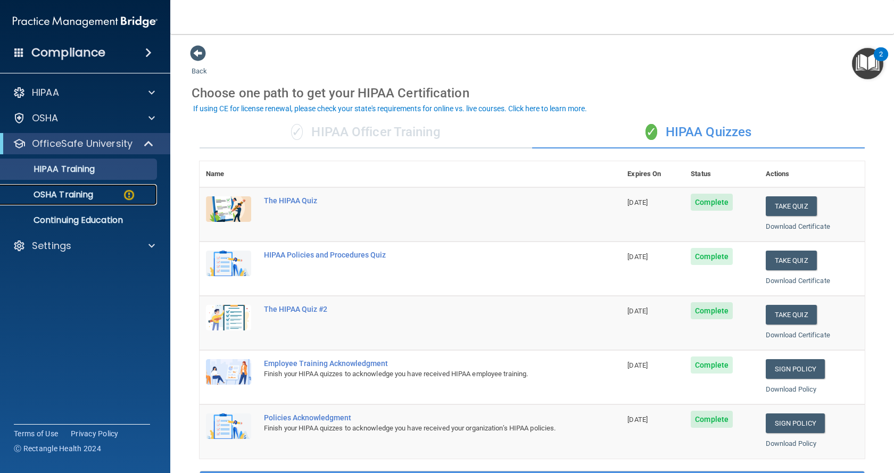
click at [71, 200] on p "OSHA Training" at bounding box center [50, 194] width 86 height 11
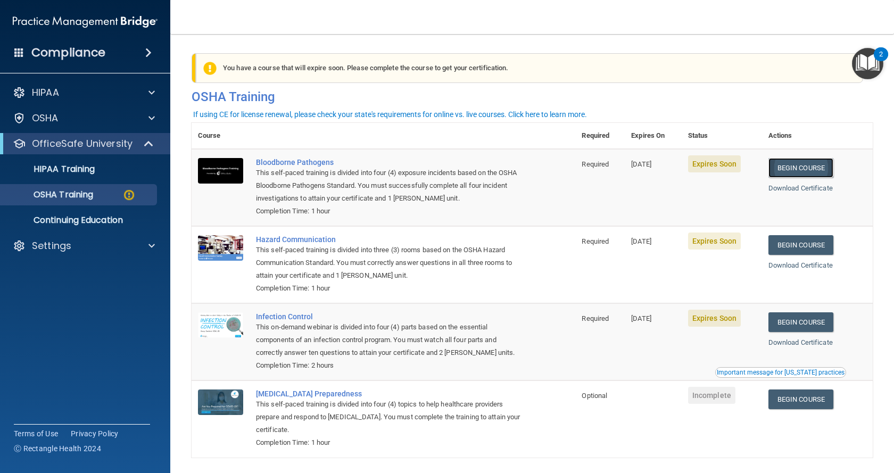
click at [804, 168] on link "Begin Course" at bounding box center [801, 168] width 65 height 20
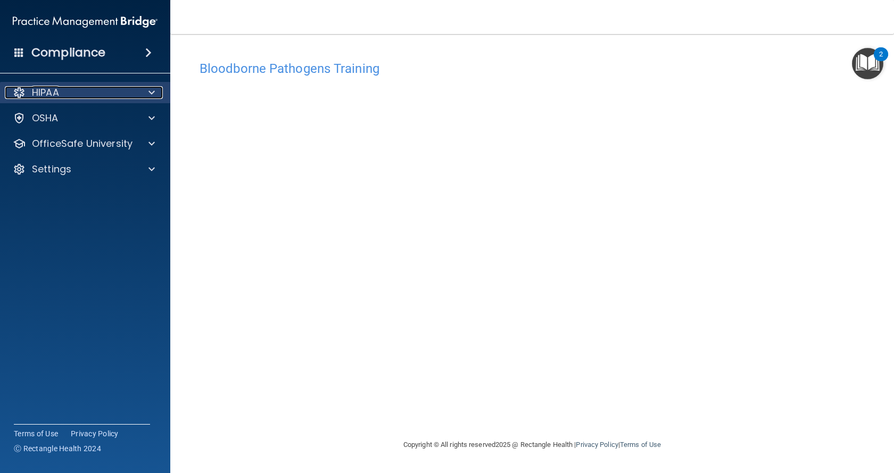
click at [92, 98] on div "HIPAA" at bounding box center [71, 92] width 132 height 13
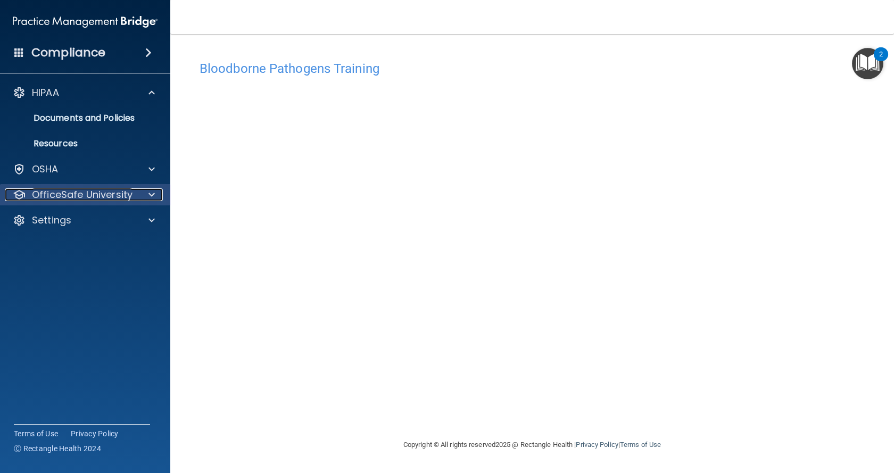
click at [93, 193] on p "OfficeSafe University" at bounding box center [82, 194] width 101 height 13
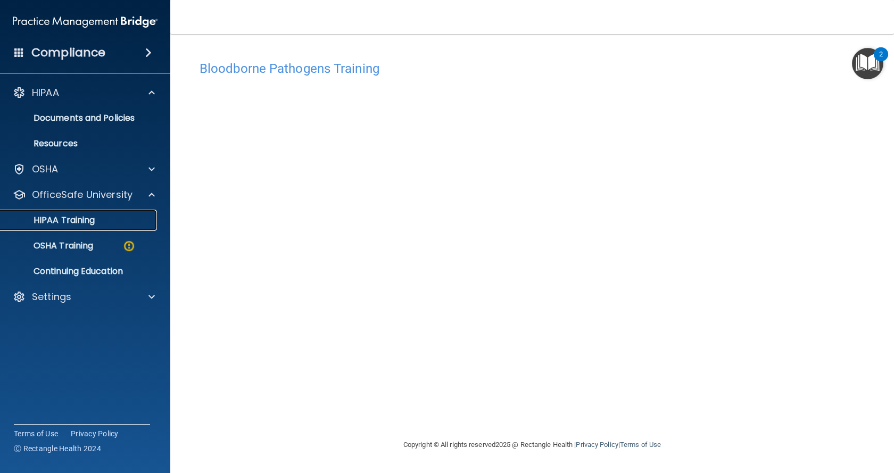
click at [81, 221] on p "HIPAA Training" at bounding box center [51, 220] width 88 height 11
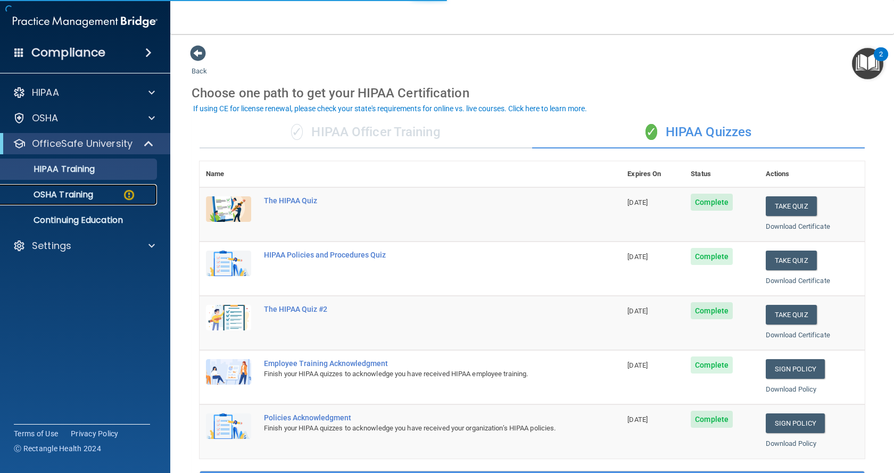
click at [78, 196] on p "OSHA Training" at bounding box center [50, 194] width 86 height 11
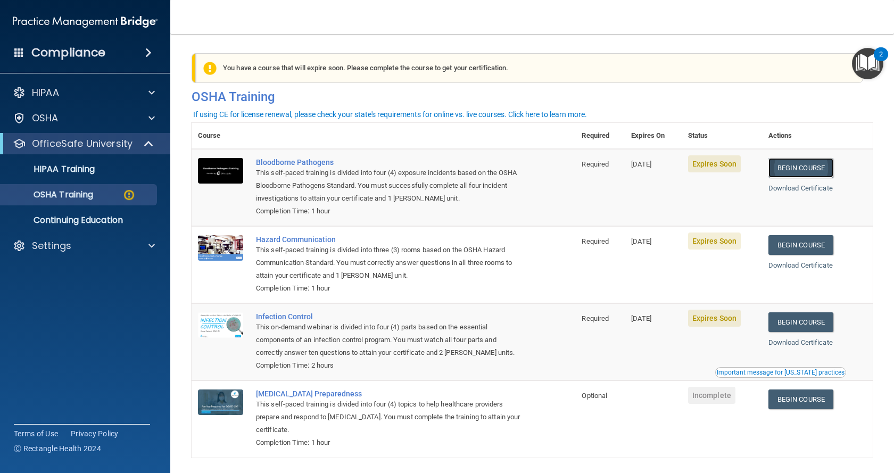
click at [800, 168] on link "Begin Course" at bounding box center [801, 168] width 65 height 20
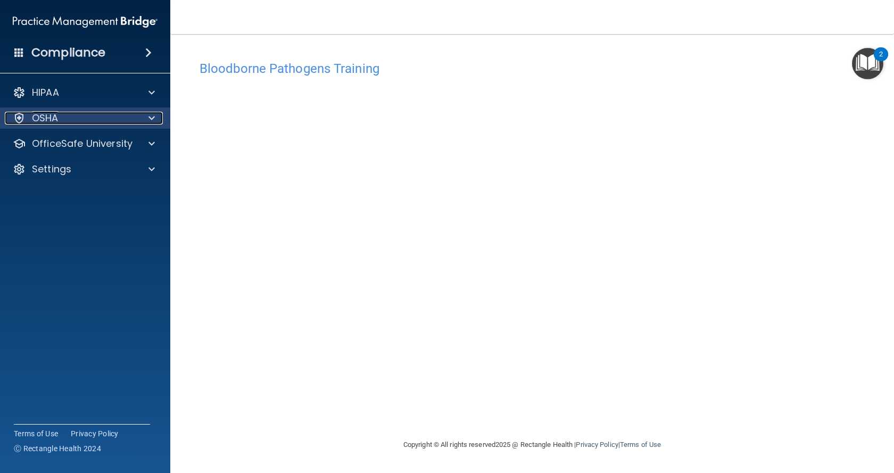
click at [63, 120] on div "OSHA" at bounding box center [71, 118] width 132 height 13
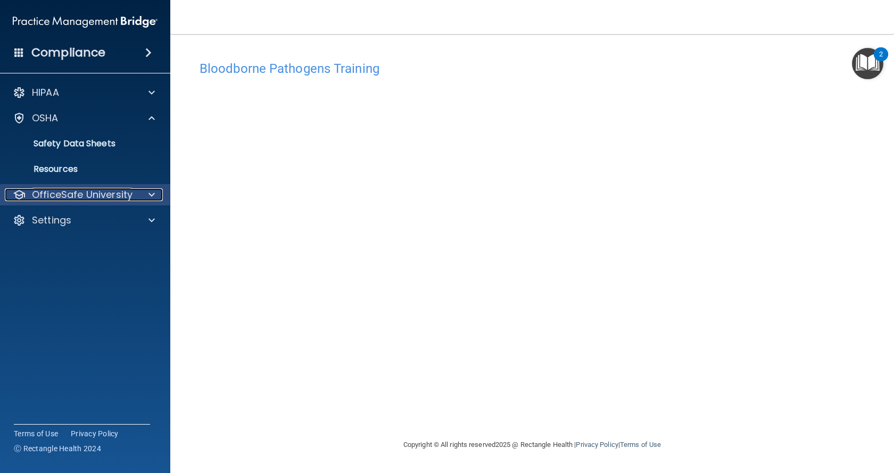
click at [64, 193] on p "OfficeSafe University" at bounding box center [82, 194] width 101 height 13
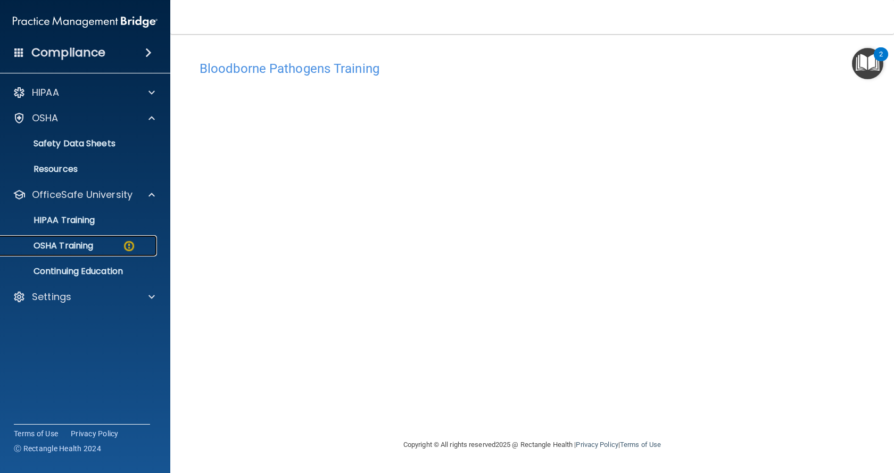
click at [65, 244] on p "OSHA Training" at bounding box center [50, 246] width 86 height 11
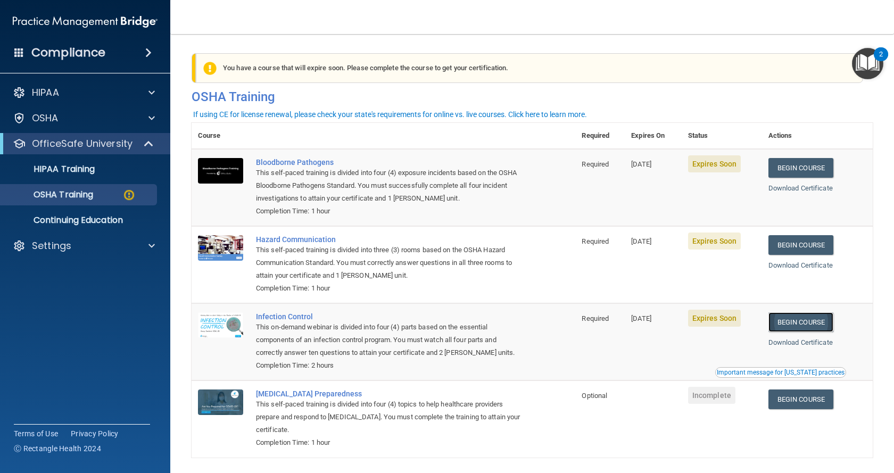
click at [805, 324] on link "Begin Course" at bounding box center [801, 322] width 65 height 20
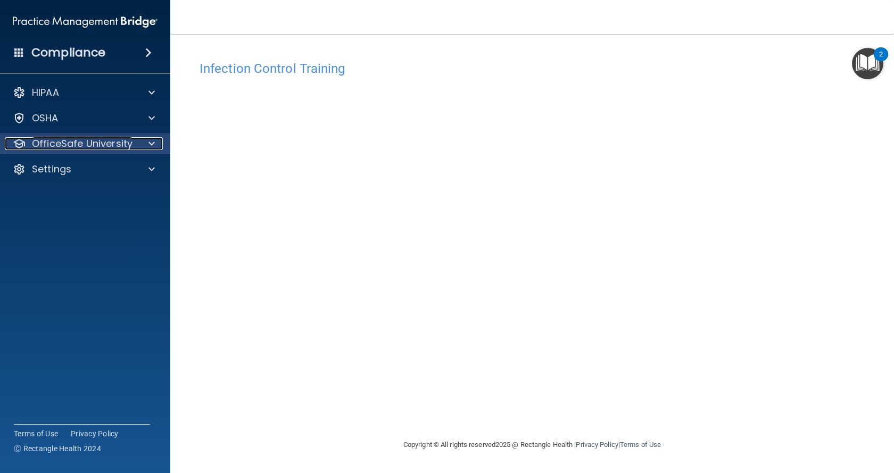
click at [92, 148] on p "OfficeSafe University" at bounding box center [82, 143] width 101 height 13
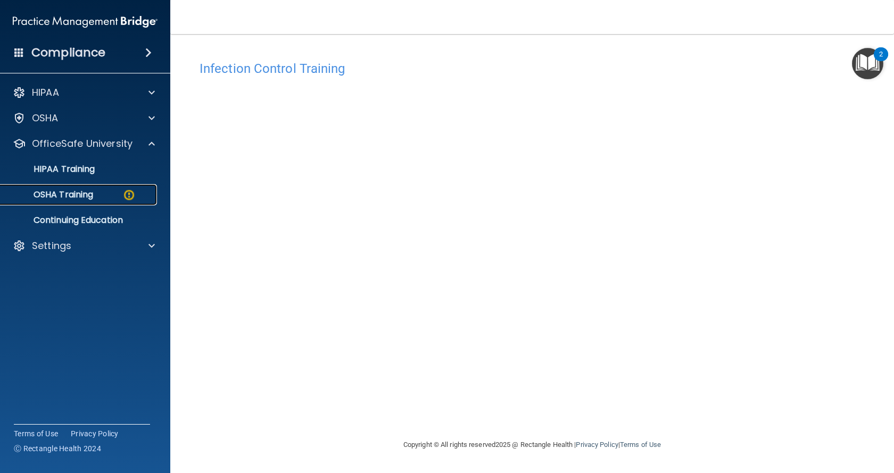
click at [70, 197] on p "OSHA Training" at bounding box center [50, 194] width 86 height 11
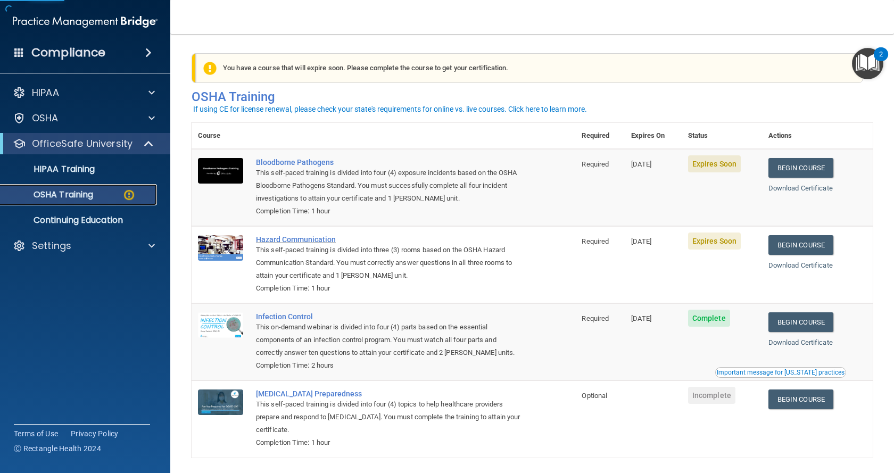
scroll to position [42, 0]
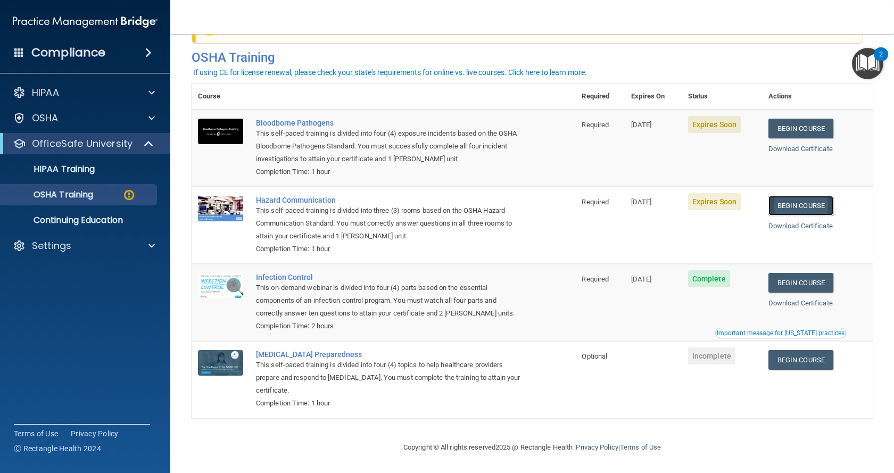
click at [797, 201] on link "Begin Course" at bounding box center [801, 206] width 65 height 20
click at [814, 357] on link "Begin Course" at bounding box center [801, 360] width 65 height 20
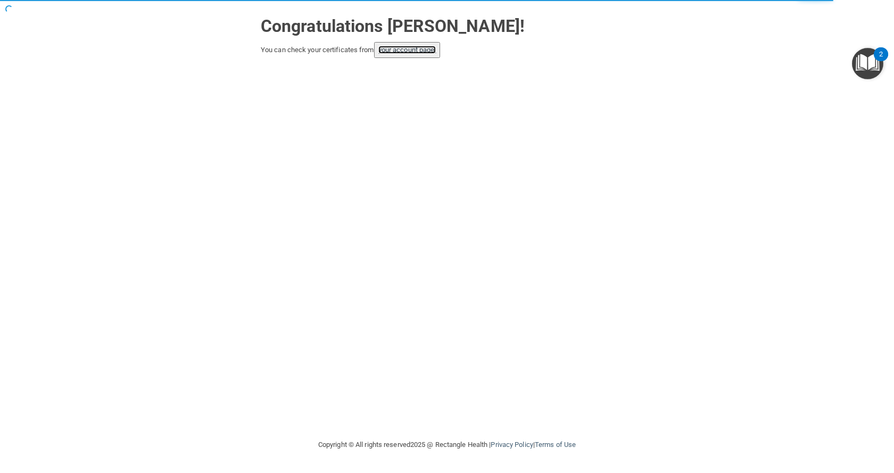
click at [410, 53] on link "your account page!" at bounding box center [407, 50] width 58 height 8
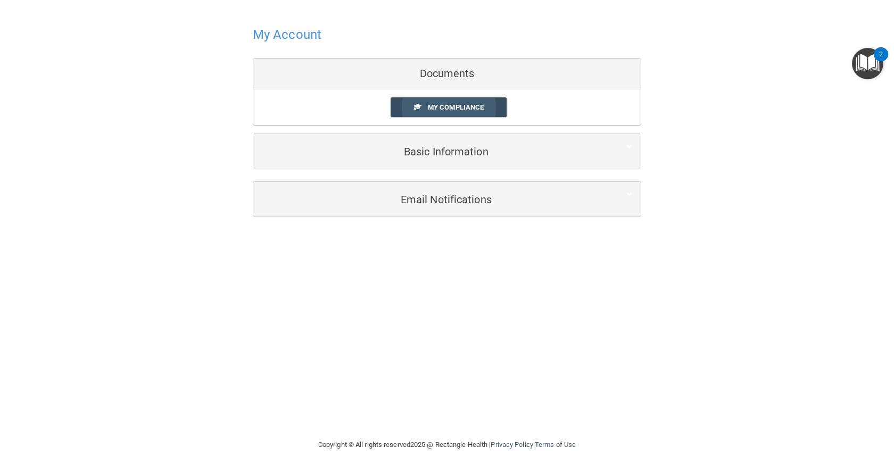
click at [466, 106] on span "My Compliance" at bounding box center [456, 107] width 56 height 8
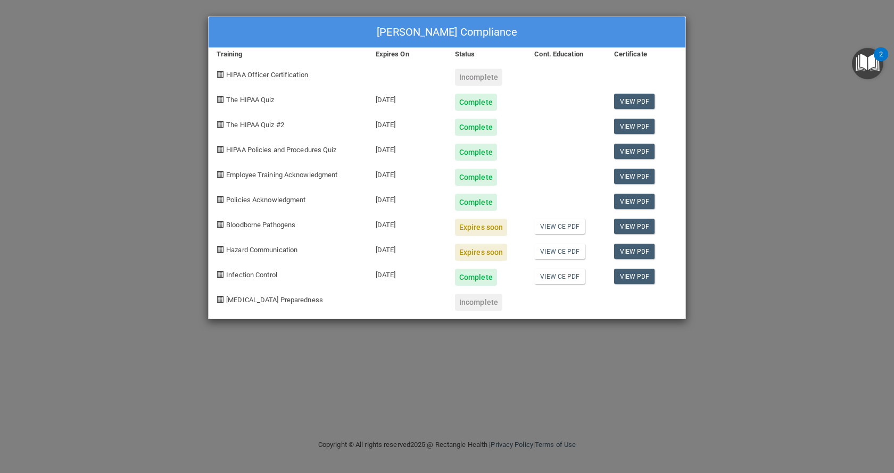
click at [750, 154] on div "Amanda Dillenburg's Compliance Training Expires On Status Cont. Education Certi…" at bounding box center [447, 236] width 894 height 473
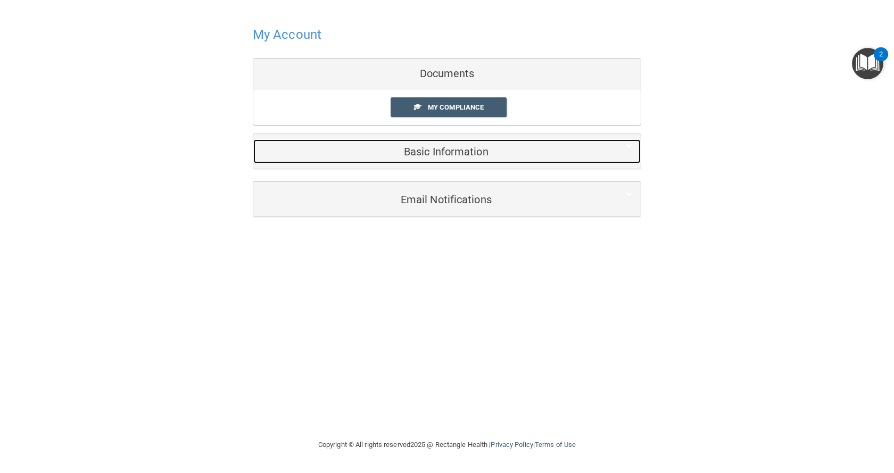
click at [453, 155] on h5 "Basic Information" at bounding box center [430, 152] width 339 height 12
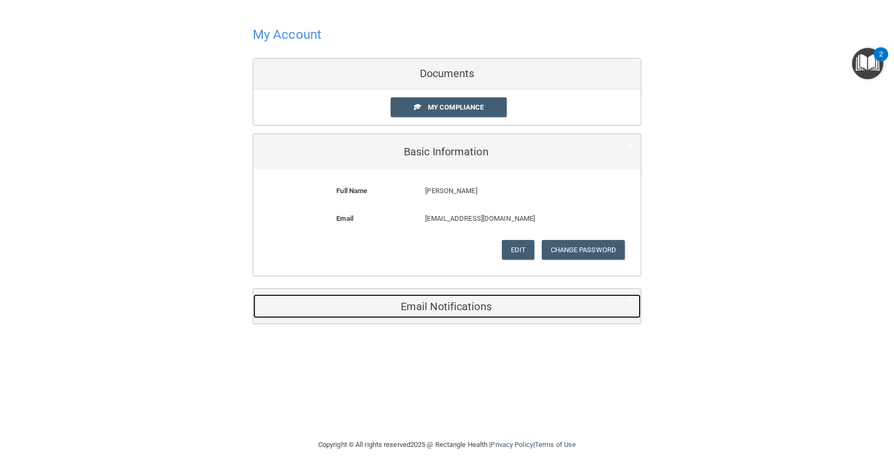
click at [444, 308] on h5 "Email Notifications" at bounding box center [430, 307] width 339 height 12
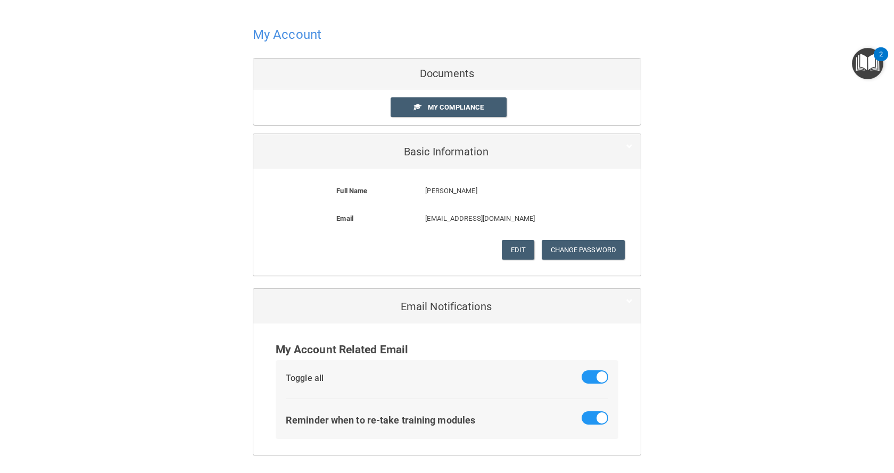
click at [286, 34] on h4 "My Account" at bounding box center [287, 35] width 69 height 14
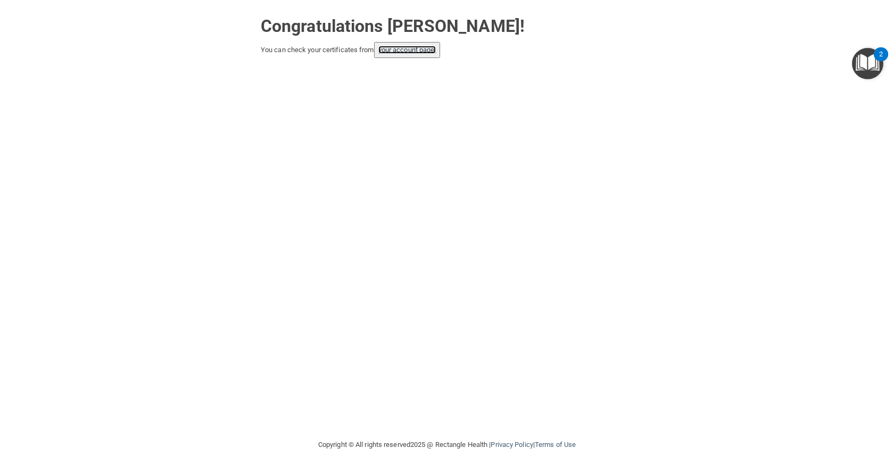
click at [412, 52] on link "your account page!" at bounding box center [407, 50] width 58 height 8
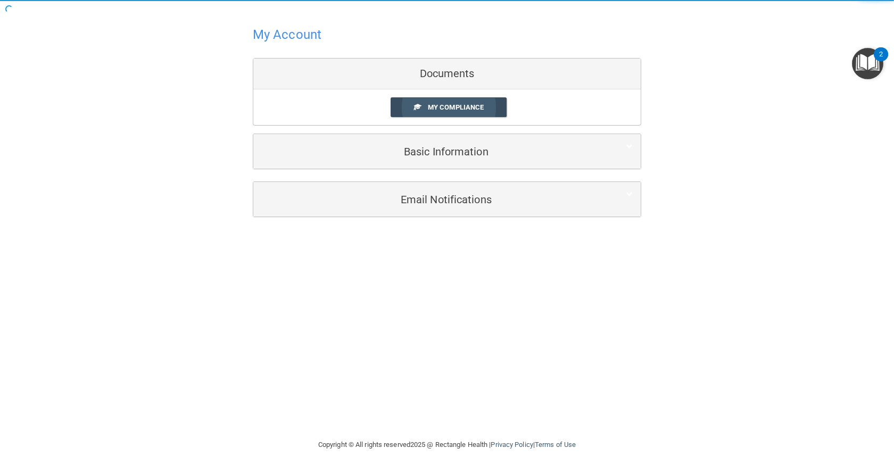
click at [463, 108] on span "My Compliance" at bounding box center [456, 107] width 56 height 8
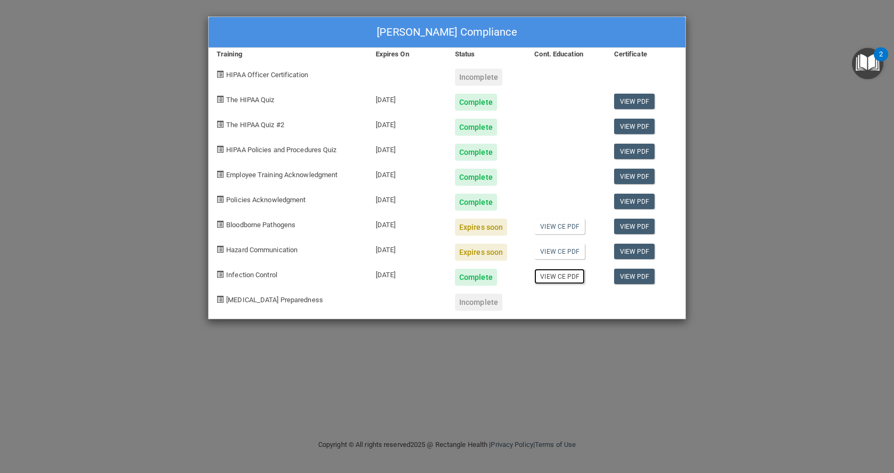
click at [563, 277] on link "View CE PDF" at bounding box center [559, 276] width 51 height 15
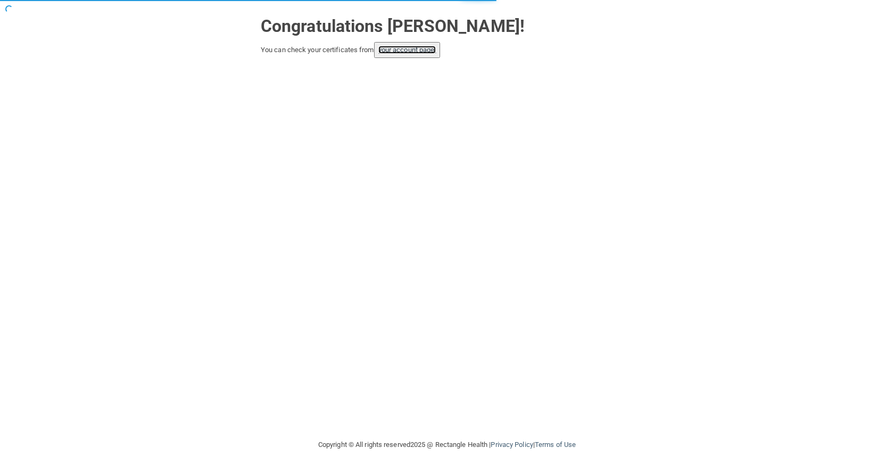
click at [412, 52] on link "your account page!" at bounding box center [407, 50] width 58 height 8
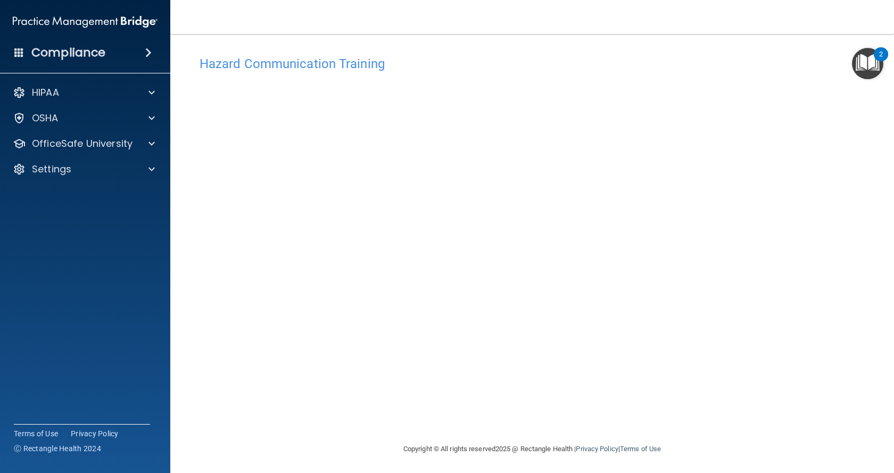
scroll to position [6, 0]
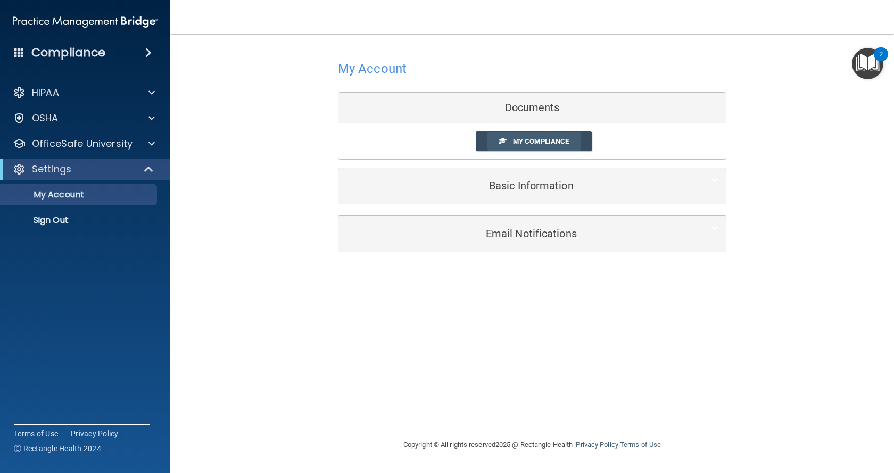
click at [531, 141] on span "My Compliance" at bounding box center [541, 141] width 56 height 8
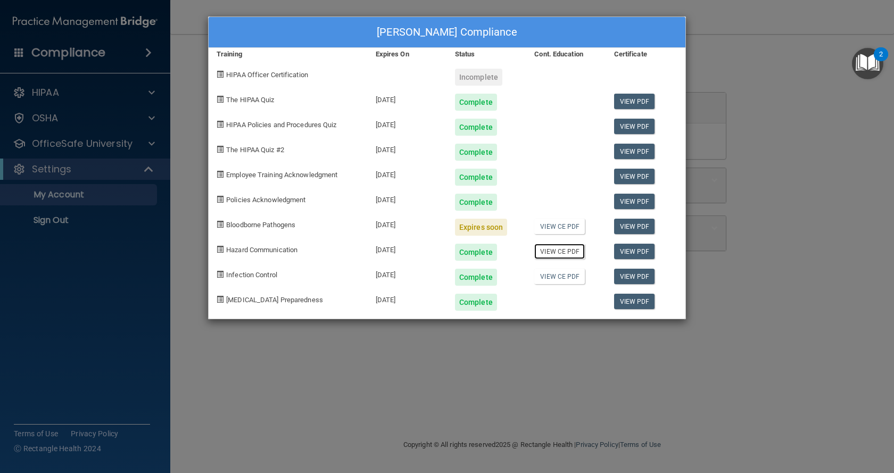
click at [554, 252] on link "View CE PDF" at bounding box center [559, 251] width 51 height 15
click at [636, 252] on link "View PDF" at bounding box center [634, 251] width 41 height 15
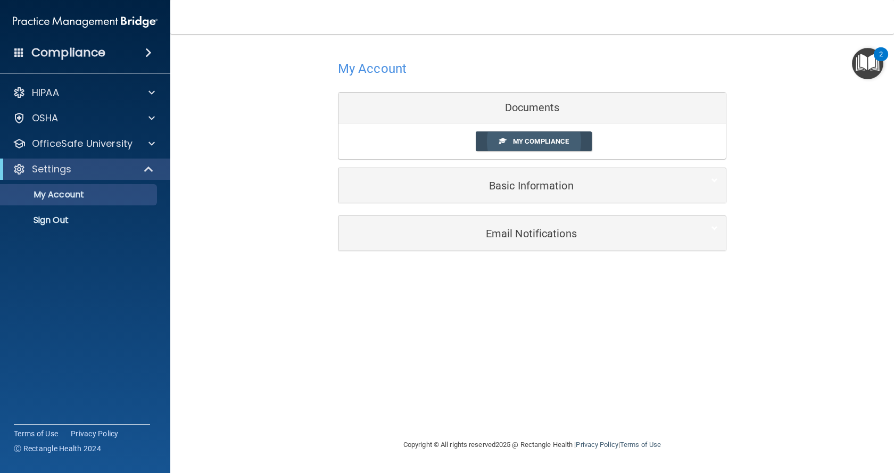
click at [546, 144] on span "My Compliance" at bounding box center [541, 141] width 56 height 8
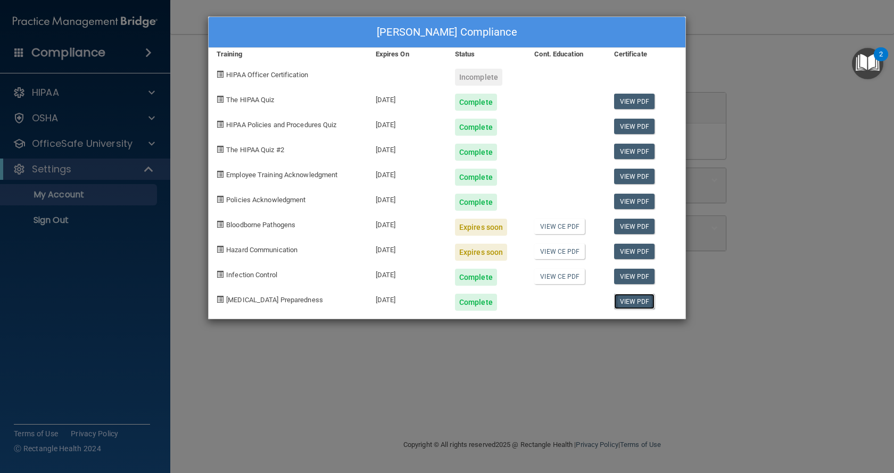
click at [630, 300] on link "View PDF" at bounding box center [634, 301] width 41 height 15
click at [631, 277] on link "View PDF" at bounding box center [634, 276] width 41 height 15
click at [635, 176] on link "View PDF" at bounding box center [634, 176] width 41 height 15
drag, startPoint x: 723, startPoint y: 51, endPoint x: 678, endPoint y: 51, distance: 44.7
click at [723, 51] on div "[PERSON_NAME] Compliance Training Expires On Status Cont. Education Certificate…" at bounding box center [447, 236] width 894 height 473
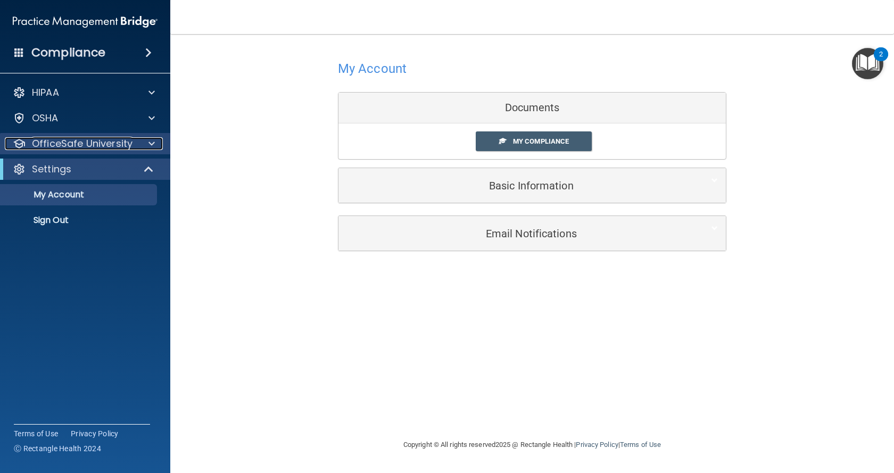
click at [64, 143] on p "OfficeSafe University" at bounding box center [82, 143] width 101 height 13
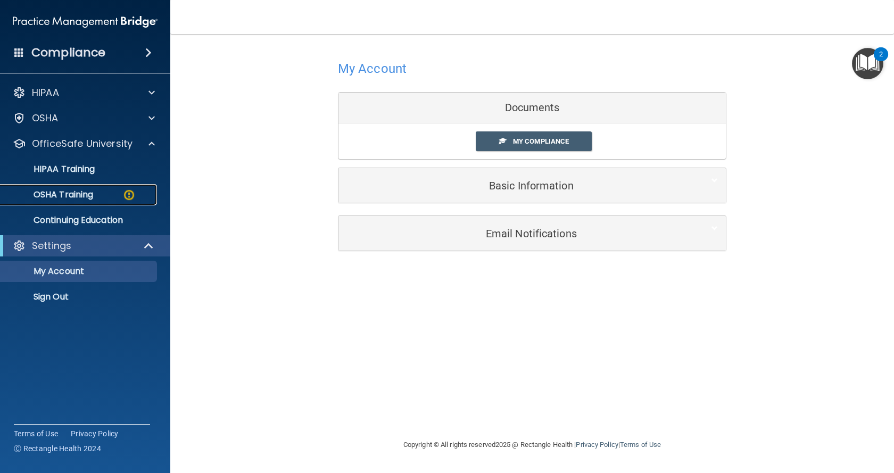
click at [56, 191] on p "OSHA Training" at bounding box center [50, 194] width 86 height 11
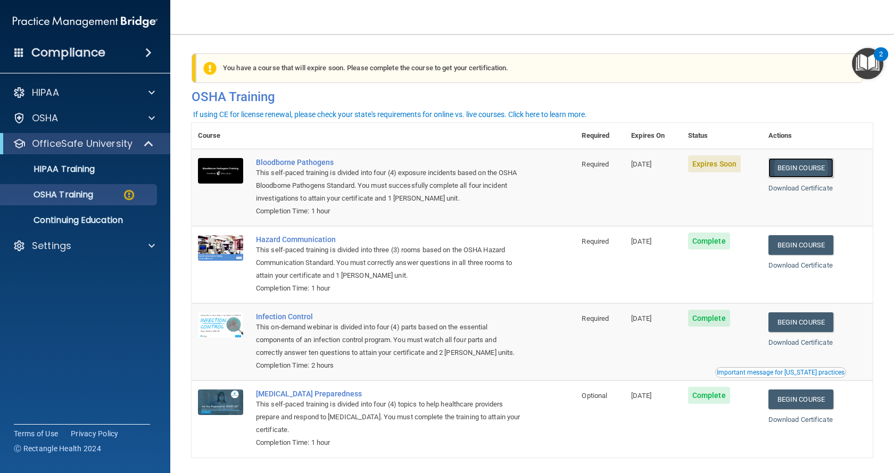
click at [800, 167] on link "Begin Course" at bounding box center [801, 168] width 65 height 20
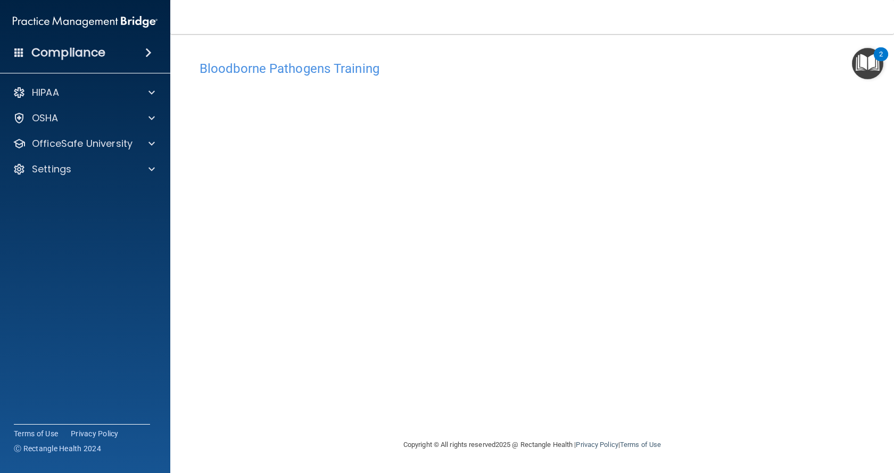
click at [463, 64] on h4 "Bloodborne Pathogens Training" at bounding box center [532, 69] width 665 height 14
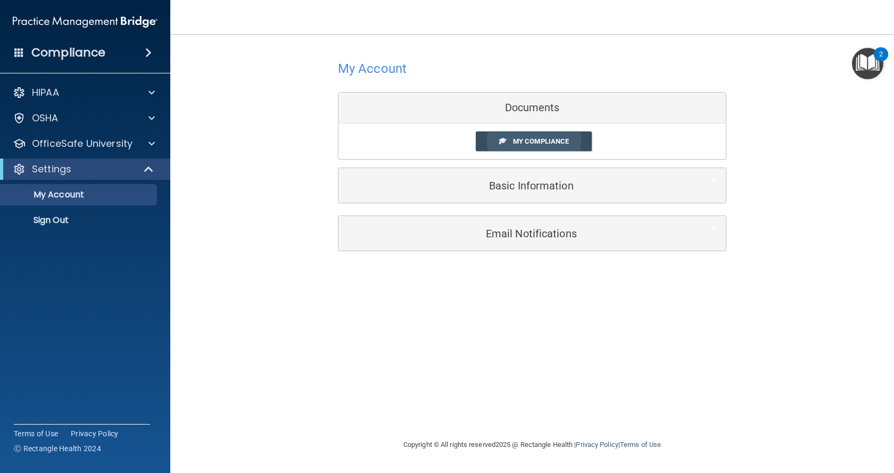
click at [535, 143] on span "My Compliance" at bounding box center [541, 141] width 56 height 8
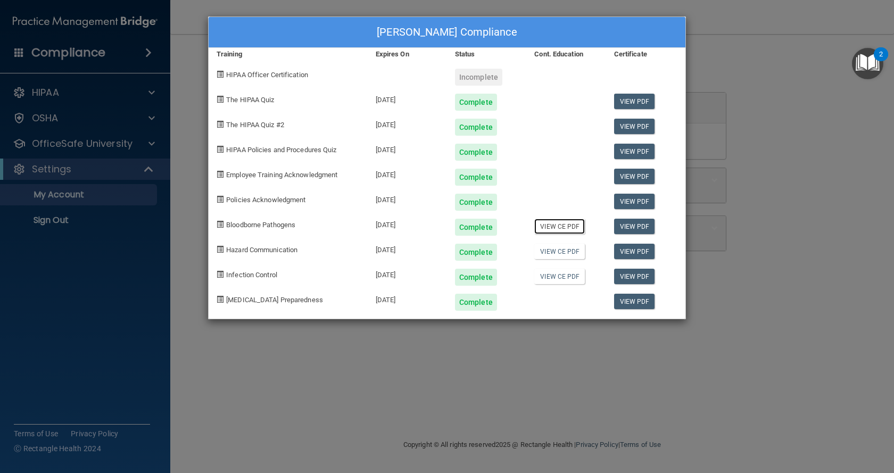
click at [547, 227] on link "View CE PDF" at bounding box center [559, 226] width 51 height 15
click at [630, 227] on link "View PDF" at bounding box center [634, 226] width 41 height 15
click at [724, 38] on div "[PERSON_NAME] Compliance Training Expires On Status Cont. Education Certificate…" at bounding box center [447, 236] width 894 height 473
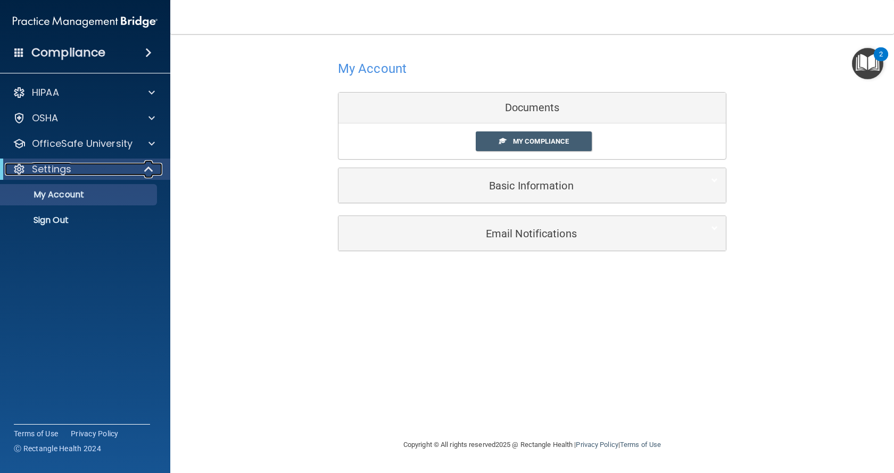
click at [60, 167] on p "Settings" at bounding box center [51, 169] width 39 height 13
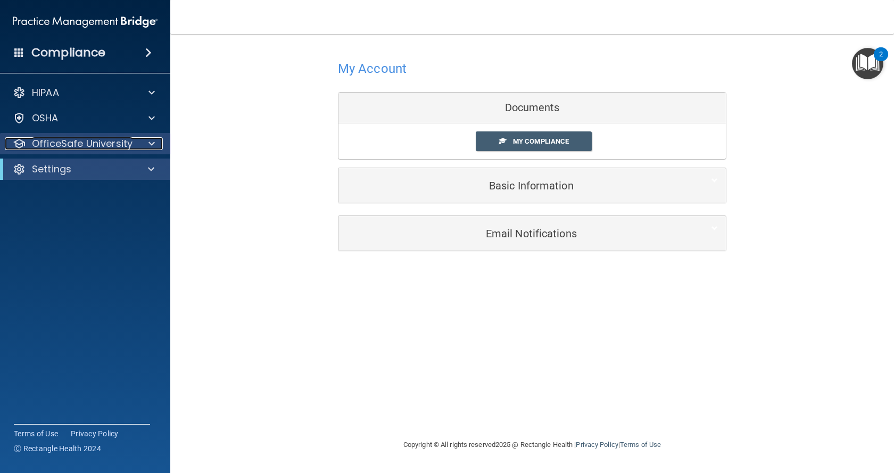
click at [81, 150] on p "OfficeSafe University" at bounding box center [82, 143] width 101 height 13
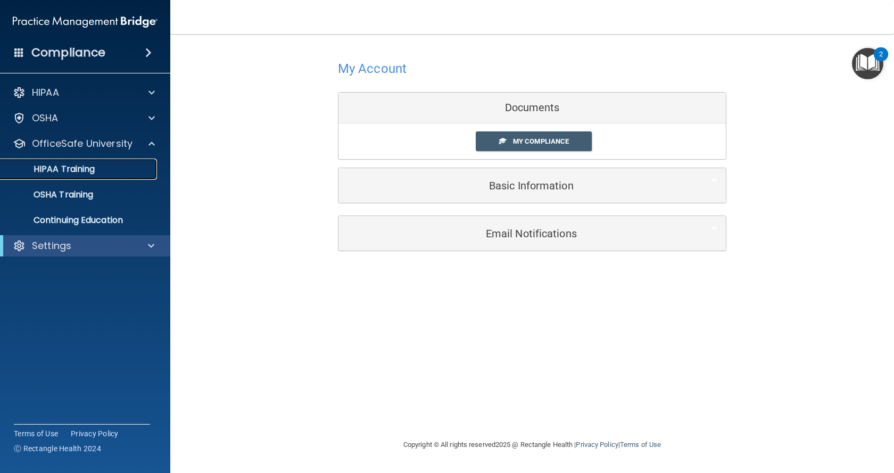
click at [66, 170] on p "HIPAA Training" at bounding box center [51, 169] width 88 height 11
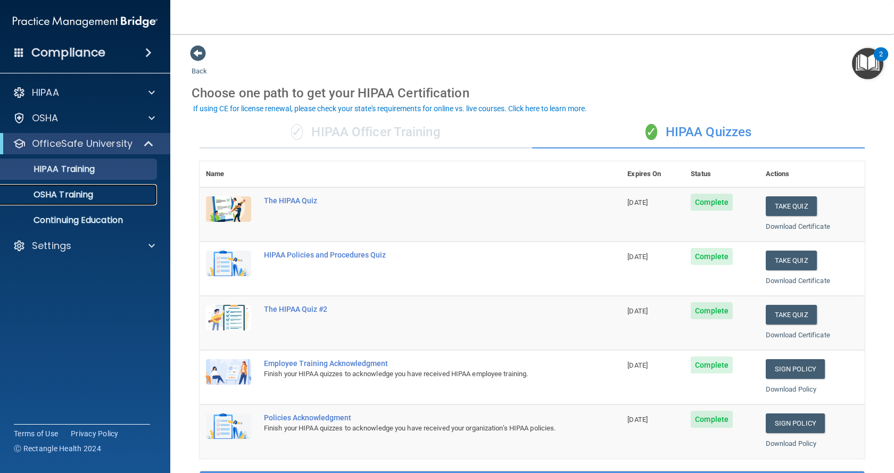
click at [98, 203] on link "OSHA Training" at bounding box center [73, 194] width 168 height 21
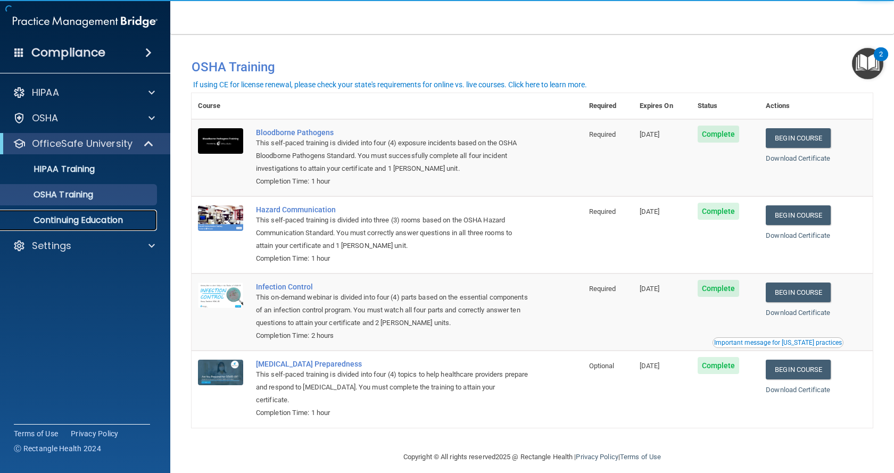
click at [100, 220] on p "Continuing Education" at bounding box center [79, 220] width 145 height 11
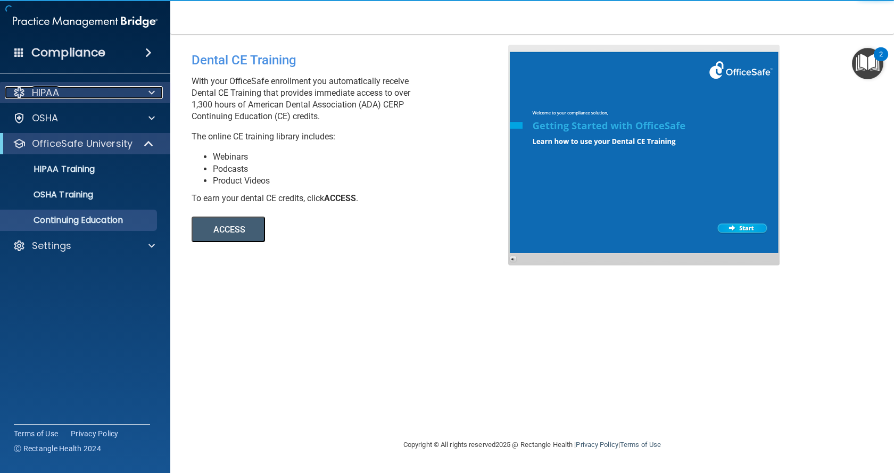
click at [57, 86] on p "HIPAA" at bounding box center [45, 92] width 27 height 13
